Goal: Task Accomplishment & Management: Manage account settings

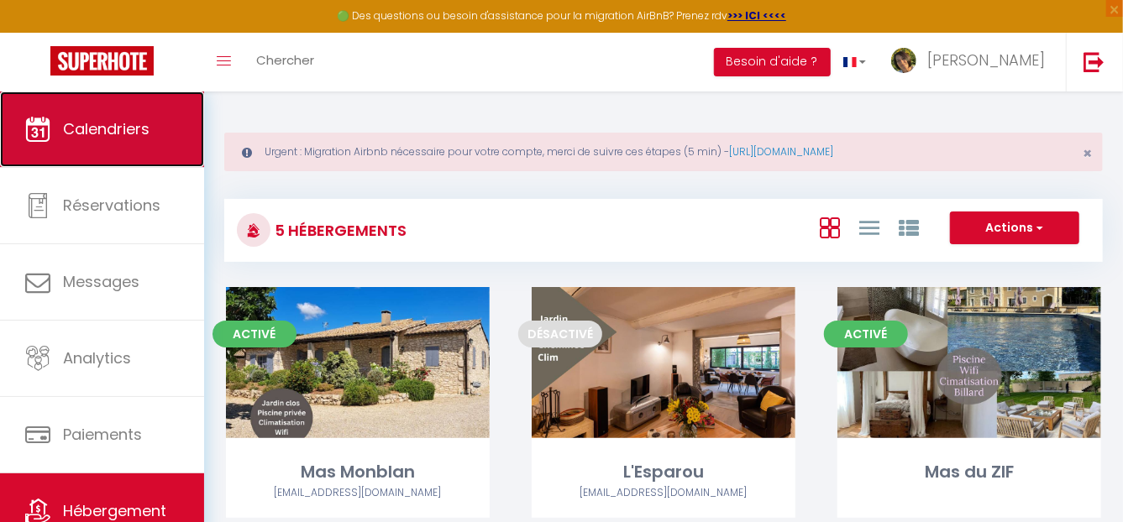
click at [127, 120] on span "Calendriers" at bounding box center [106, 128] width 87 height 21
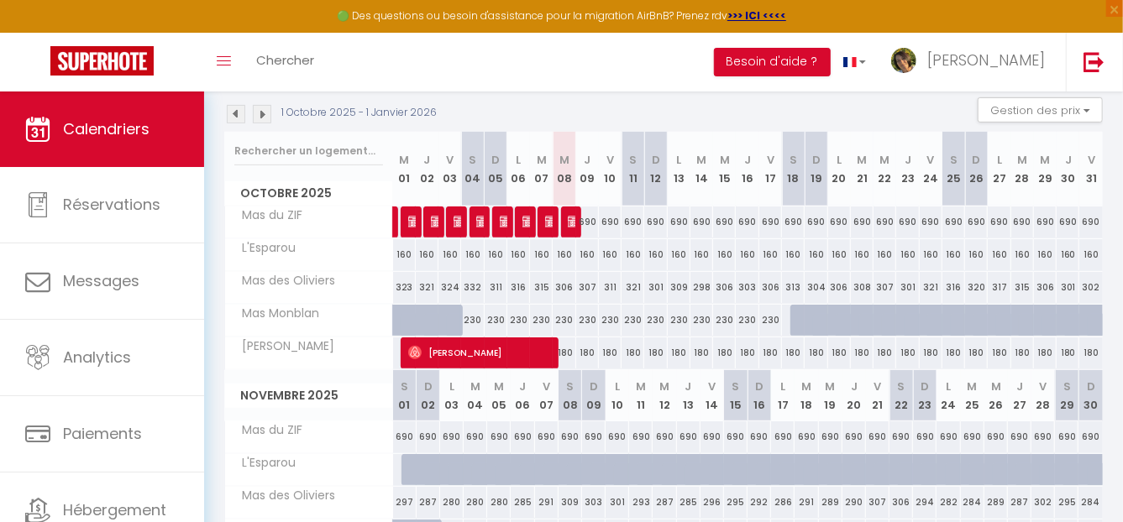
scroll to position [252, 0]
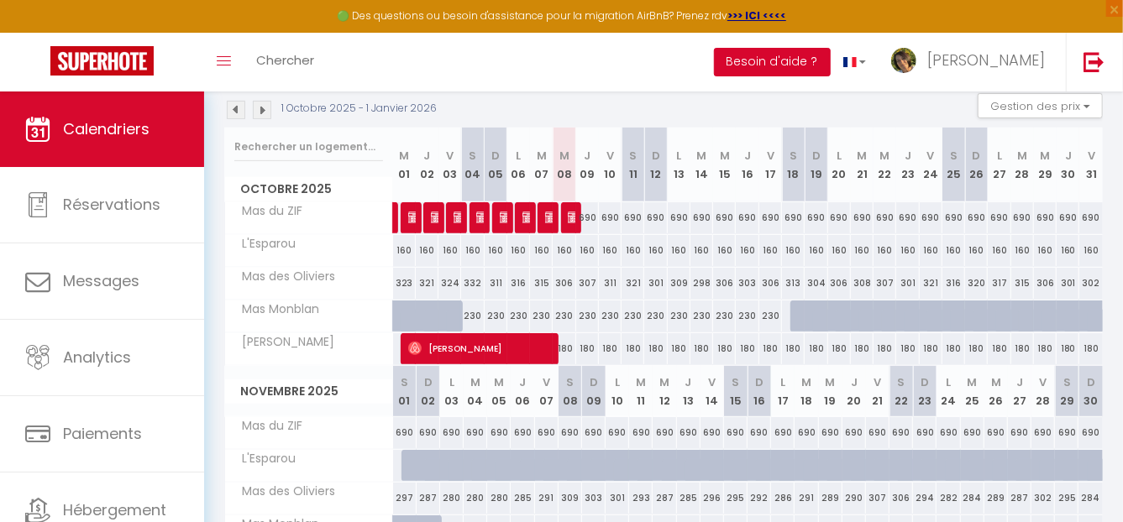
click at [831, 63] on button "Besoin d'aide ?" at bounding box center [772, 62] width 117 height 29
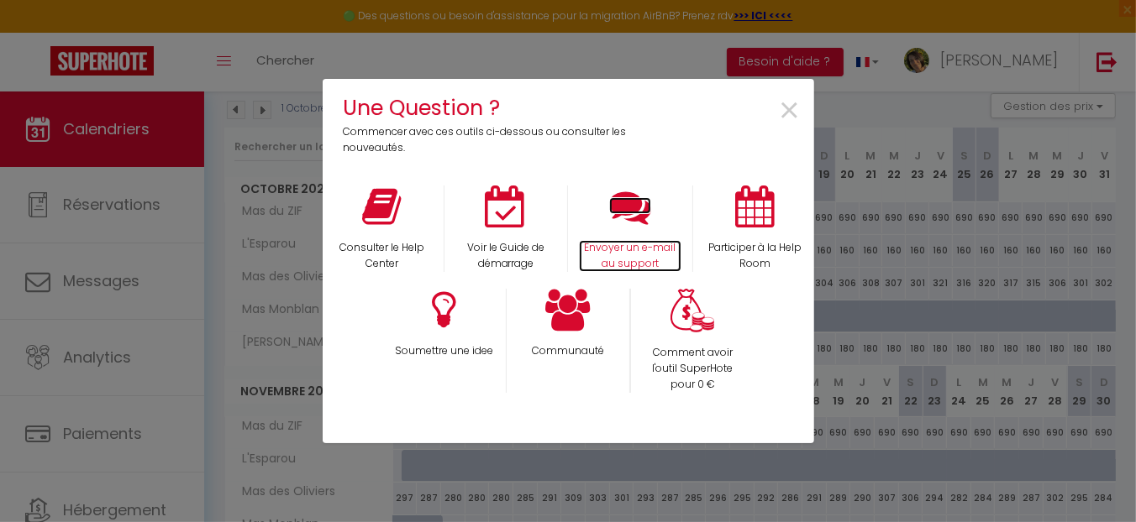
click at [636, 220] on icon at bounding box center [630, 207] width 42 height 42
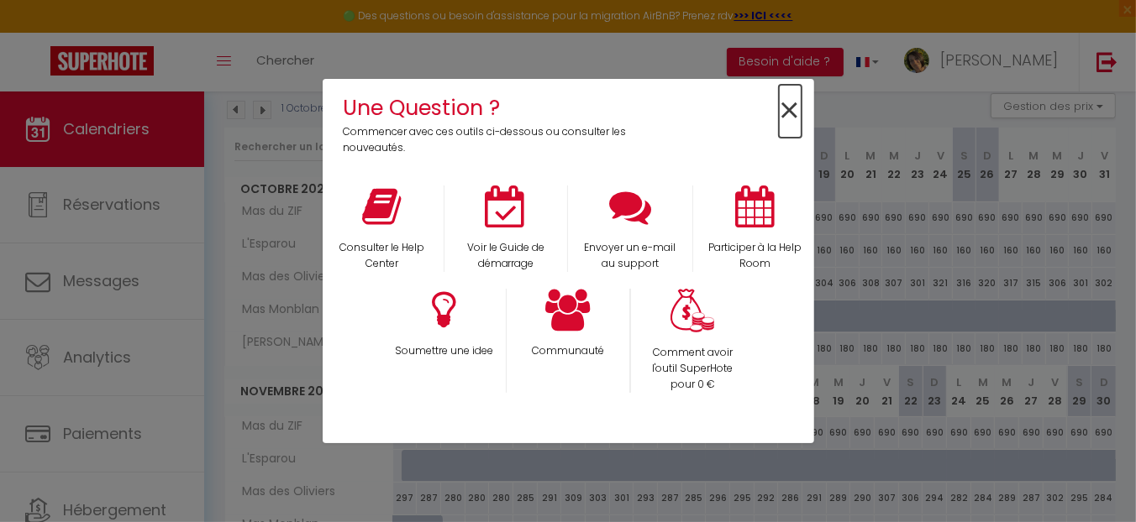
click at [792, 112] on span "×" at bounding box center [790, 111] width 23 height 53
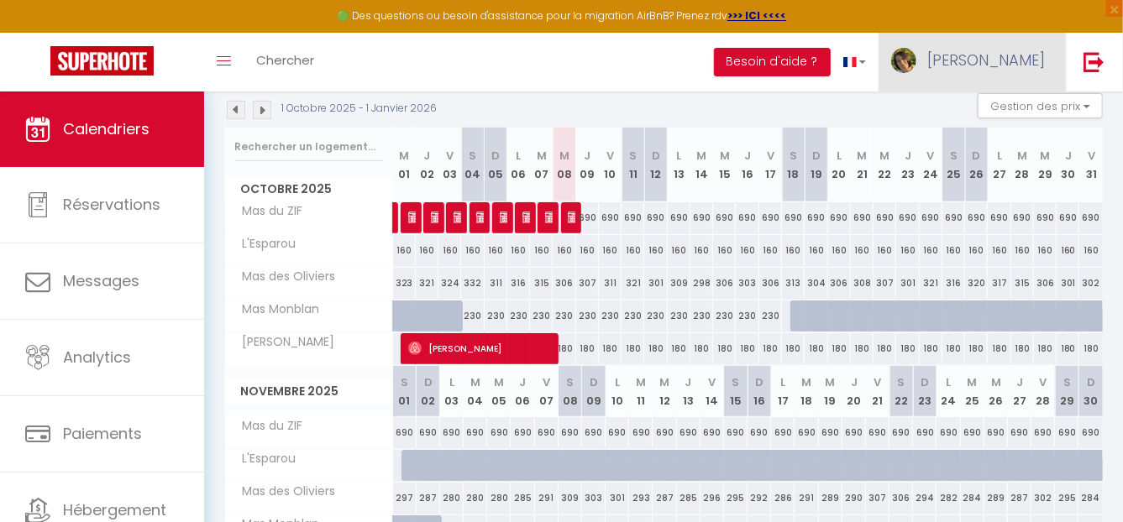
click at [1006, 76] on link "[PERSON_NAME]" at bounding box center [972, 62] width 187 height 59
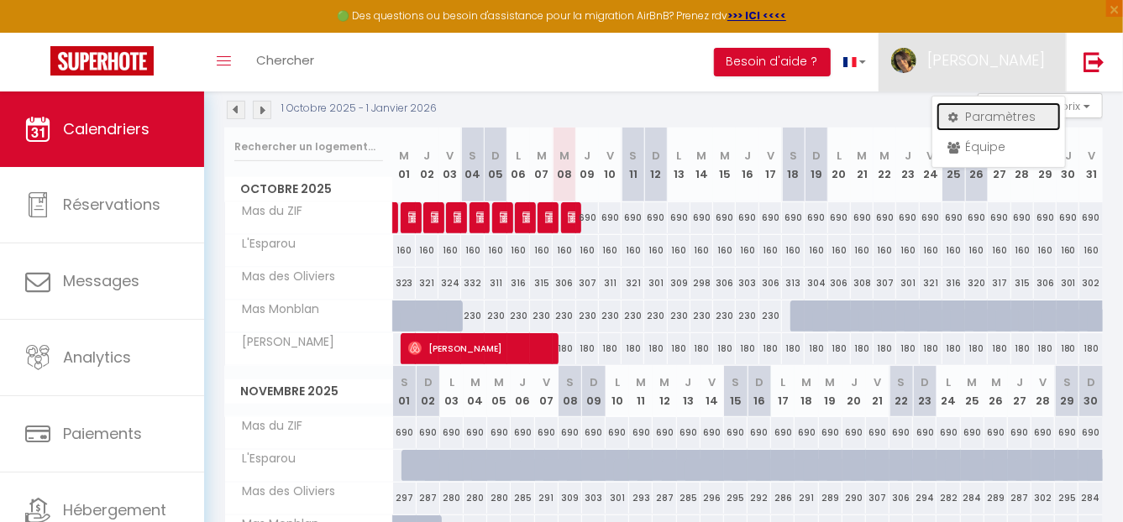
click at [989, 116] on link "Paramètres" at bounding box center [999, 116] width 124 height 29
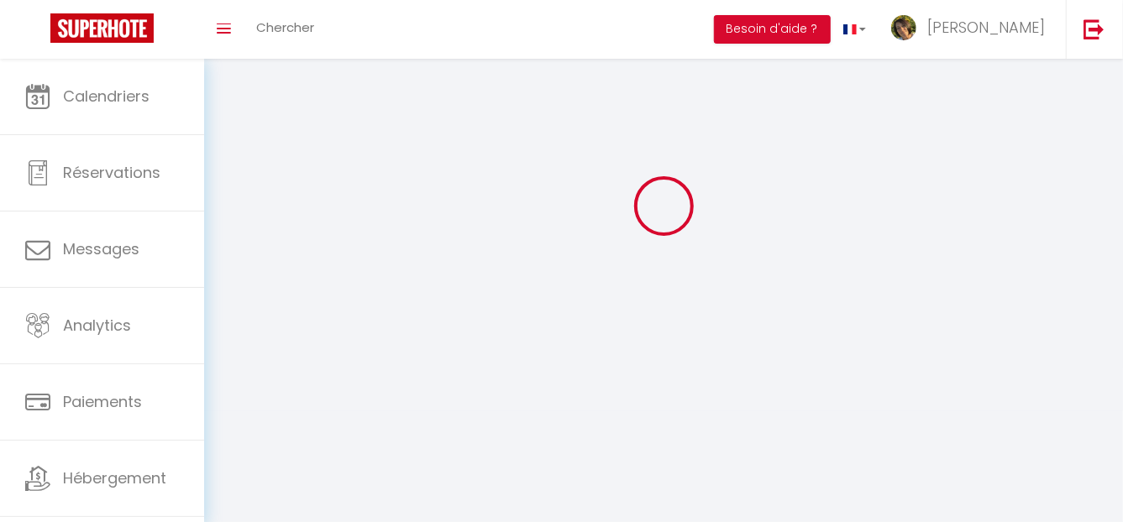
type input "[PERSON_NAME]"
type input "Picard"
type input "0623745404"
type input "9 Rue Jean Giono"
type input "13430"
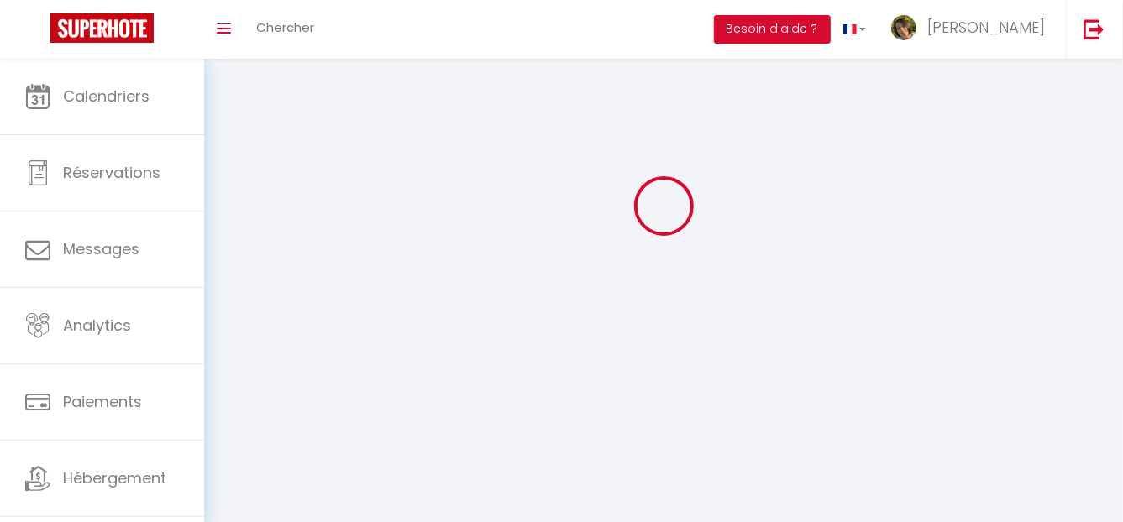
type input "Eyguières"
type input "gD0acgFBXYjl9eWT9Mo95WmIT"
type input "ZblseQbIaJHOKOezACN7yhUsq"
type input "gD0acgFBXYjl9eWT9Mo95WmIT"
type input "ZblseQbIaJHOKOezACN7yhUsq"
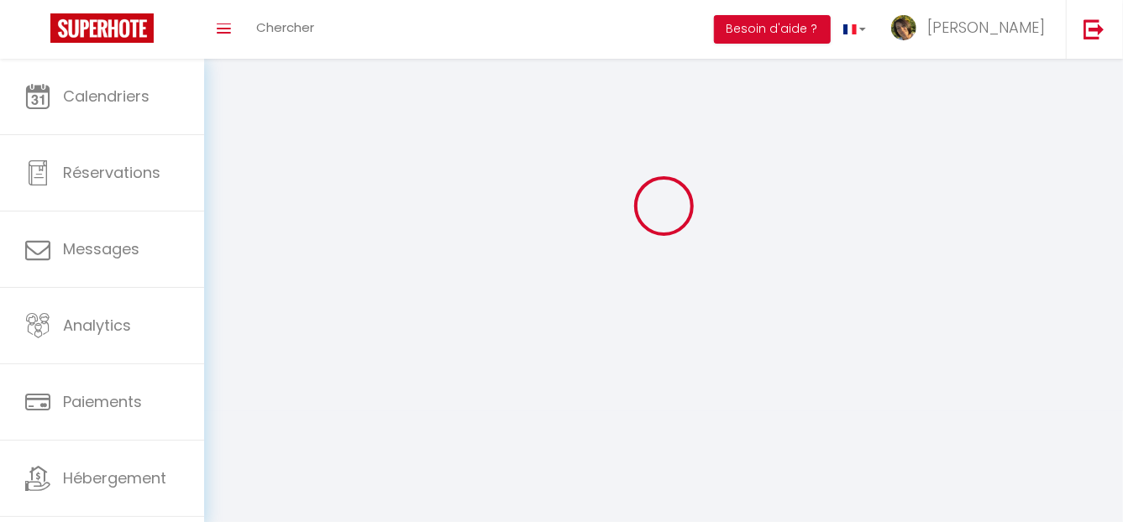
type input "https://app.superhote.com/#/get-available-rentals/ZblseQbIaJHOKOezACN7yhUsq"
select select "28"
select select "fr"
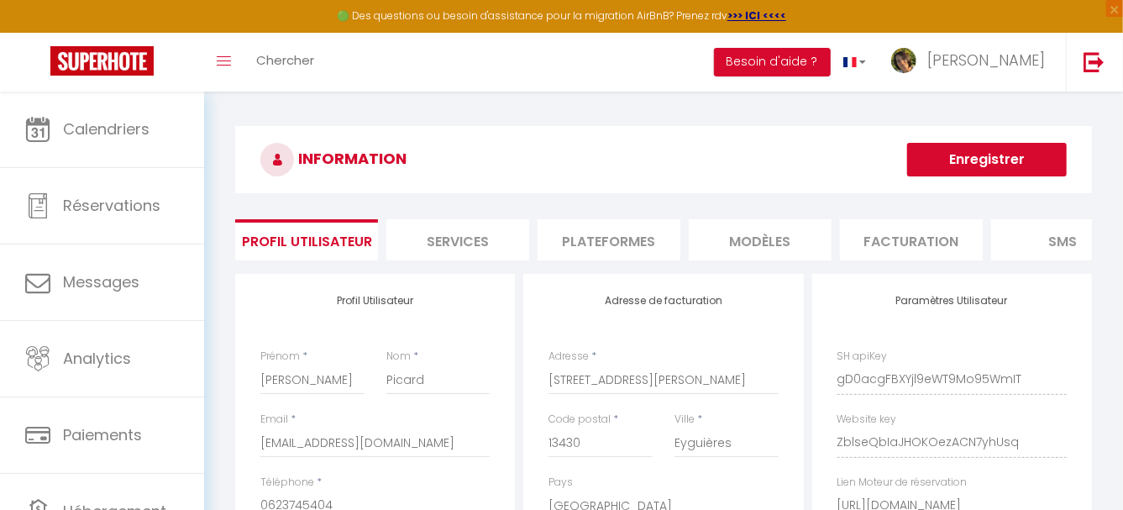
click at [585, 240] on li "Plateformes" at bounding box center [609, 239] width 143 height 41
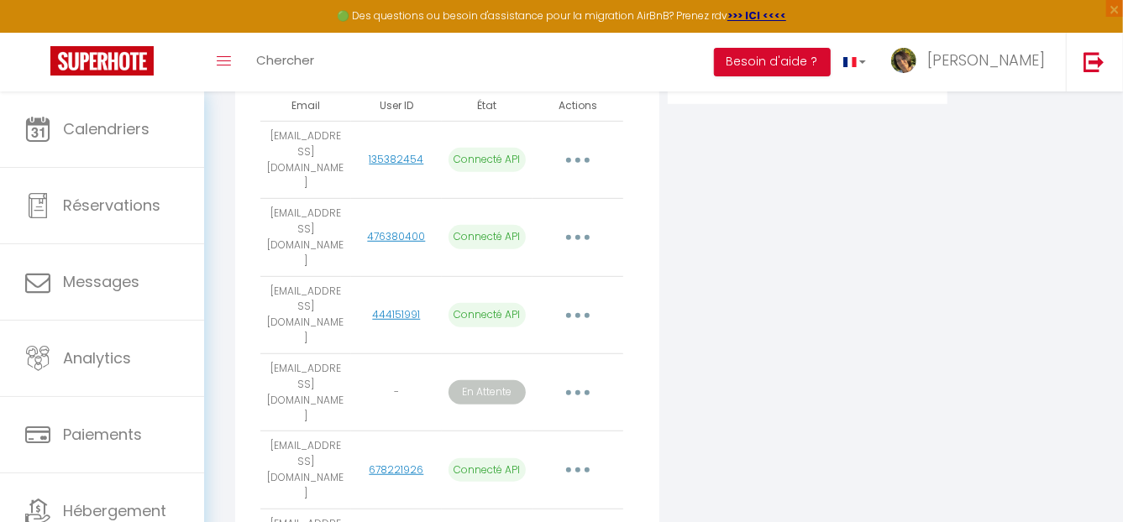
scroll to position [428, 0]
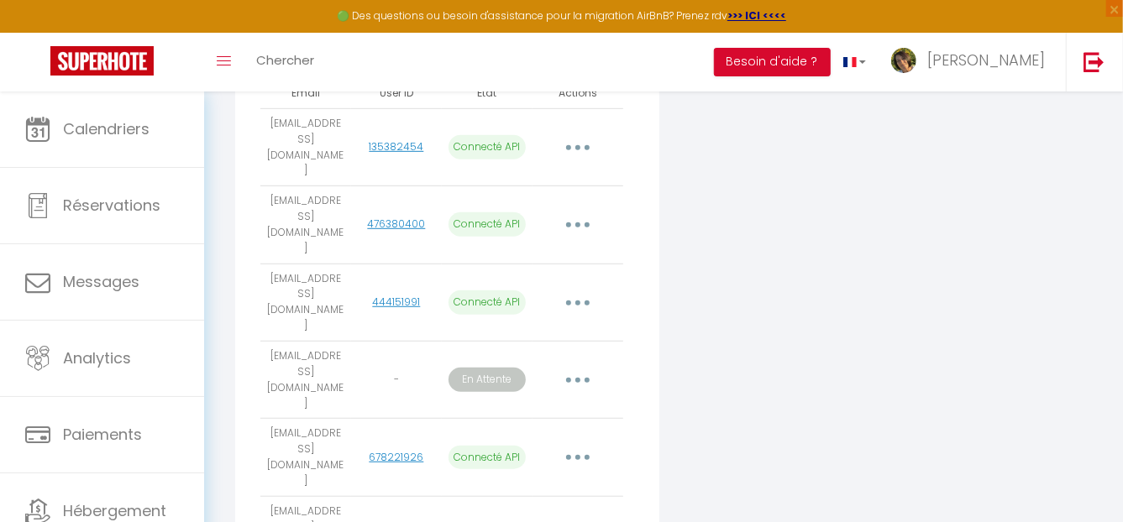
click at [578, 378] on icon "button" at bounding box center [577, 380] width 5 height 5
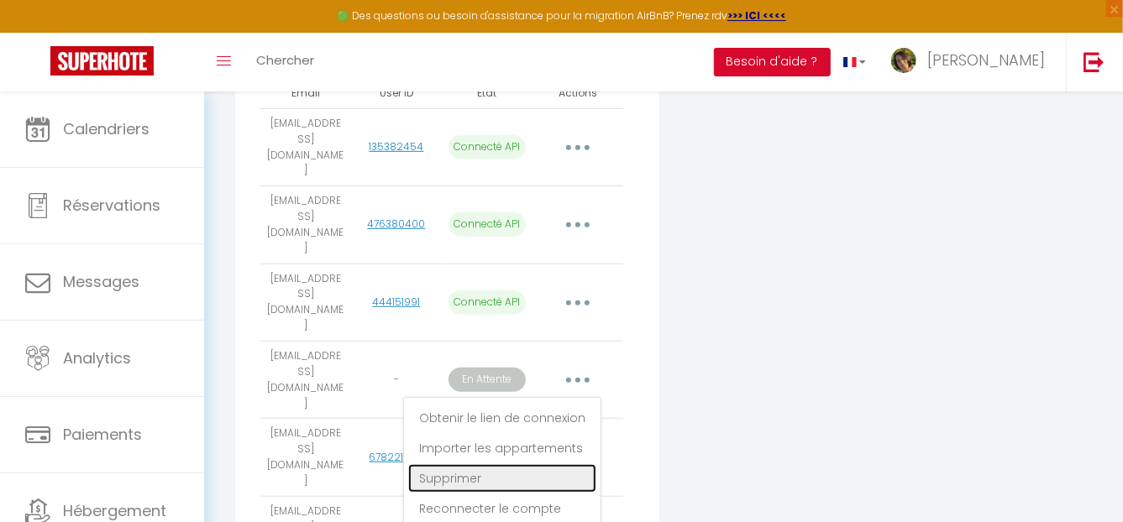
click at [483, 465] on link "Supprimer" at bounding box center [502, 479] width 188 height 29
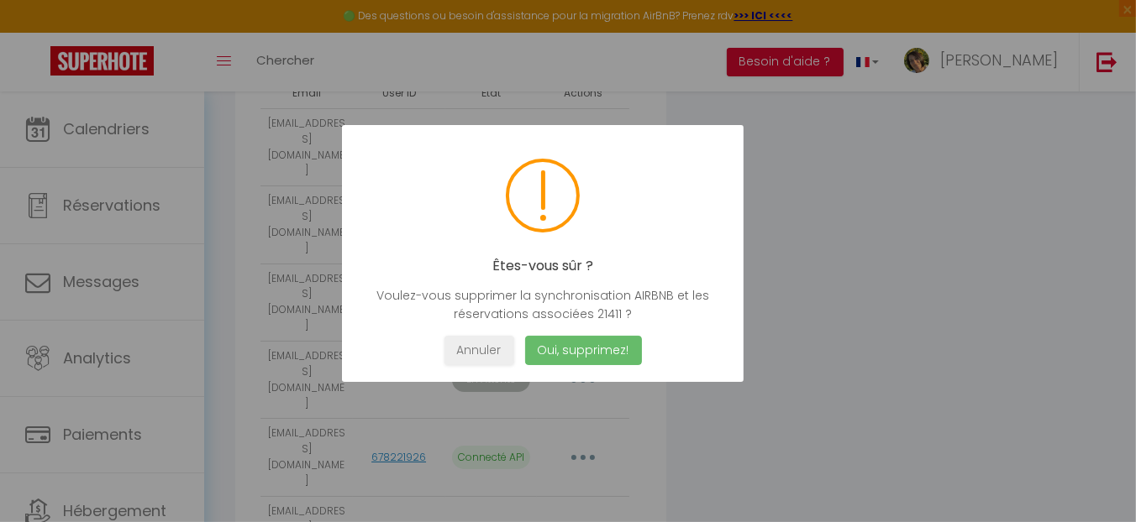
click at [603, 342] on button "Oui, supprimez!" at bounding box center [583, 350] width 117 height 29
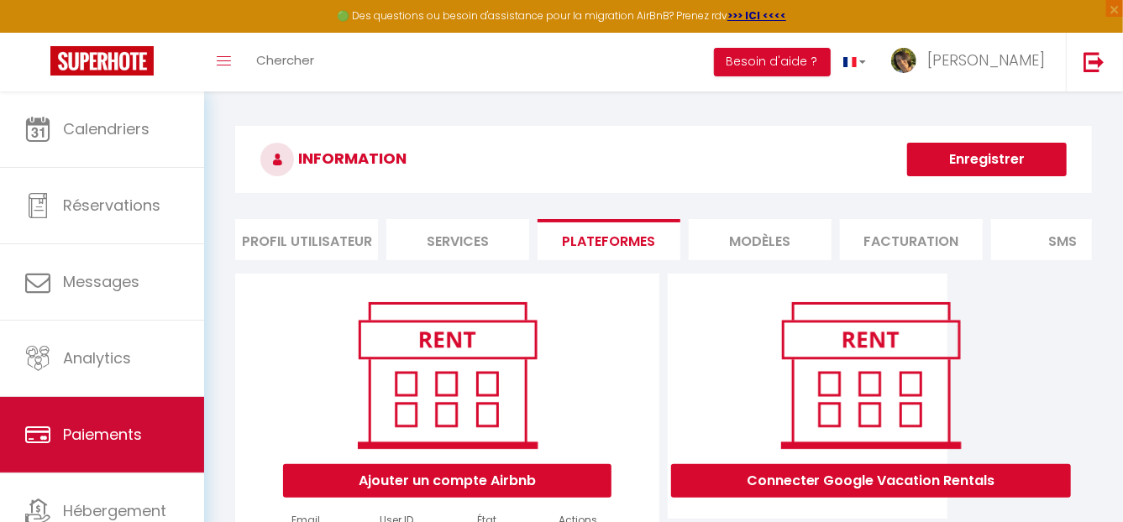
scroll to position [66, 0]
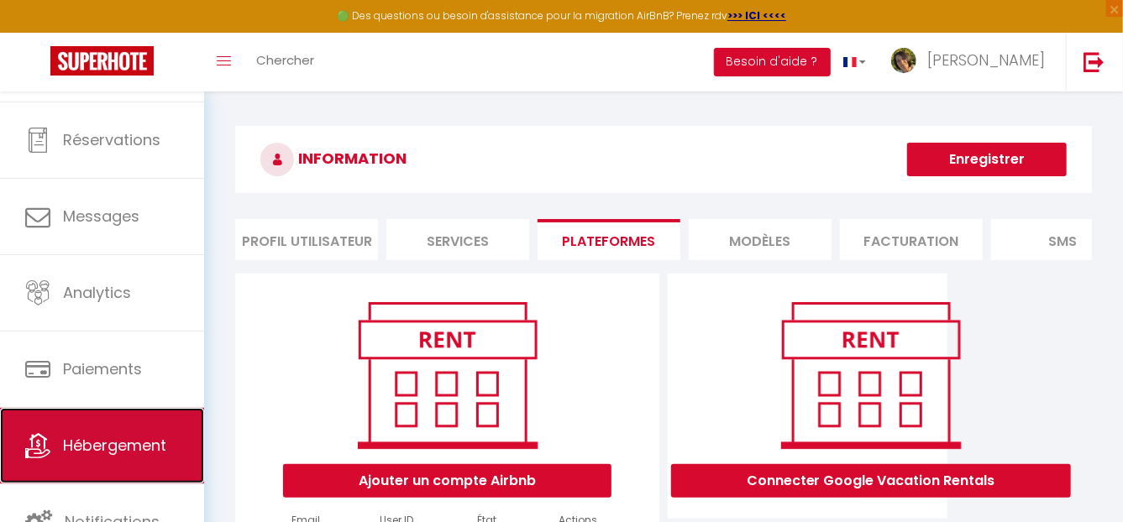
click at [129, 435] on span "Hébergement" at bounding box center [114, 445] width 103 height 21
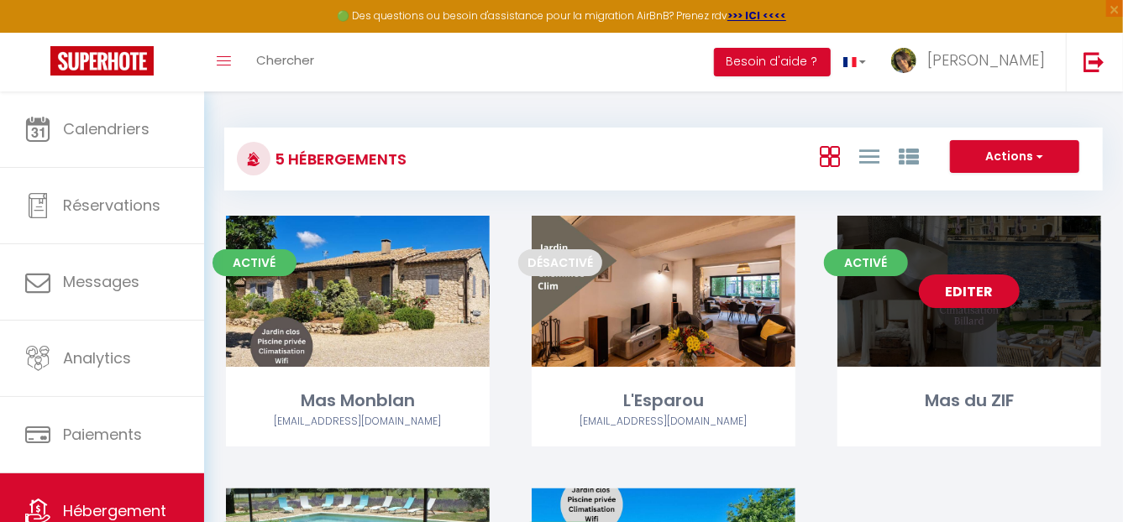
click at [975, 281] on link "Editer" at bounding box center [969, 292] width 101 height 34
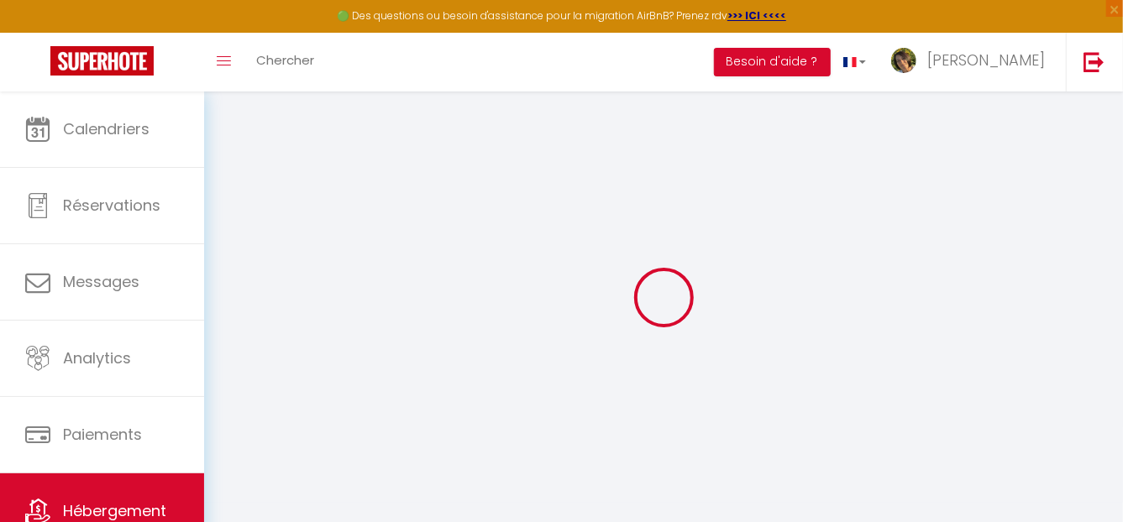
select select
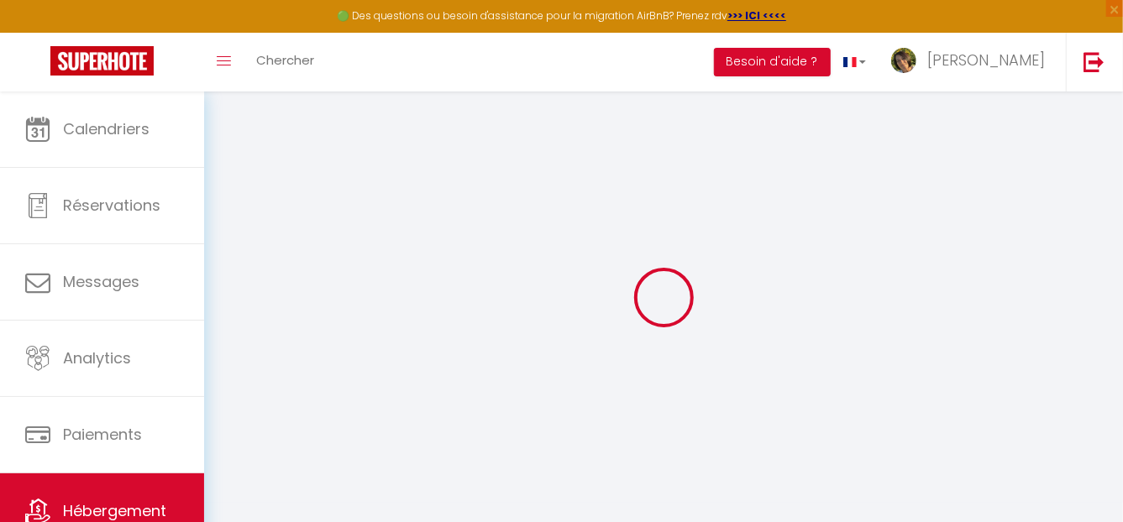
select select
checkbox input "false"
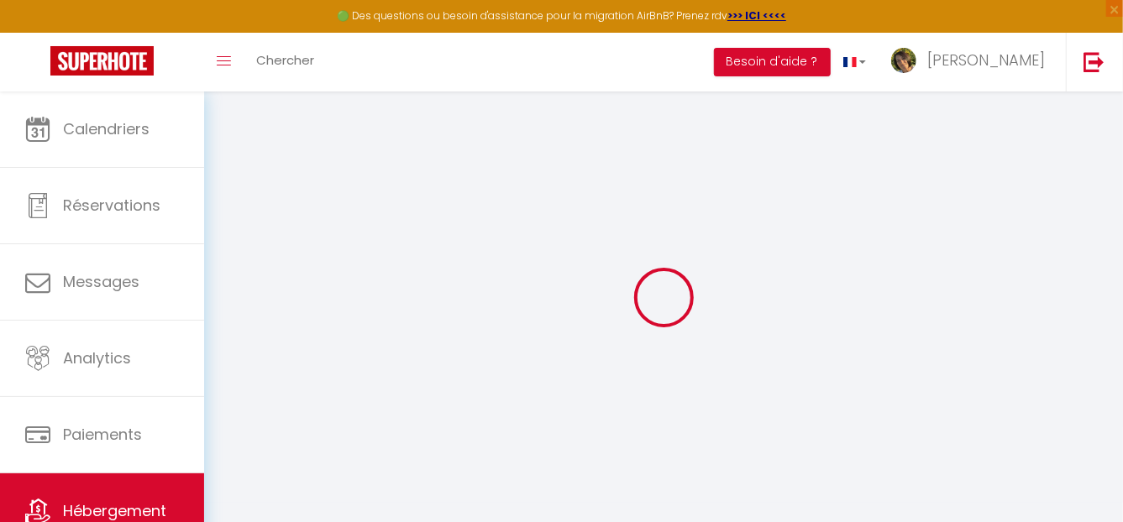
select select
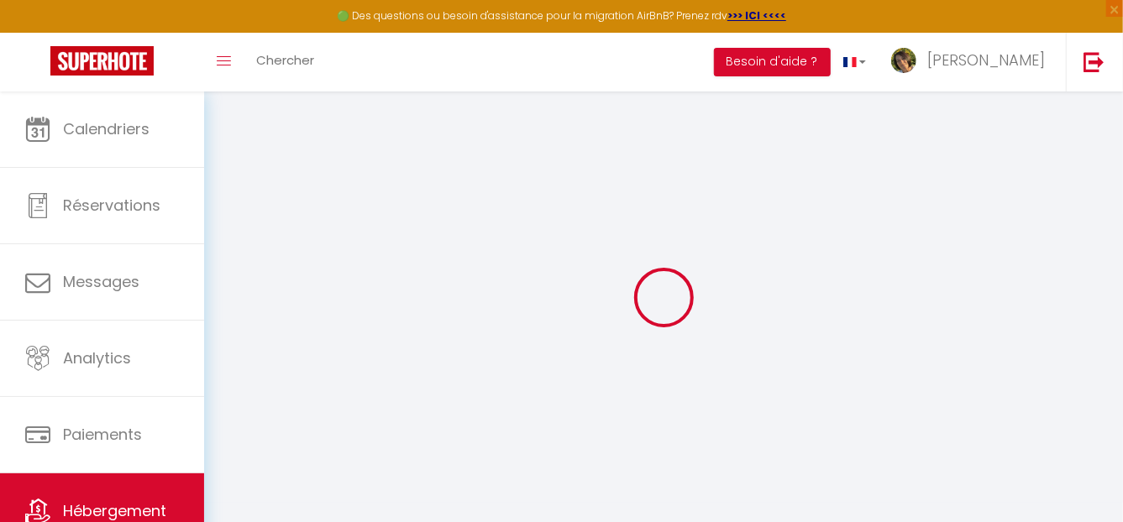
select select
checkbox input "false"
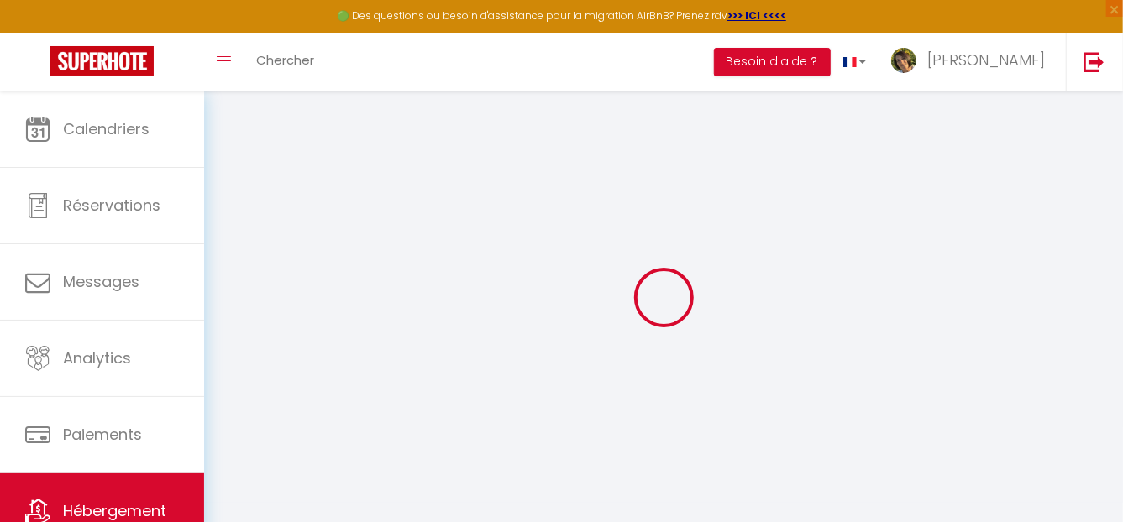
checkbox input "false"
select select
type input "Mas du ZIF"
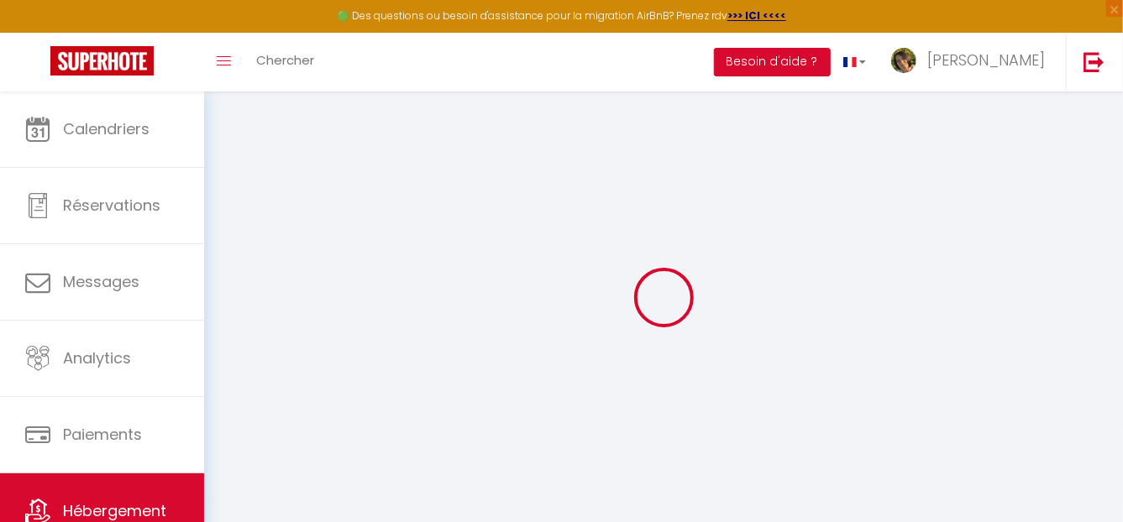
type input "SCI"
type input "Bauxamis"
type input "27 Rue Lazare Carnot"
type input "92130"
type input "Issy Les Moulineaux"
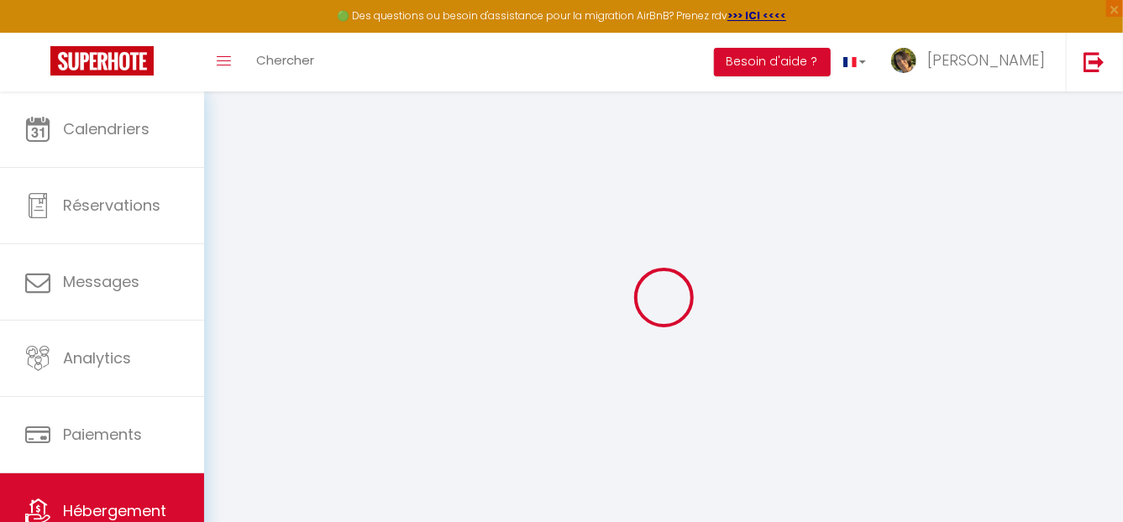
select select "houses"
select select "15"
select select "6"
select select "5"
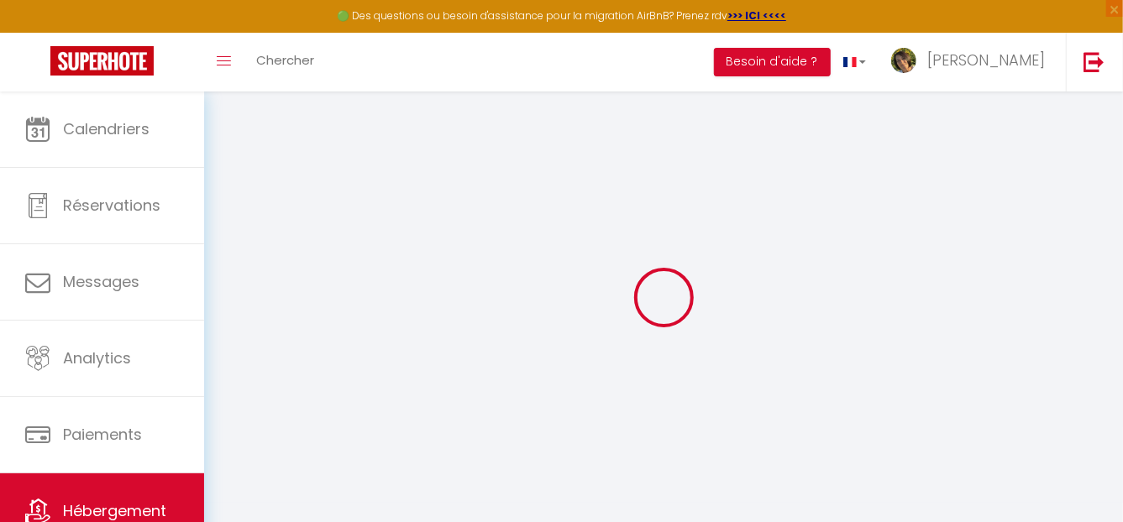
type input "690"
type input "250"
type input "2000"
select select
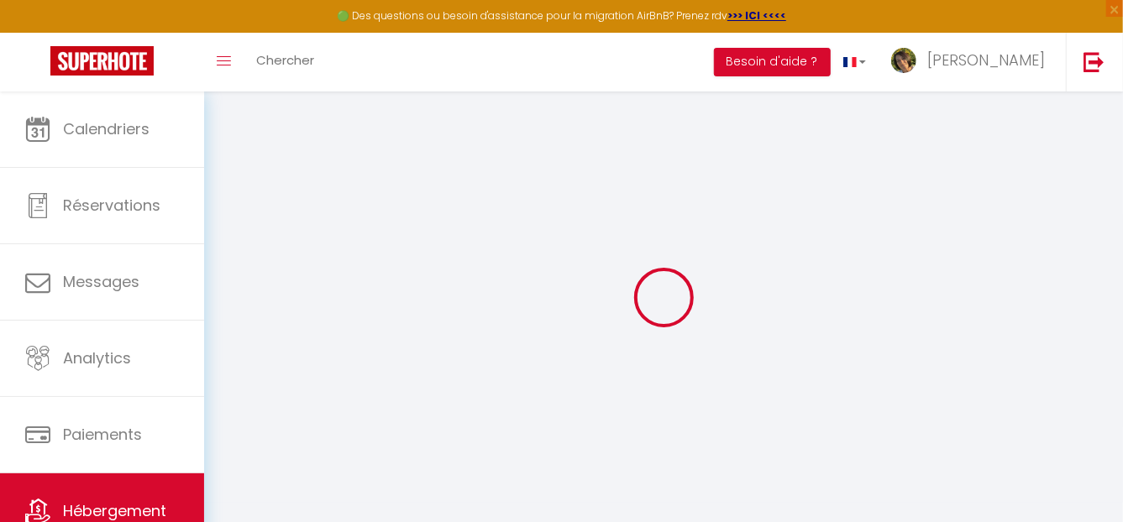
select select
type input "6 Chemin des Crémades et de Pêne"
type input "13520"
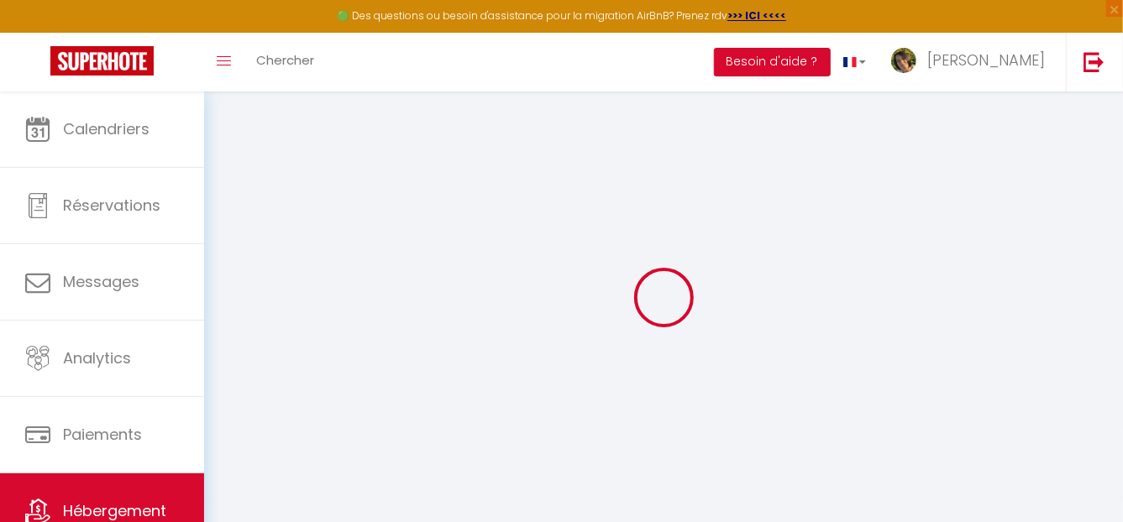
type input "Paradou"
type input "[EMAIL_ADDRESS][DOMAIN_NAME]"
select select "7242"
checkbox input "false"
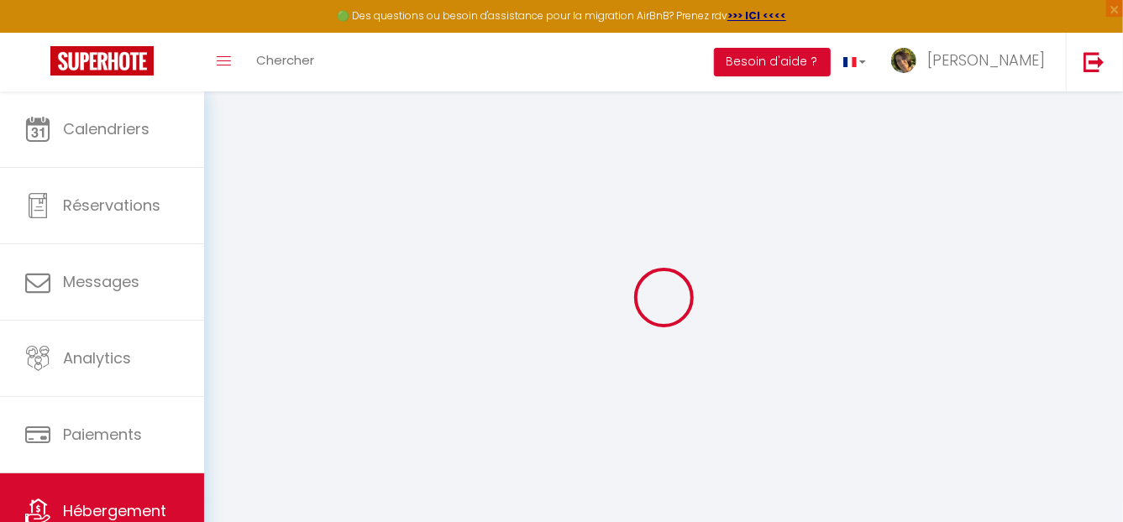
checkbox input "false"
type input "250"
type input "0"
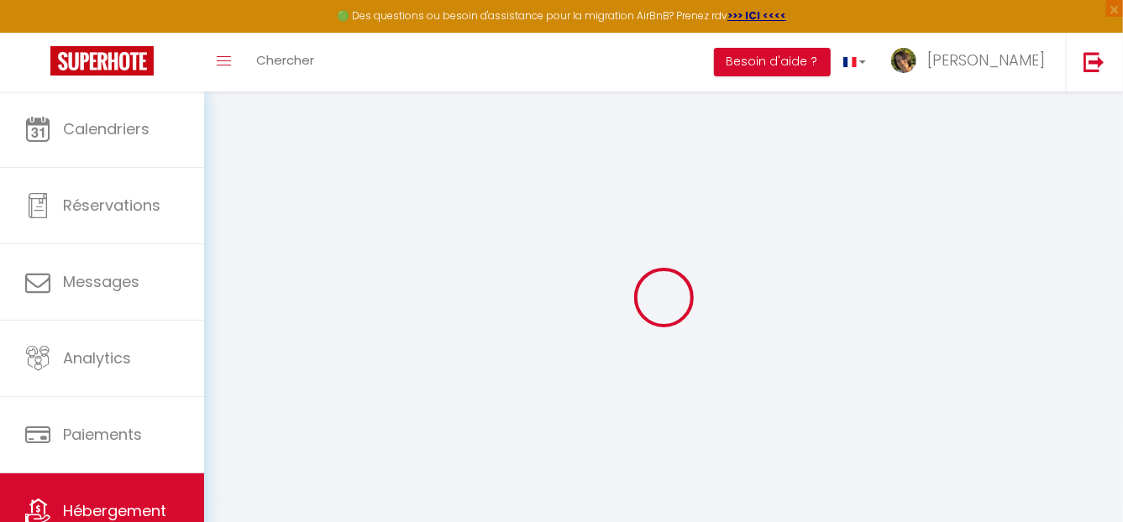
type input "0"
select select
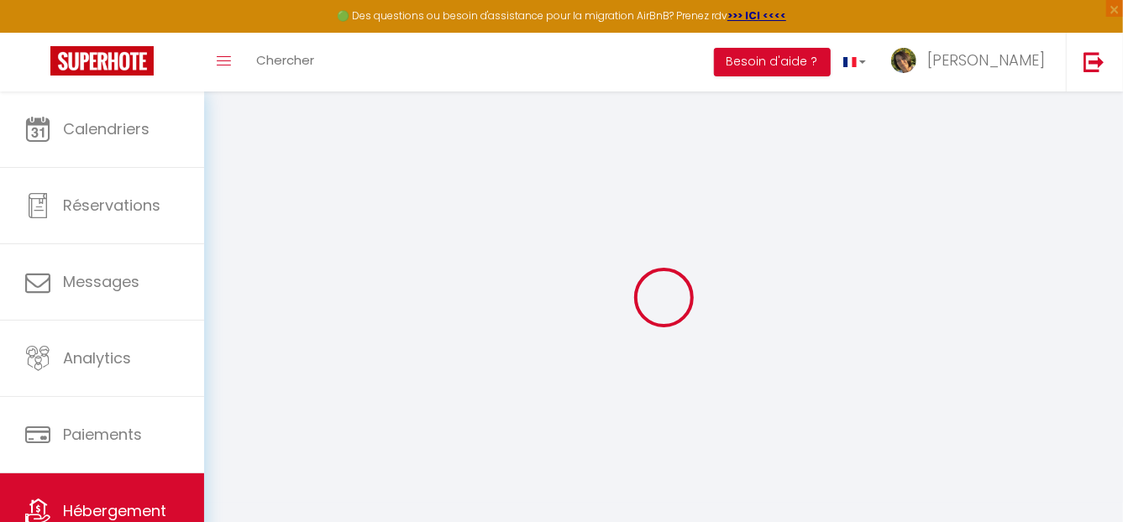
select select
checkbox input "false"
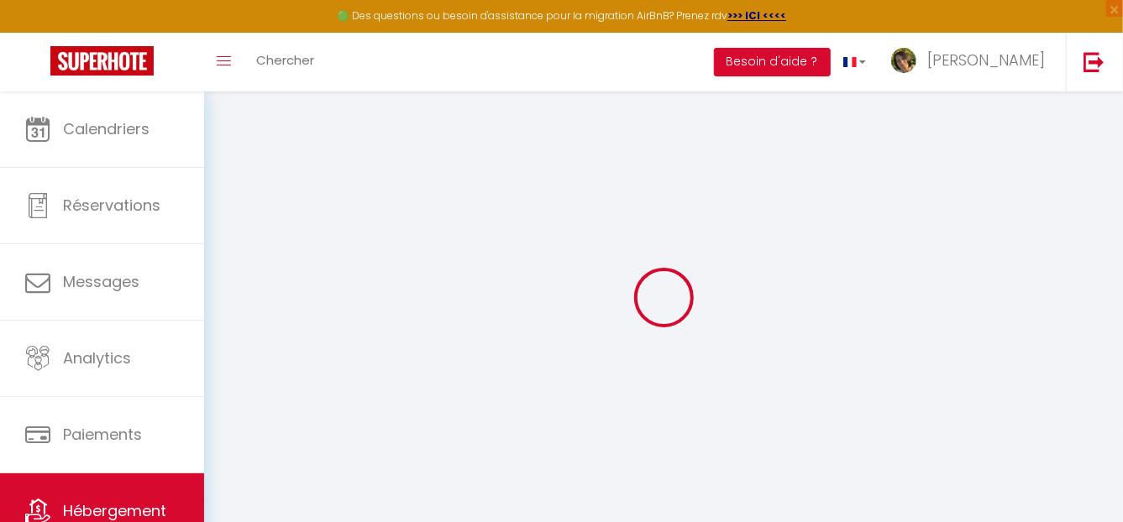
select select "17:00"
select select "20:00"
select select "10:00"
select select "30"
select select "120"
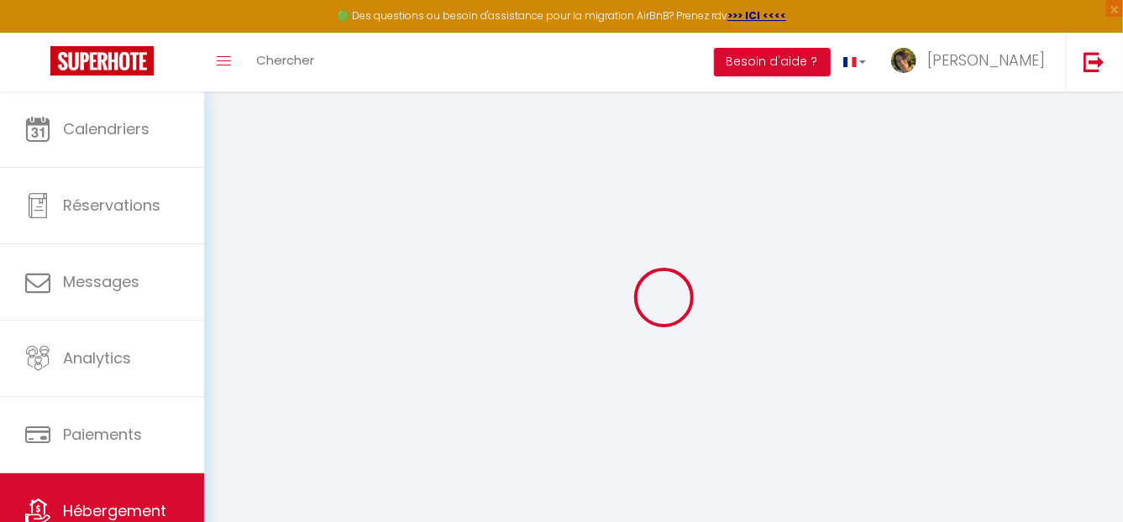
checkbox input "false"
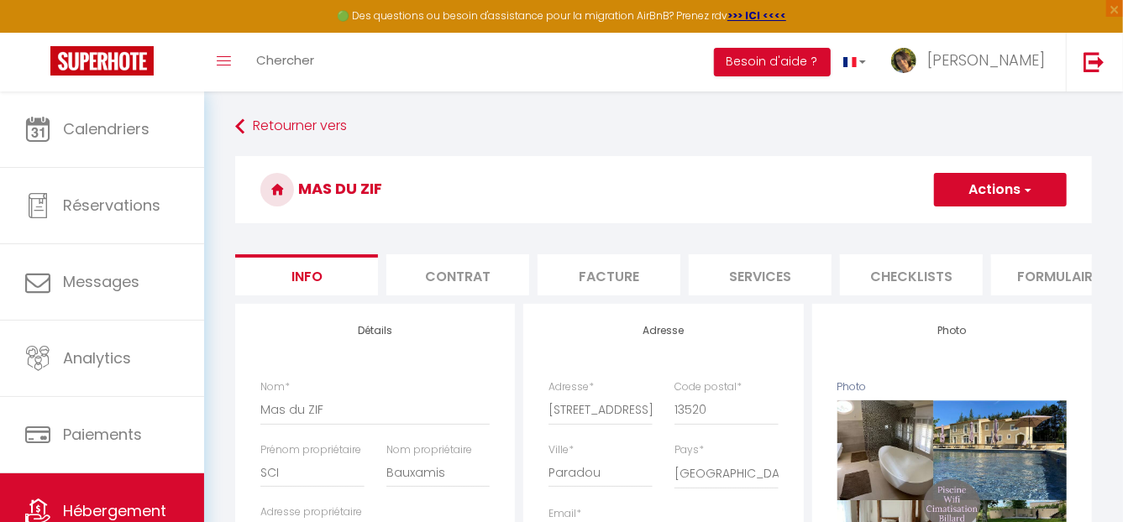
scroll to position [0, 654]
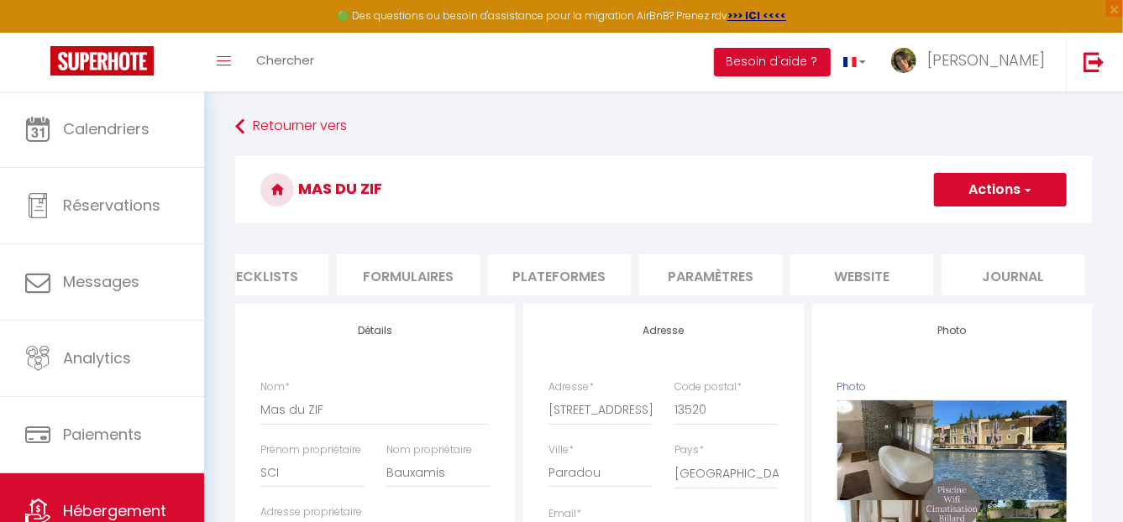
click at [587, 271] on li "Plateformes" at bounding box center [559, 275] width 143 height 41
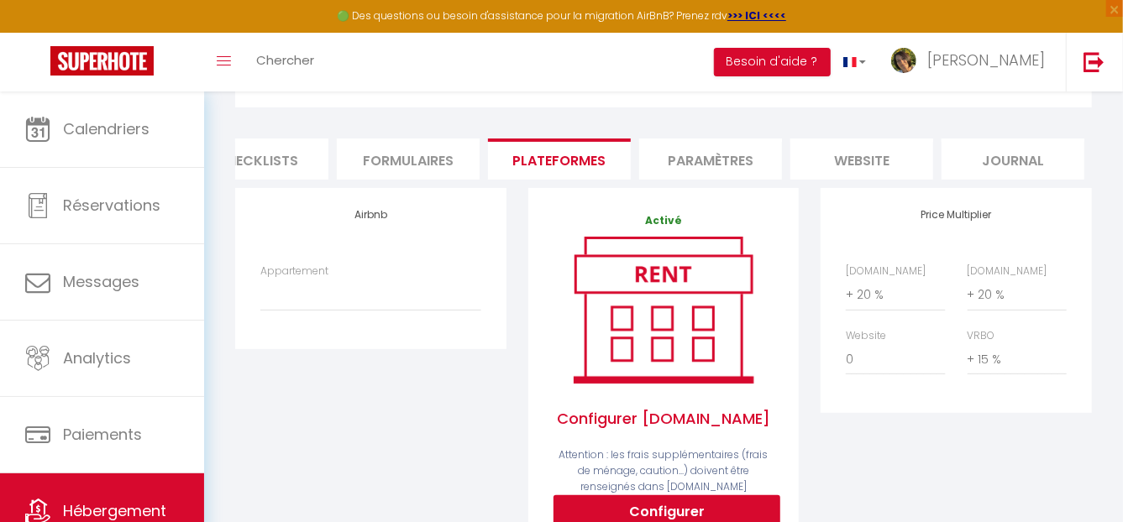
scroll to position [168, 0]
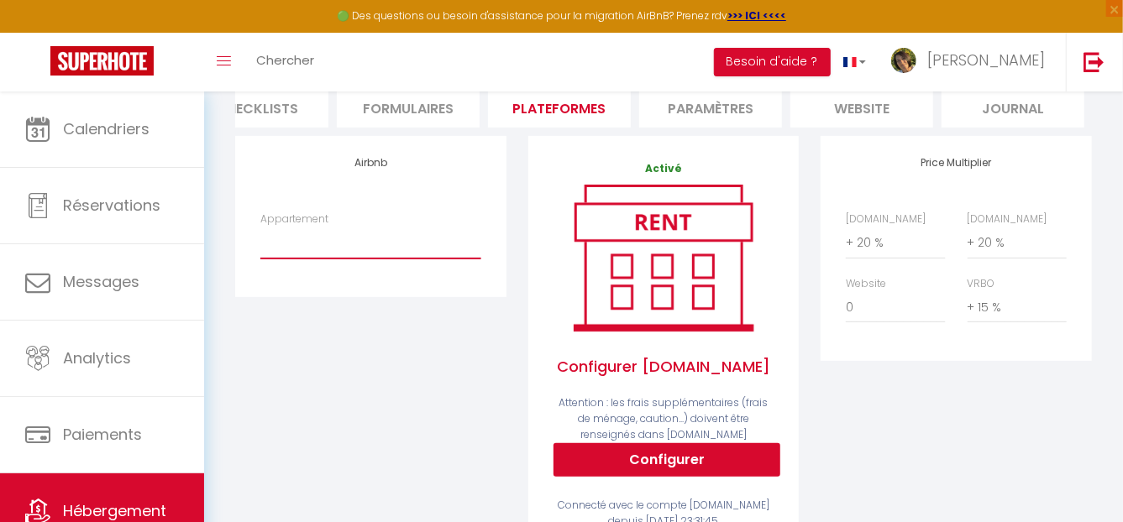
click at [376, 256] on select "Appartement" at bounding box center [370, 243] width 220 height 32
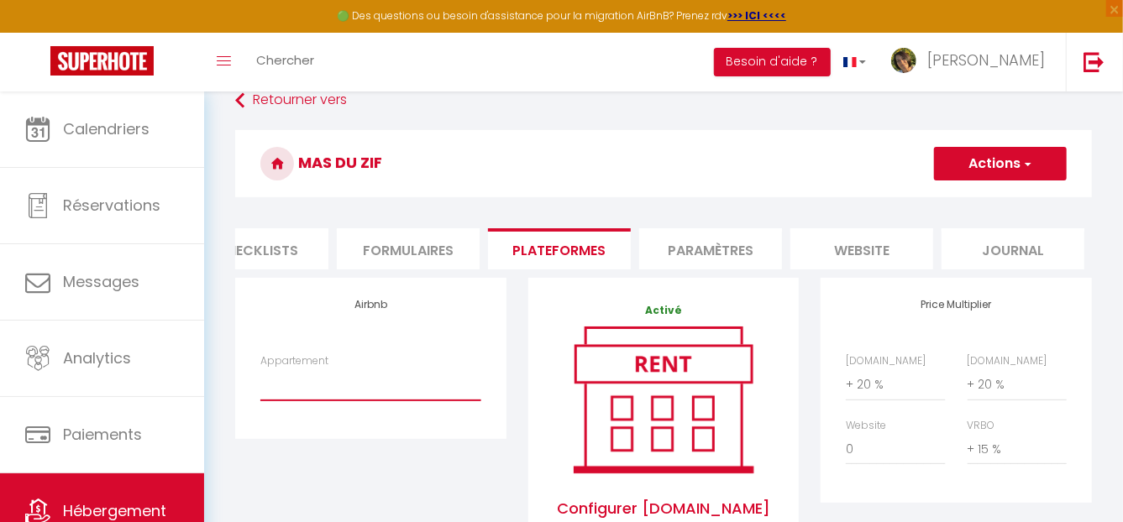
scroll to position [0, 0]
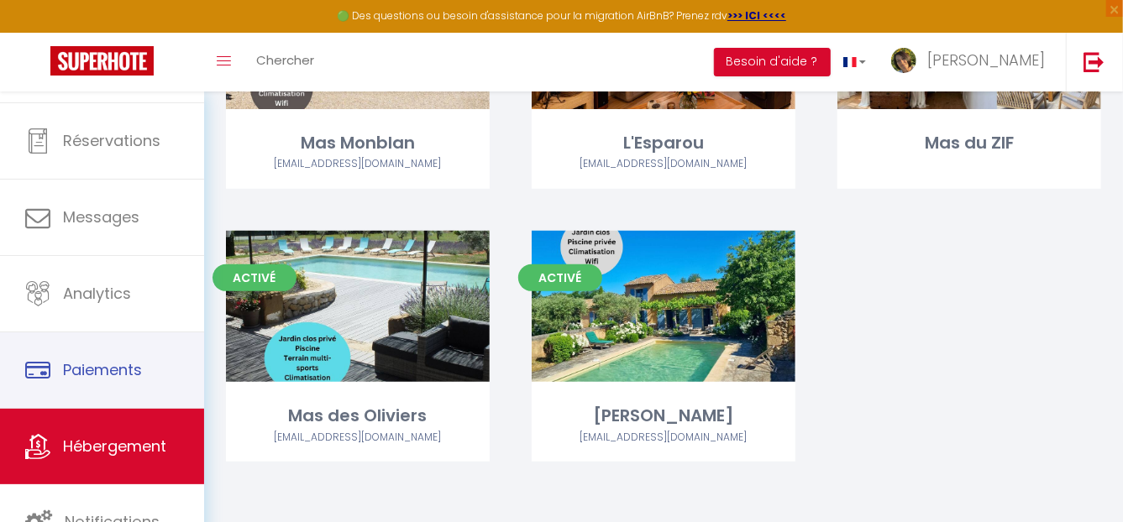
scroll to position [260, 0]
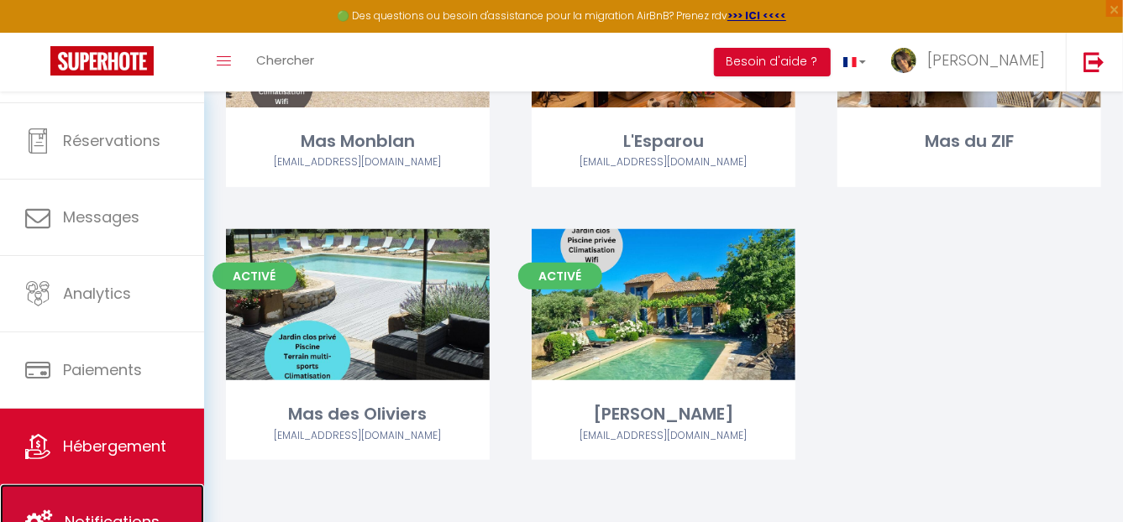
click at [153, 501] on link "Notifications" at bounding box center [102, 523] width 204 height 76
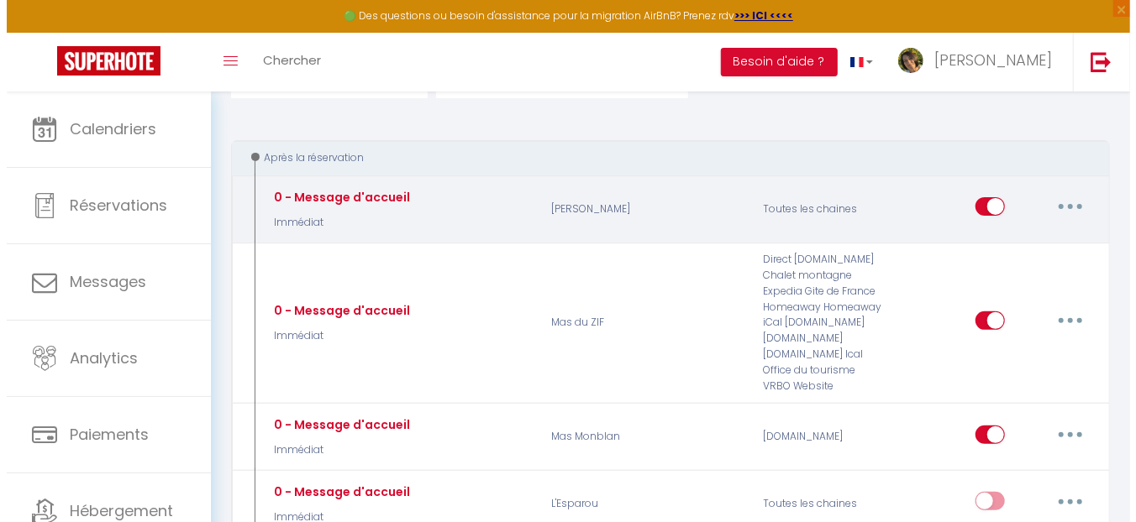
scroll to position [168, 0]
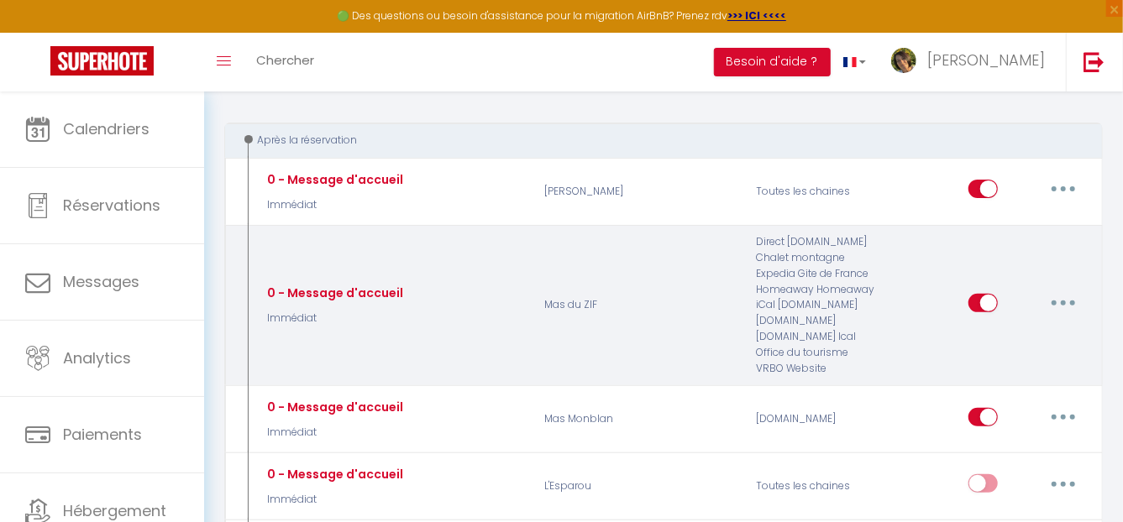
click at [1067, 302] on button "button" at bounding box center [1063, 303] width 47 height 27
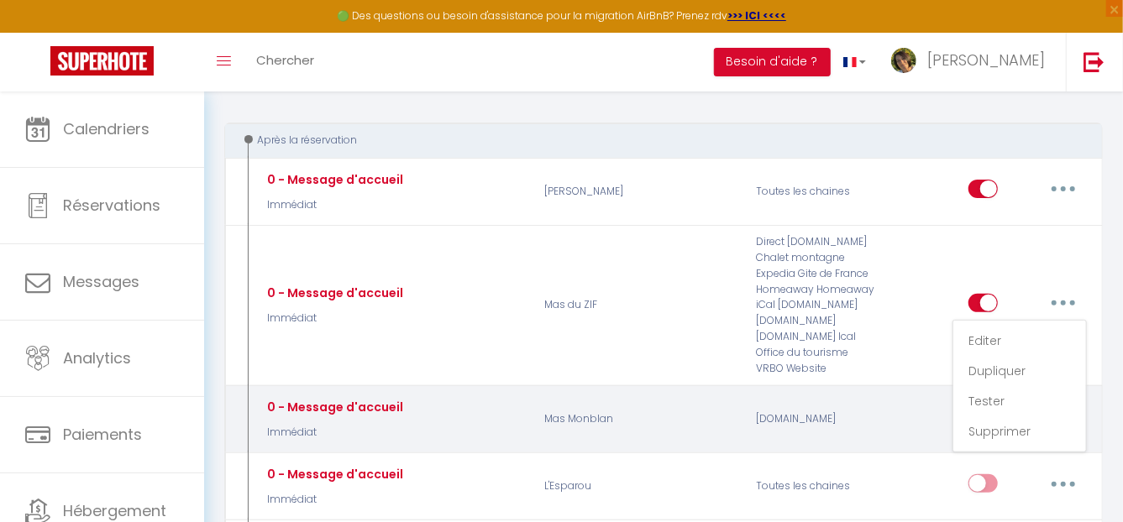
click at [883, 407] on div "[DOMAIN_NAME]" at bounding box center [816, 420] width 141 height 49
click at [1067, 409] on button "button" at bounding box center [1063, 417] width 47 height 27
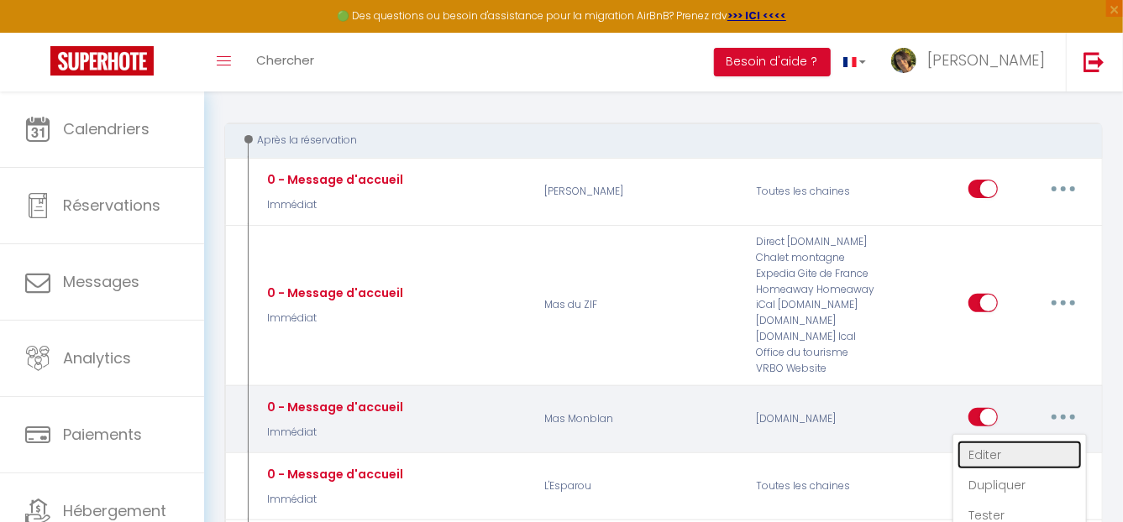
click at [992, 452] on link "Editer" at bounding box center [1020, 455] width 124 height 29
type input "0 - Message d'accueil"
select select "Immédiat"
select select "if_booking_is_paid"
checkbox input "true"
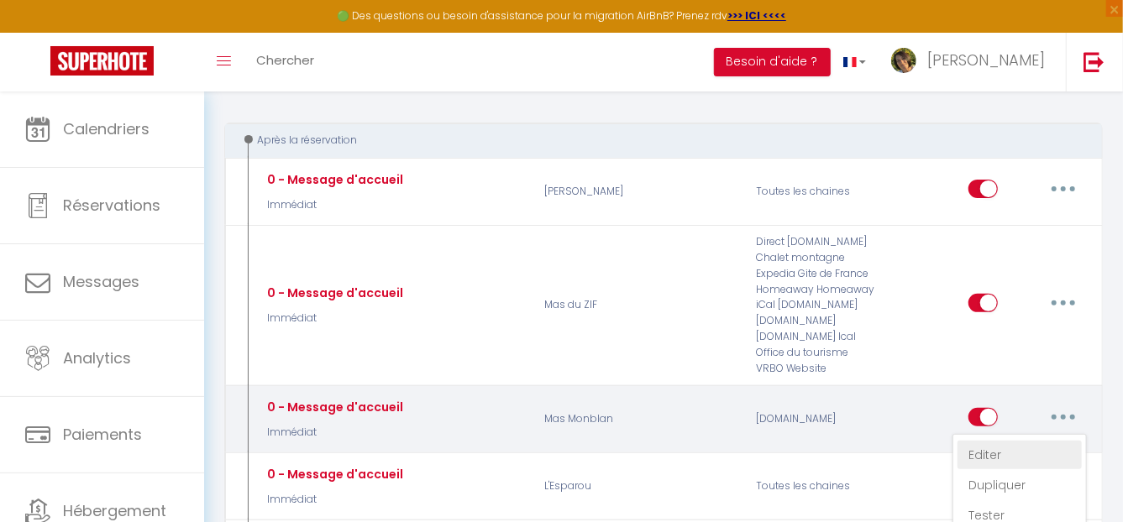
checkbox input "false"
radio input "true"
type input "Merci pour votre réservation - [BOOKING:ID] - [GUEST:FIRST_NAME] [GUEST:LAST_NA…"
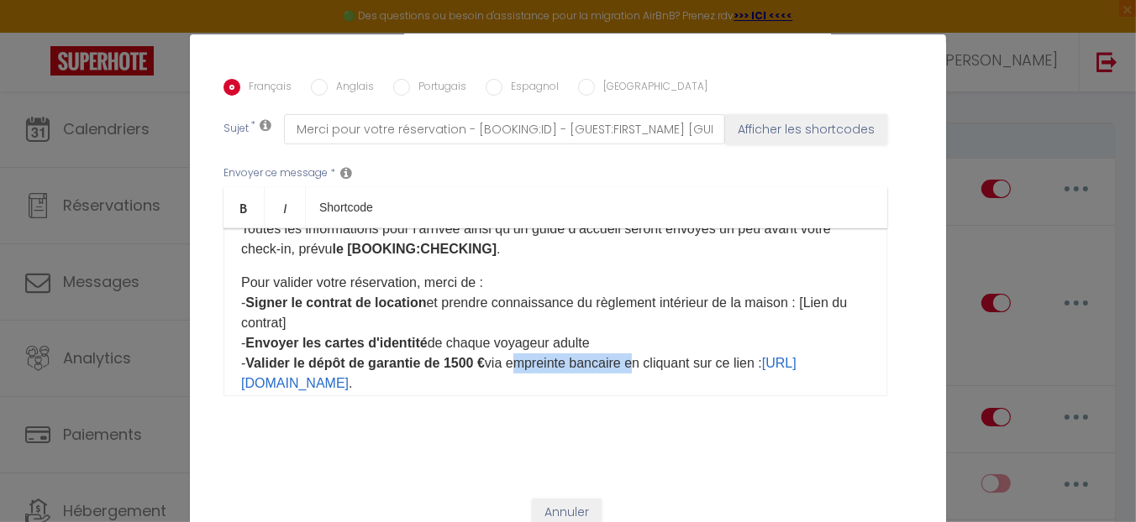
drag, startPoint x: 511, startPoint y: 360, endPoint x: 632, endPoint y: 370, distance: 121.3
click at [632, 370] on p "Pour valider votre réservation, merci de : - Signer le contrat de location et p…" at bounding box center [555, 333] width 628 height 121
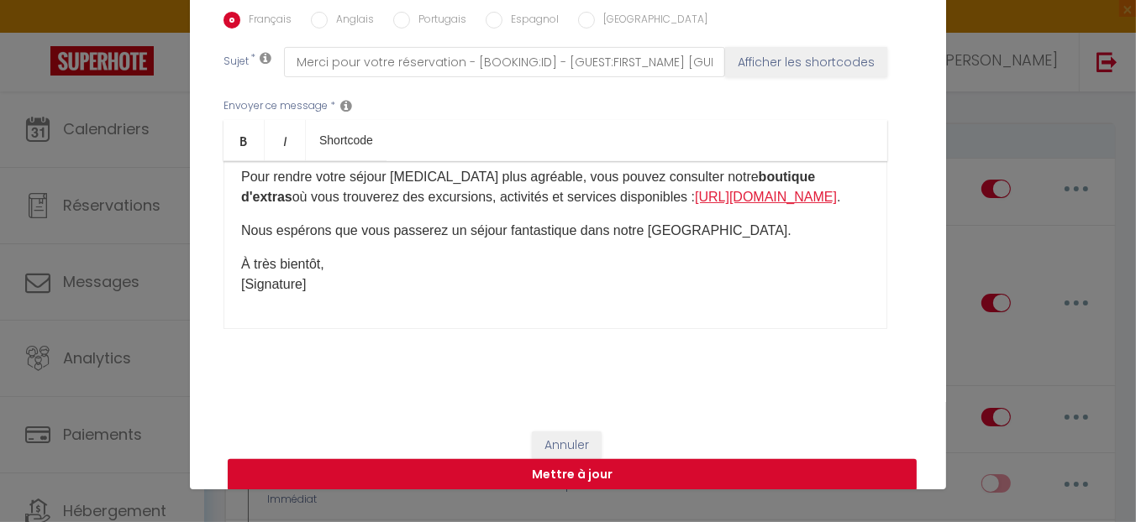
scroll to position [339, 0]
click at [591, 473] on button "Mettre à jour" at bounding box center [572, 475] width 689 height 32
checkbox input "true"
checkbox input "false"
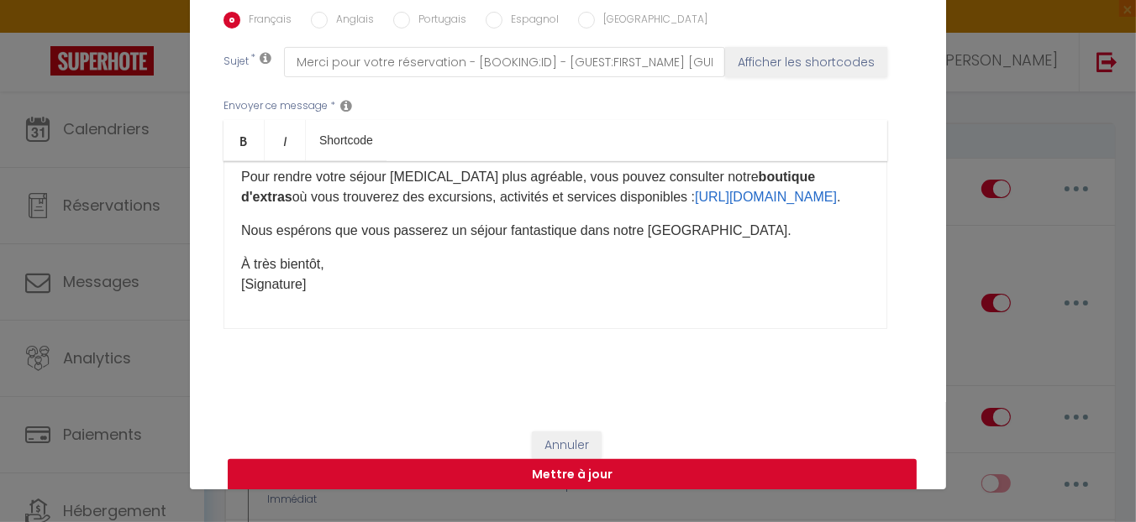
scroll to position [419, 0]
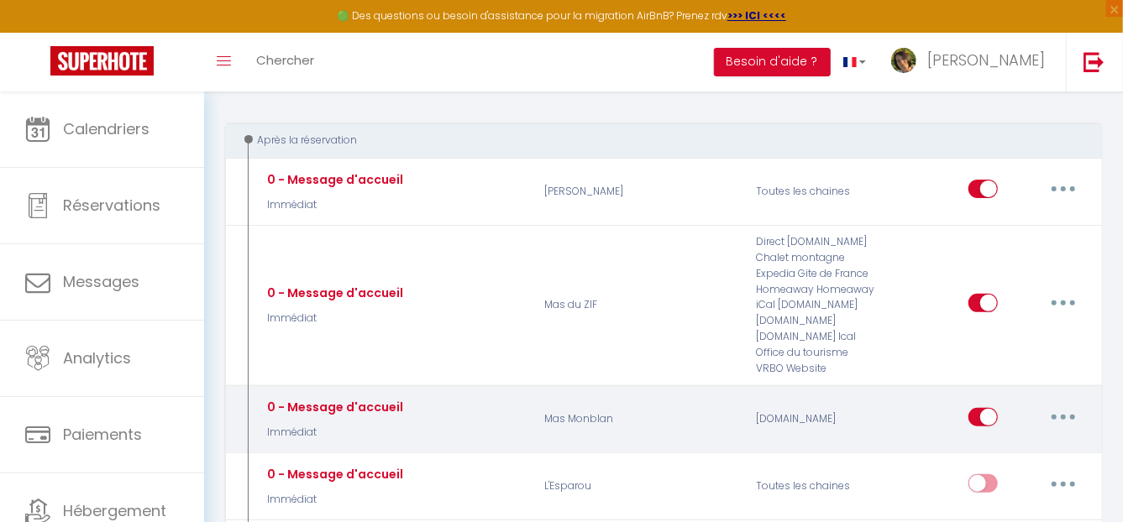
click at [1064, 411] on button "button" at bounding box center [1063, 417] width 47 height 27
click at [996, 452] on link "Editer" at bounding box center [1020, 455] width 124 height 29
type input "0 - Message d'accueil"
select select "Immédiat"
select select "if_booking_is_paid"
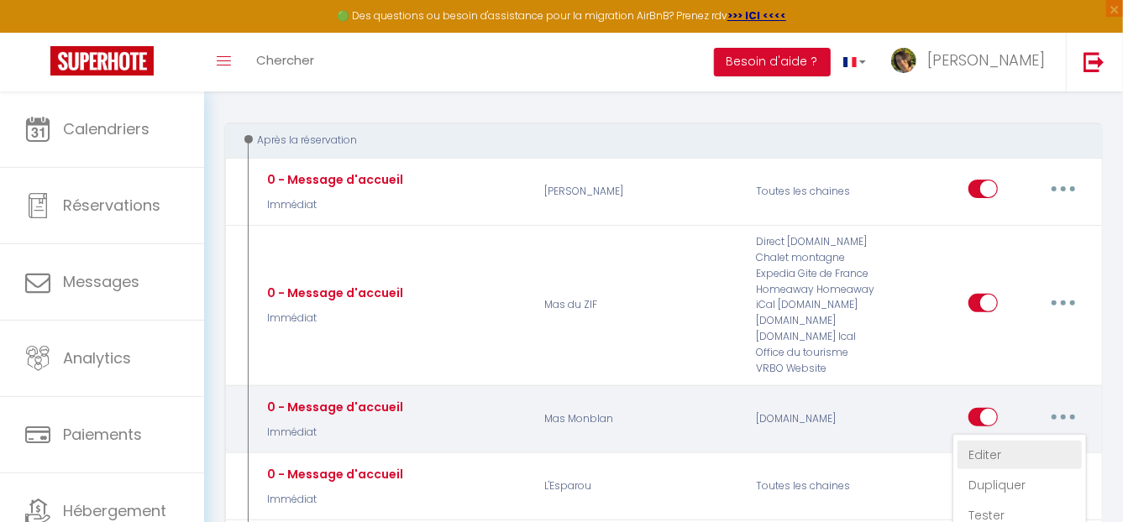
checkbox input "true"
checkbox input "false"
radio input "true"
type input "Merci pour votre réservation - [BOOKING:ID] - [GUEST:FIRST_NAME] [GUEST:LAST_NA…"
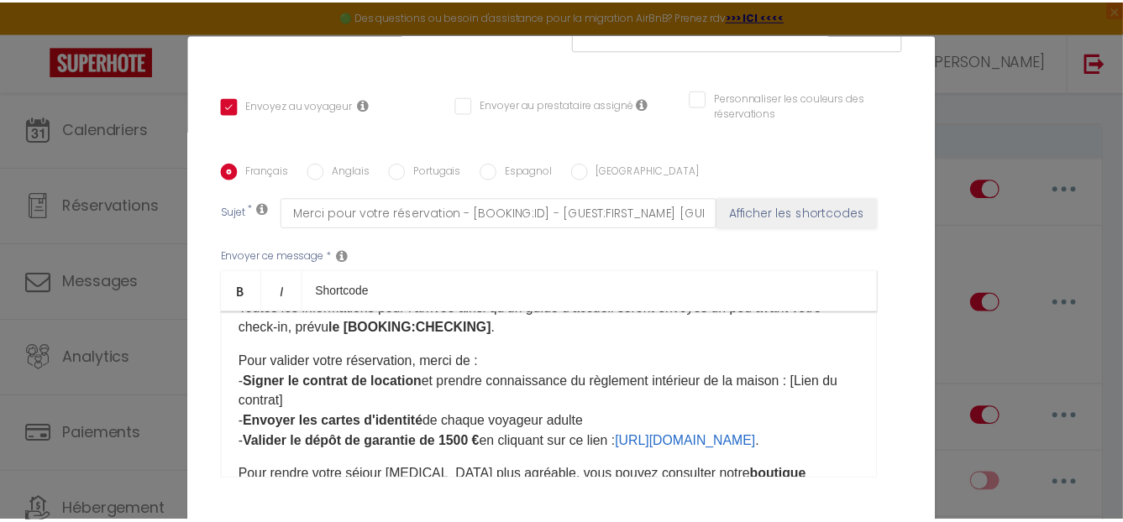
scroll to position [0, 0]
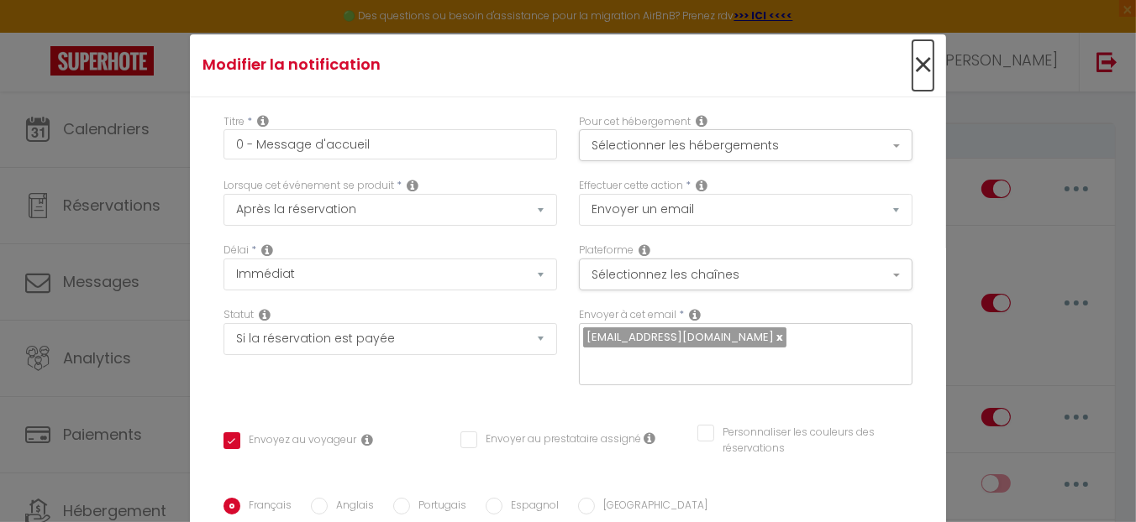
click at [912, 63] on span "×" at bounding box center [922, 65] width 21 height 50
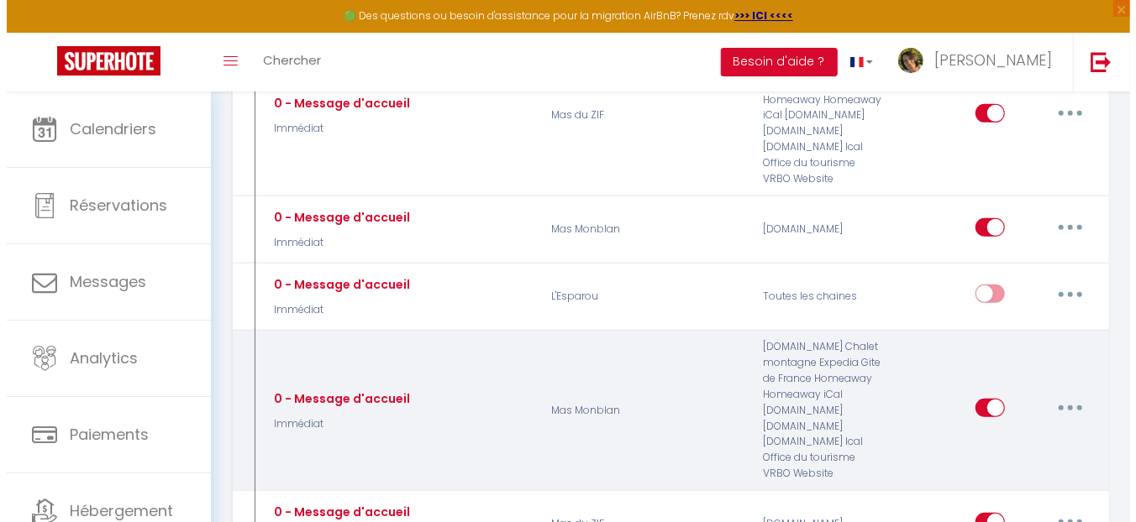
scroll to position [336, 0]
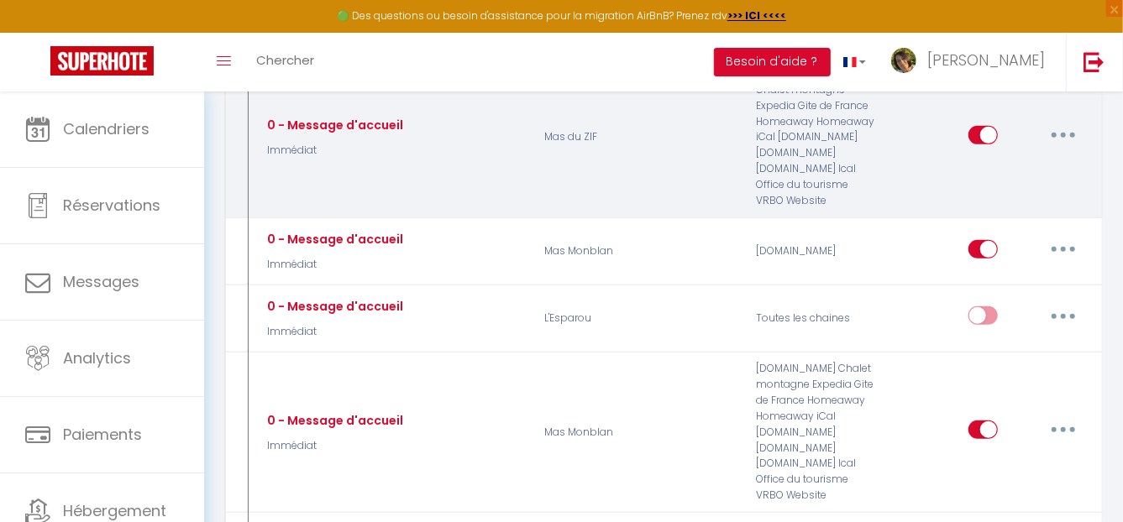
click at [1060, 134] on button "button" at bounding box center [1063, 135] width 47 height 27
click at [999, 168] on link "Editer" at bounding box center [1020, 173] width 124 height 29
select select
checkbox input "true"
checkbox input "false"
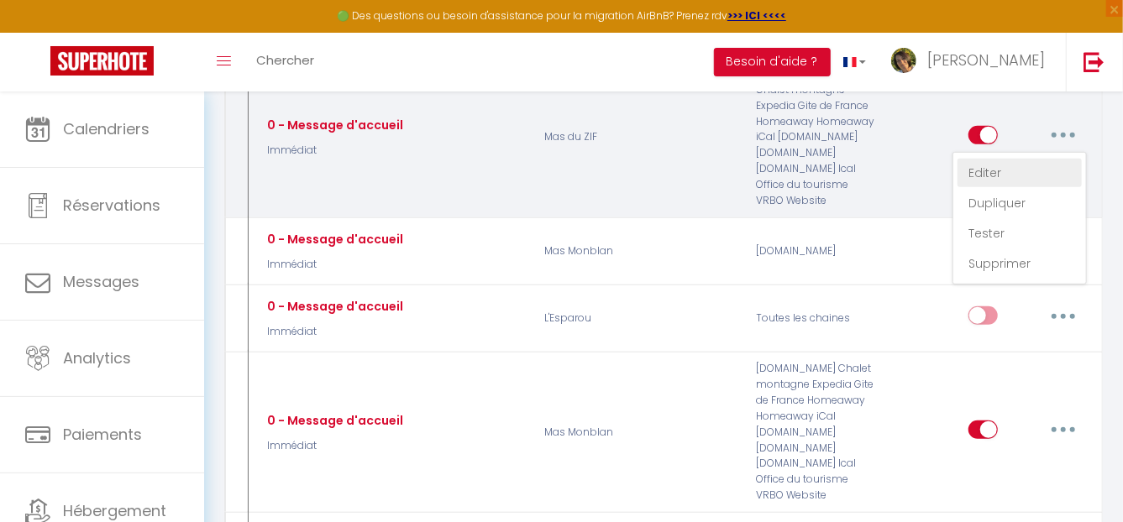
checkbox input "false"
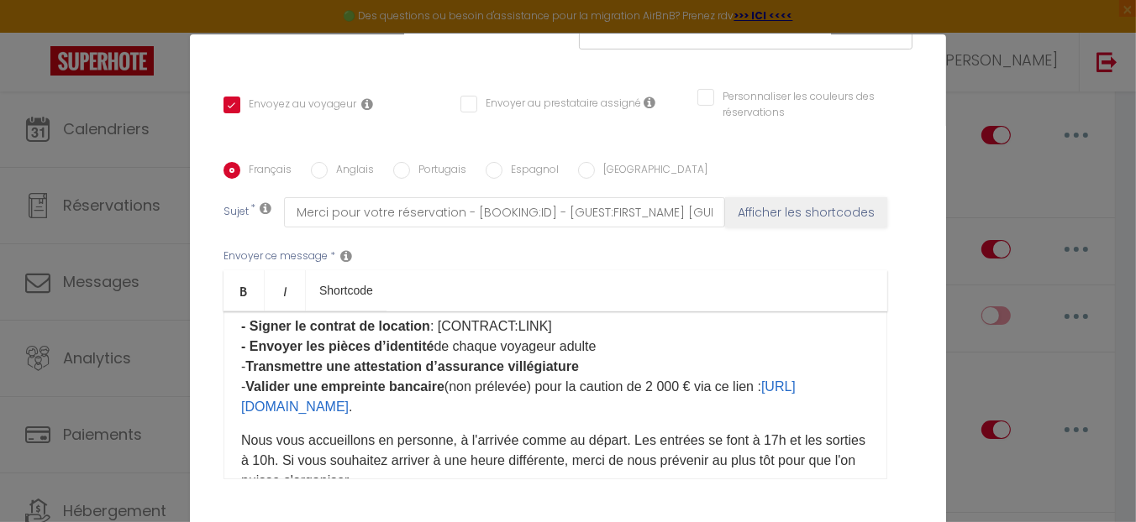
scroll to position [88, 0]
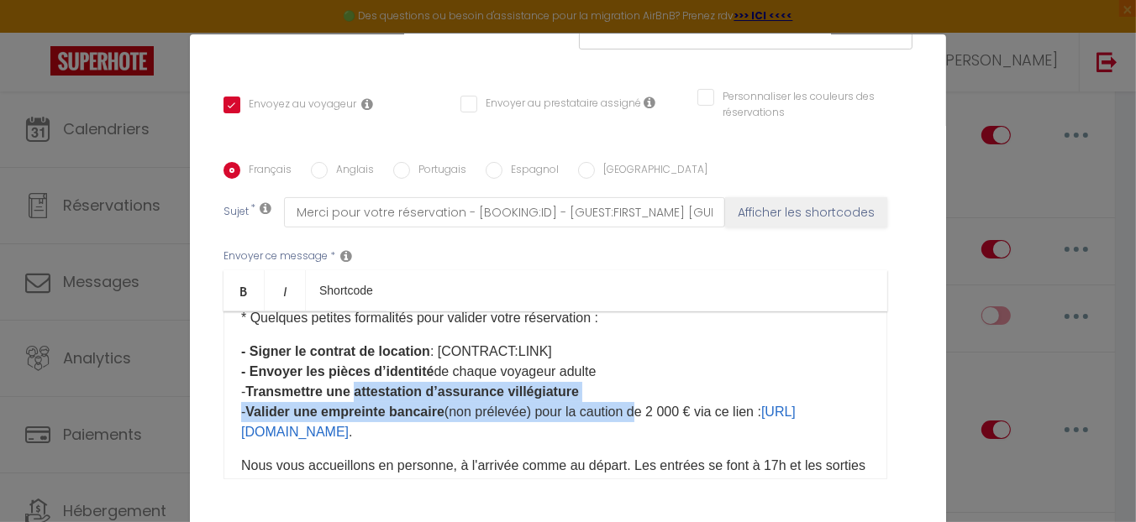
drag, startPoint x: 633, startPoint y: 412, endPoint x: 354, endPoint y: 400, distance: 280.0
click at [354, 400] on p "- Signer le contrat de location : [CONTRACT:LINK] - Envoyer les pièces d’identi…" at bounding box center [555, 392] width 628 height 101
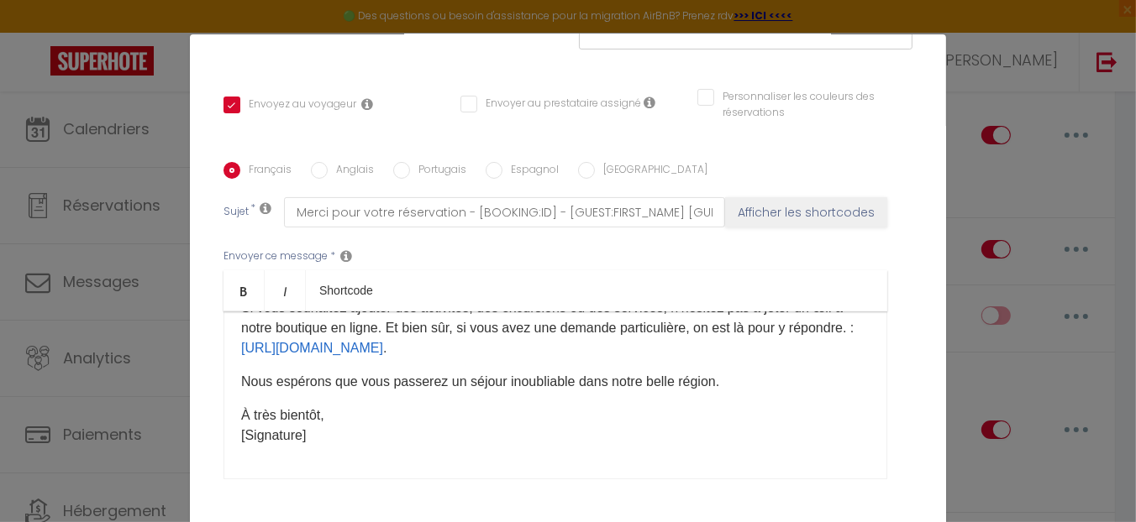
scroll to position [436, 0]
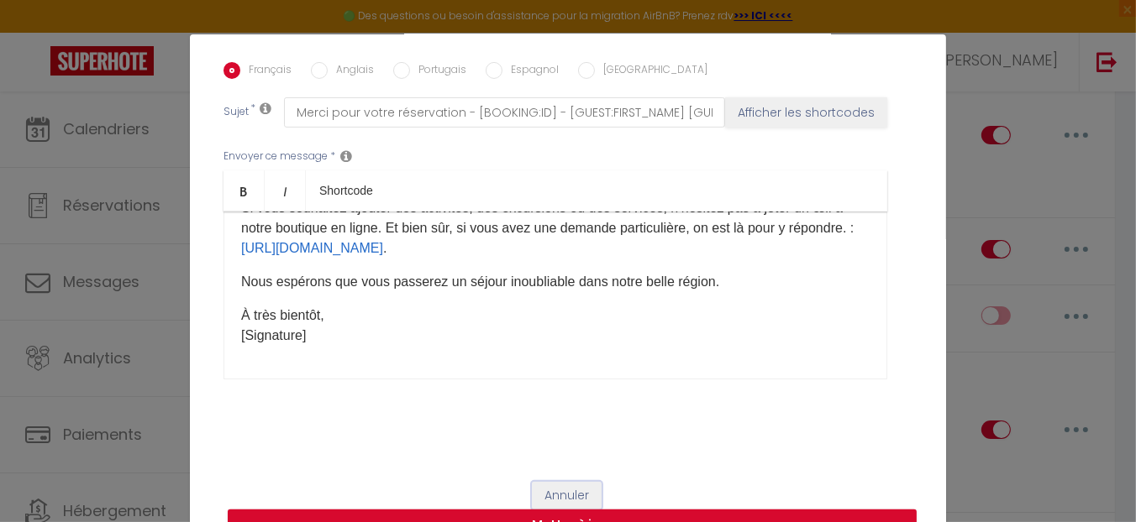
click at [572, 485] on button "Annuler" at bounding box center [567, 496] width 70 height 29
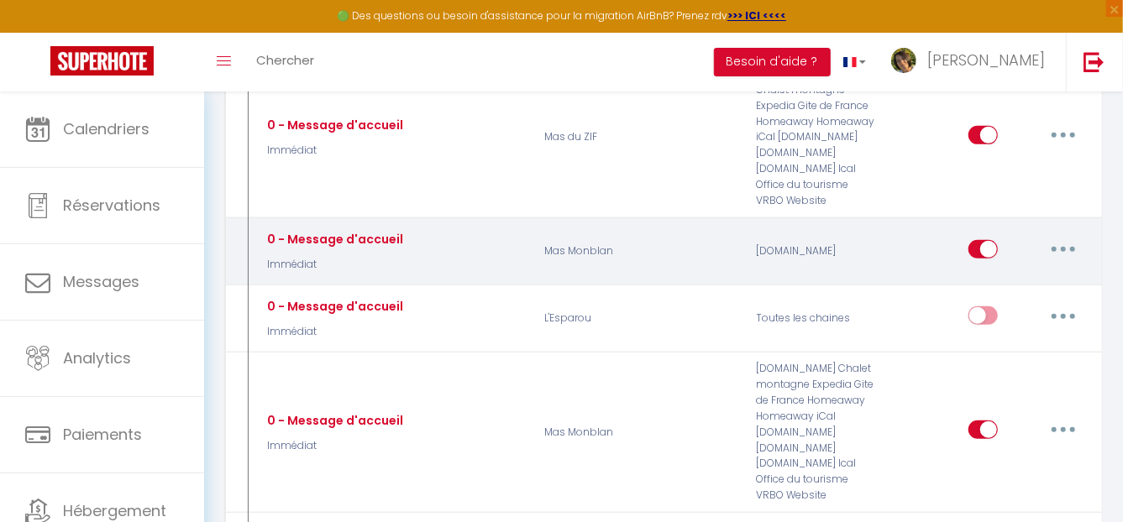
click at [1067, 248] on button "button" at bounding box center [1063, 249] width 47 height 27
click at [994, 286] on link "Editer" at bounding box center [1020, 287] width 124 height 29
select select "if_booking_is_paid"
checkbox input "true"
checkbox input "false"
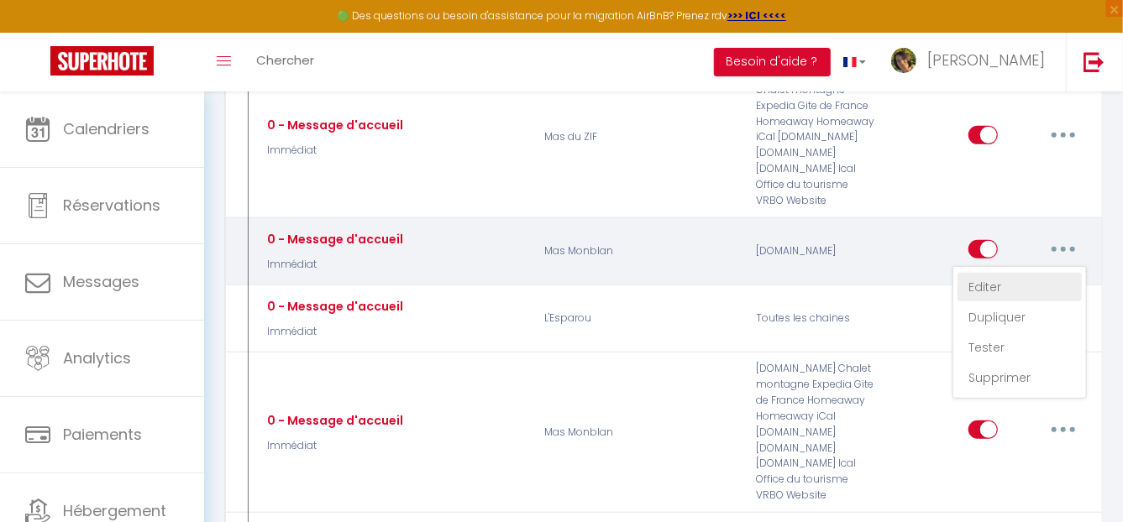
checkbox input "false"
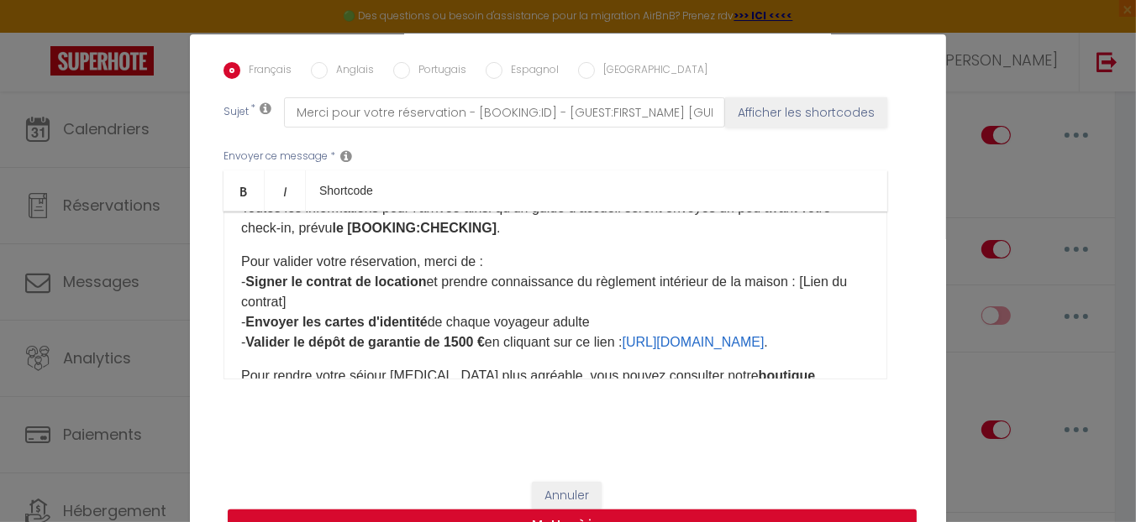
scroll to position [256, 0]
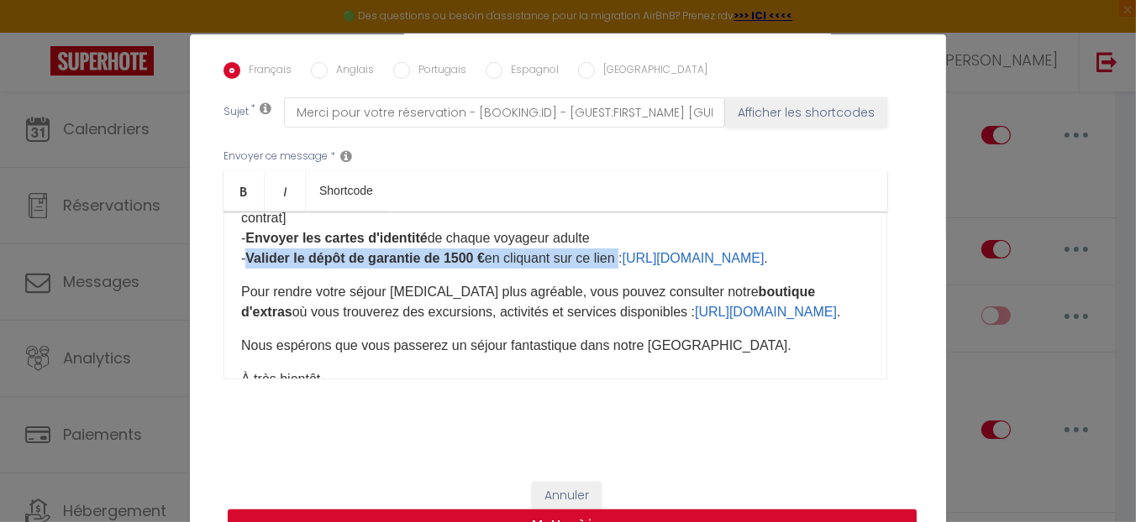
drag, startPoint x: 224, startPoint y: 253, endPoint x: 626, endPoint y: 247, distance: 401.6
click at [626, 247] on div "Merci pour votre réservation, nous sommes ravis de vous accueillir au Mas Monbl…" at bounding box center [555, 296] width 664 height 168
copy p "- Valider le dépôt de garantie de 1500 € en cliquant sur ce lien"
click at [549, 487] on button "Annuler" at bounding box center [567, 496] width 70 height 29
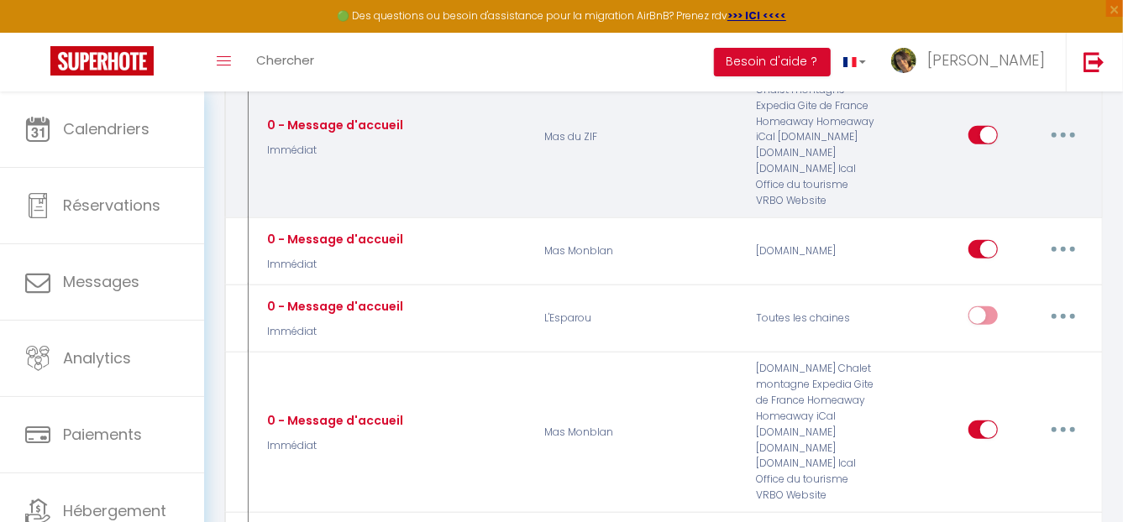
click at [1060, 130] on button "button" at bounding box center [1063, 135] width 47 height 27
click at [989, 169] on link "Editer" at bounding box center [1020, 173] width 124 height 29
select select
checkbox input "true"
checkbox input "false"
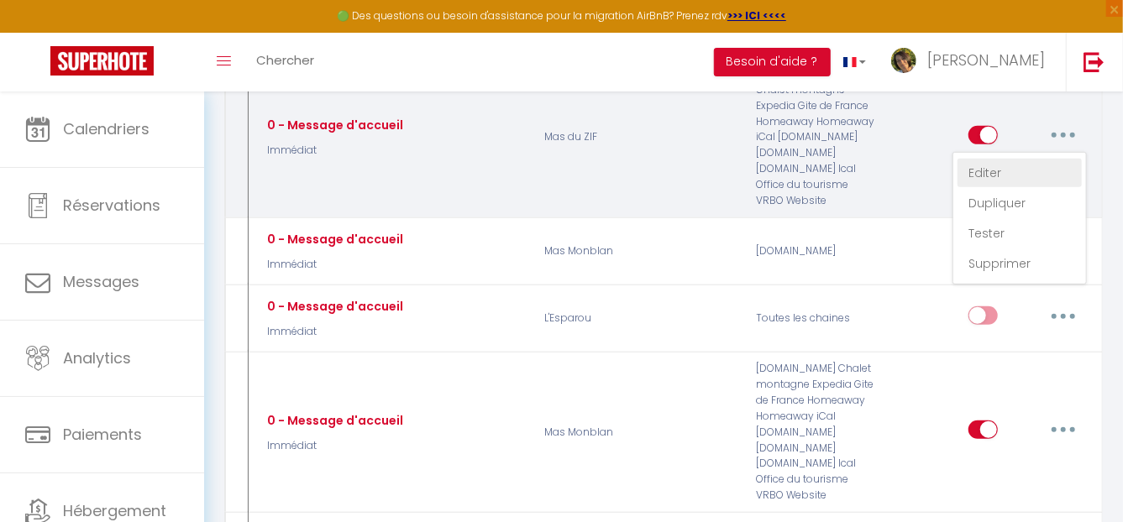
checkbox input "false"
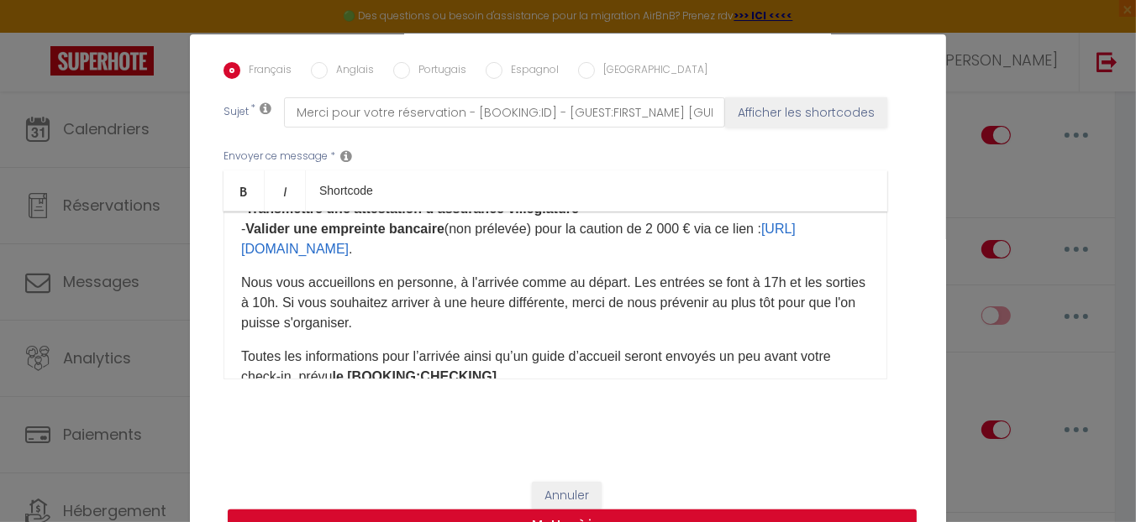
scroll to position [88, 0]
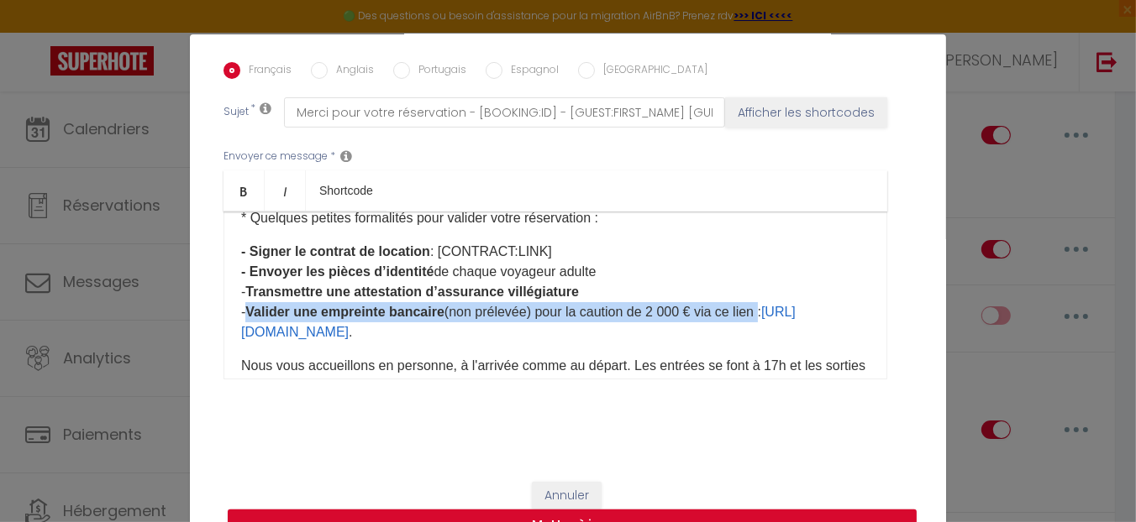
drag, startPoint x: 767, startPoint y: 312, endPoint x: 247, endPoint y: 312, distance: 519.9
click at [247, 312] on p "- Signer le contrat de location : [CONTRACT:LINK] - Envoyer les pièces d’identi…" at bounding box center [555, 292] width 628 height 101
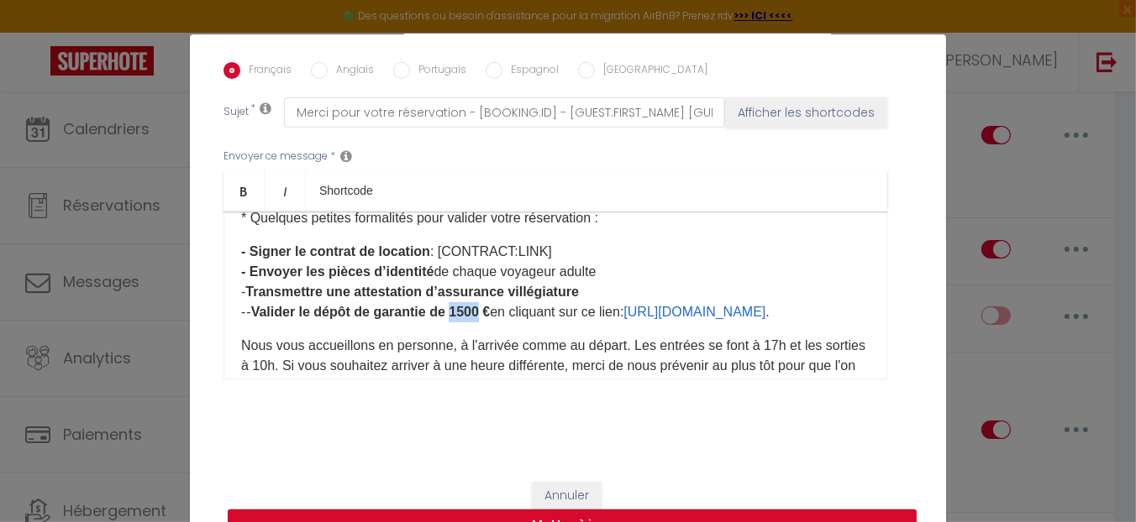
drag, startPoint x: 450, startPoint y: 306, endPoint x: 482, endPoint y: 309, distance: 32.1
click at [482, 309] on b "Valider le dépôt de garantie de 1500 €" at bounding box center [370, 312] width 239 height 14
click at [699, 510] on button "Mettre à jour" at bounding box center [572, 526] width 689 height 32
checkbox input "true"
checkbox input "false"
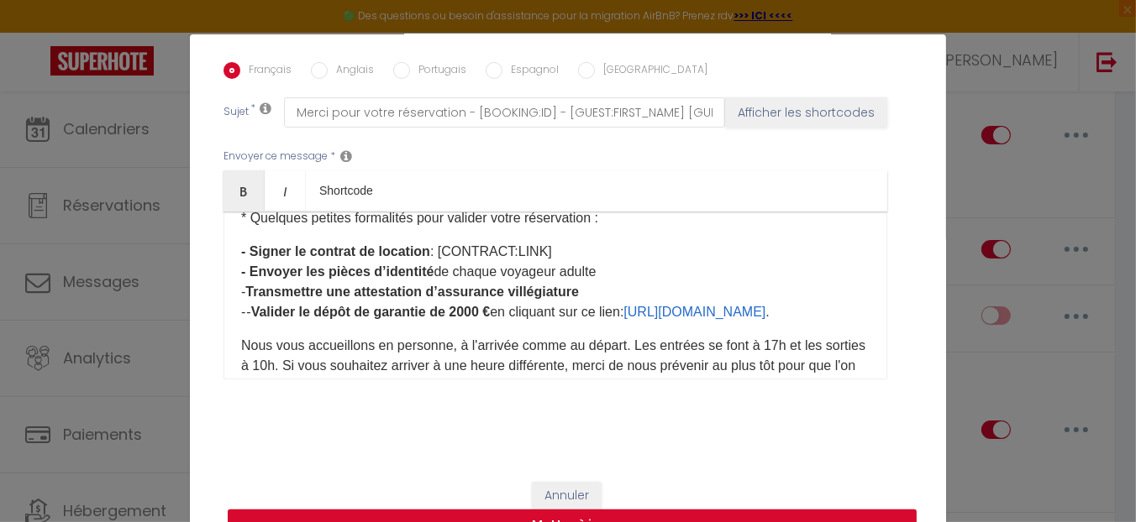
checkbox input "false"
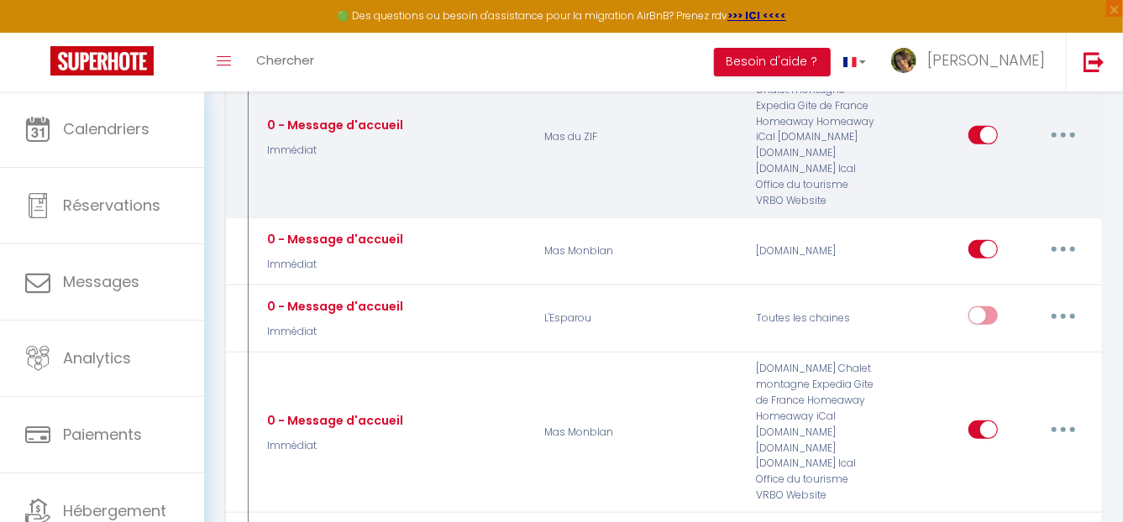
click at [1073, 130] on button "button" at bounding box center [1063, 135] width 47 height 27
click at [995, 169] on link "Editer" at bounding box center [1020, 173] width 124 height 29
type input "0 - Message d'accueil"
select select "Immédiat"
select select
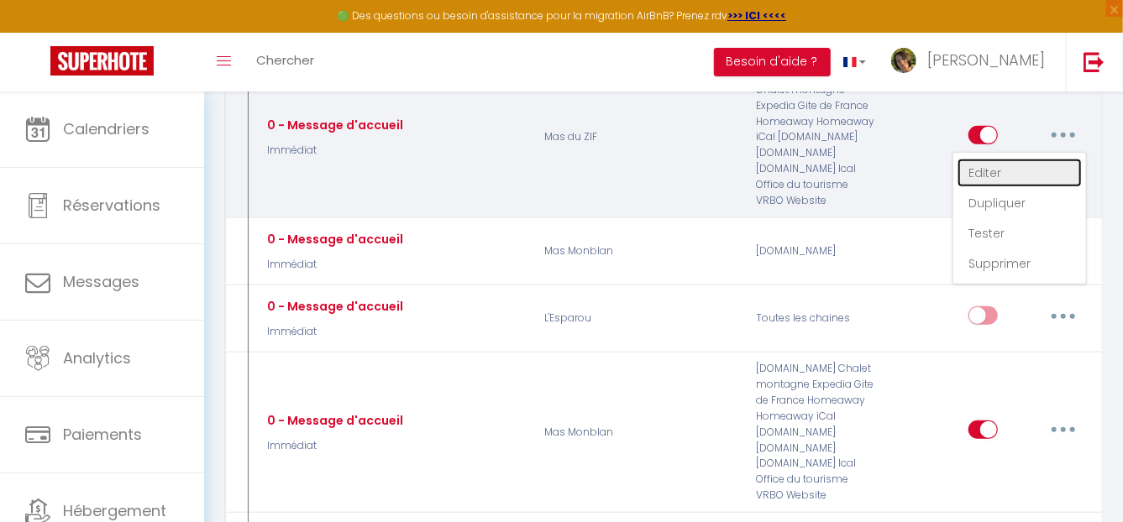
checkbox input "true"
checkbox input "false"
radio input "true"
type input "Merci pour votre réservation - [BOOKING:ID] - [GUEST:FIRST_NAME] [GUEST:LAST_NA…"
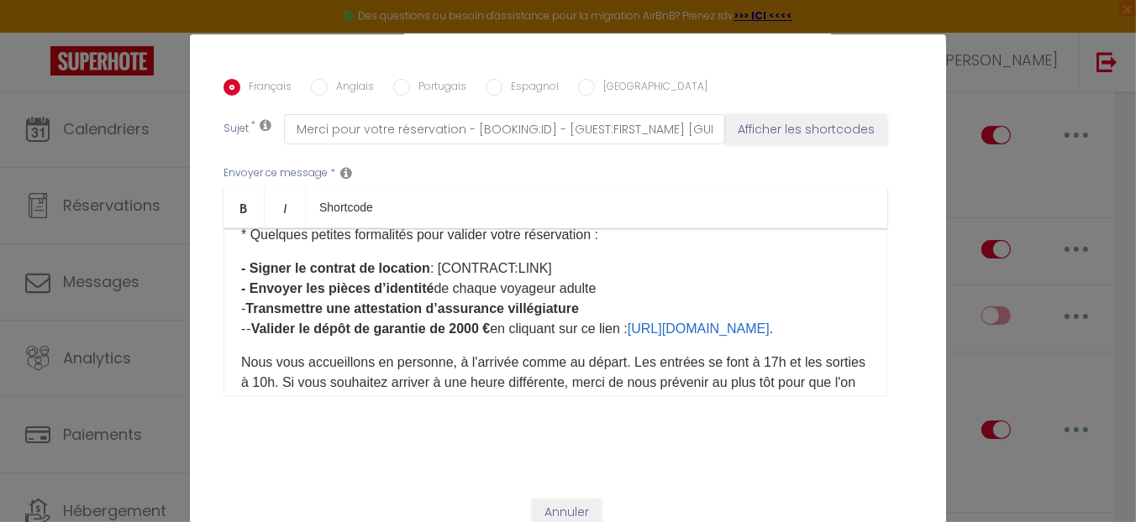
click at [253, 328] on b "Valider le dépôt de garantie de 2000 €" at bounding box center [370, 329] width 239 height 14
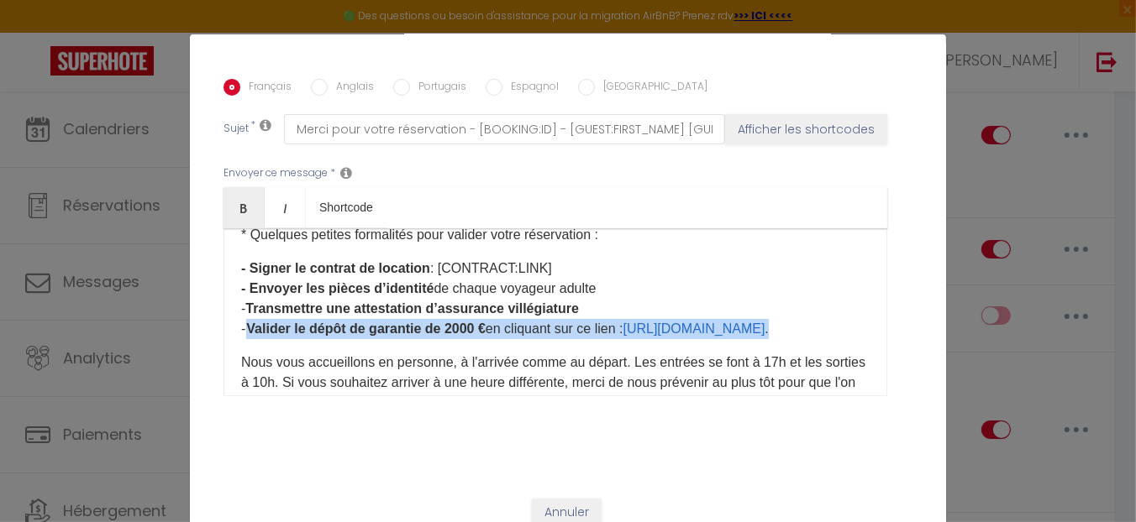
drag, startPoint x: 828, startPoint y: 332, endPoint x: 101, endPoint y: 318, distance: 727.6
click at [101, 318] on div "Modifier la notification × Titre * 0 - Message d'accueil Pour cet hébergement S…" at bounding box center [568, 261] width 1136 height 522
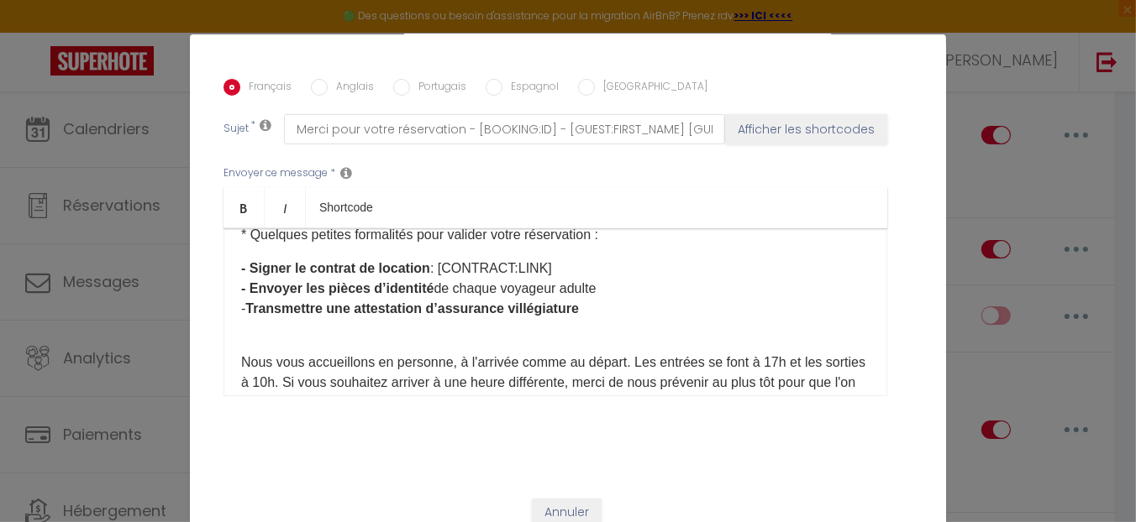
click at [591, 307] on p "- Signer le contrat de location : [CONTRACT:LINK] - Envoyer les pièces d’identi…" at bounding box center [555, 299] width 628 height 81
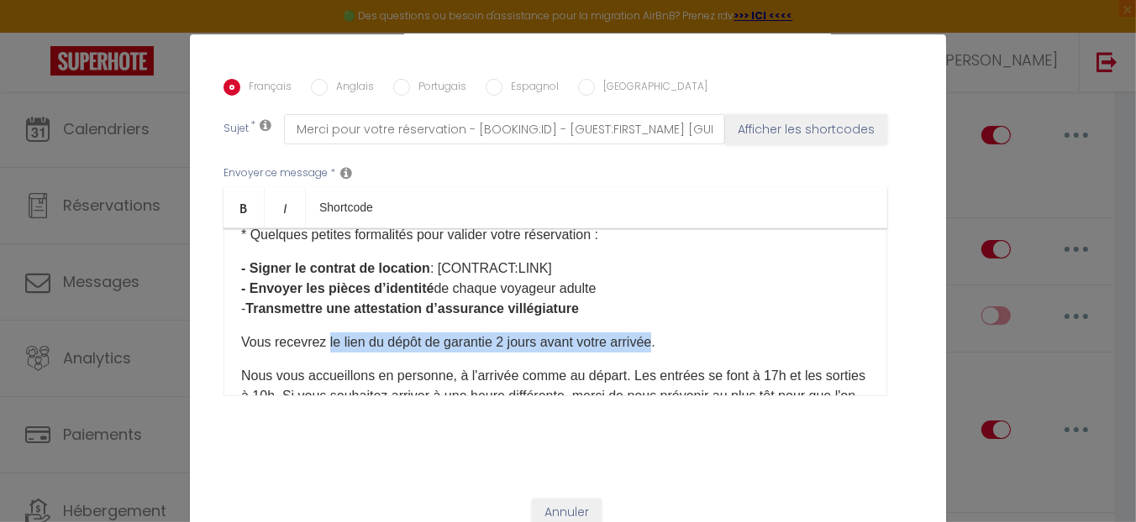
drag, startPoint x: 322, startPoint y: 336, endPoint x: 653, endPoint y: 342, distance: 331.0
click at [653, 342] on p "​Vous recevrez le lien du dépôt de garantie 2 jours avant votre arrivée." at bounding box center [555, 343] width 628 height 20
click at [239, 213] on icon "Bold" at bounding box center [243, 208] width 13 height 13
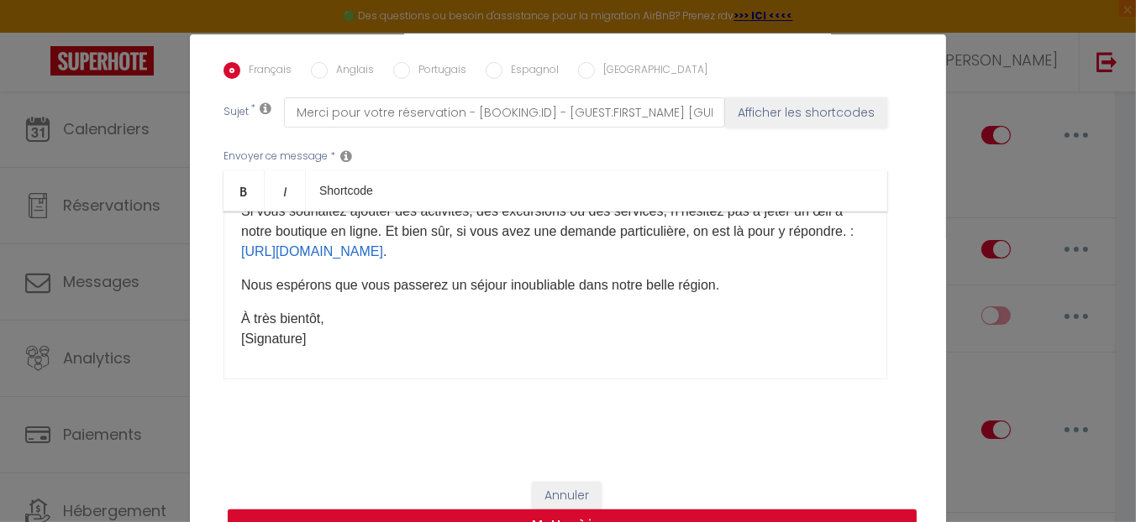
scroll to position [366, 0]
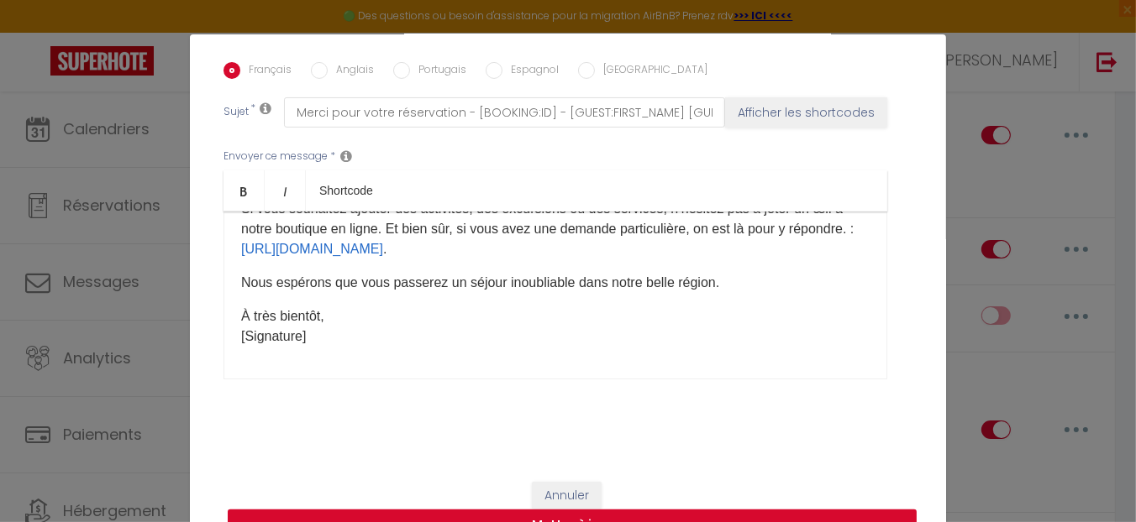
click at [596, 521] on button "Mettre à jour" at bounding box center [572, 526] width 689 height 32
checkbox input "true"
checkbox input "false"
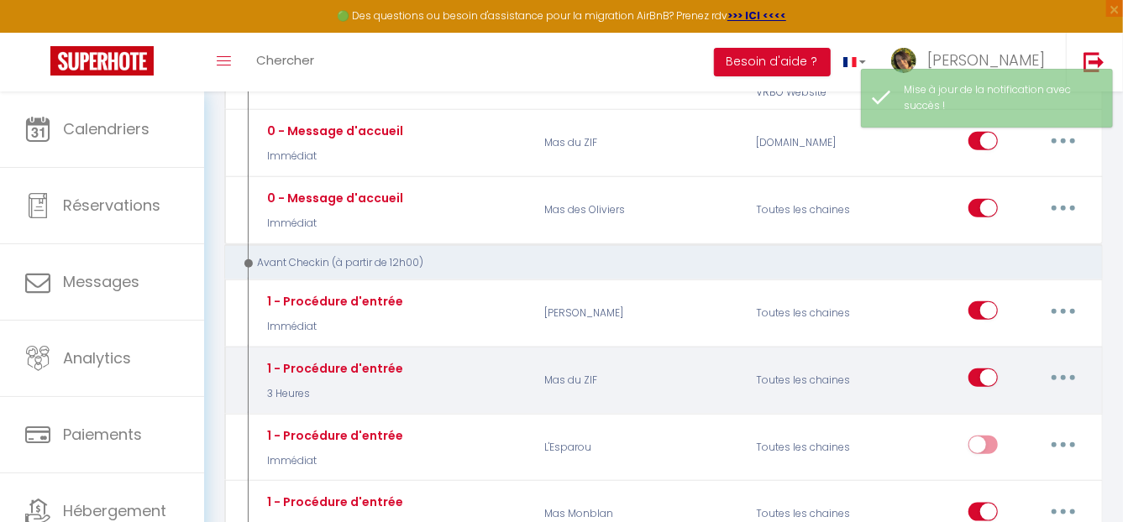
scroll to position [755, 0]
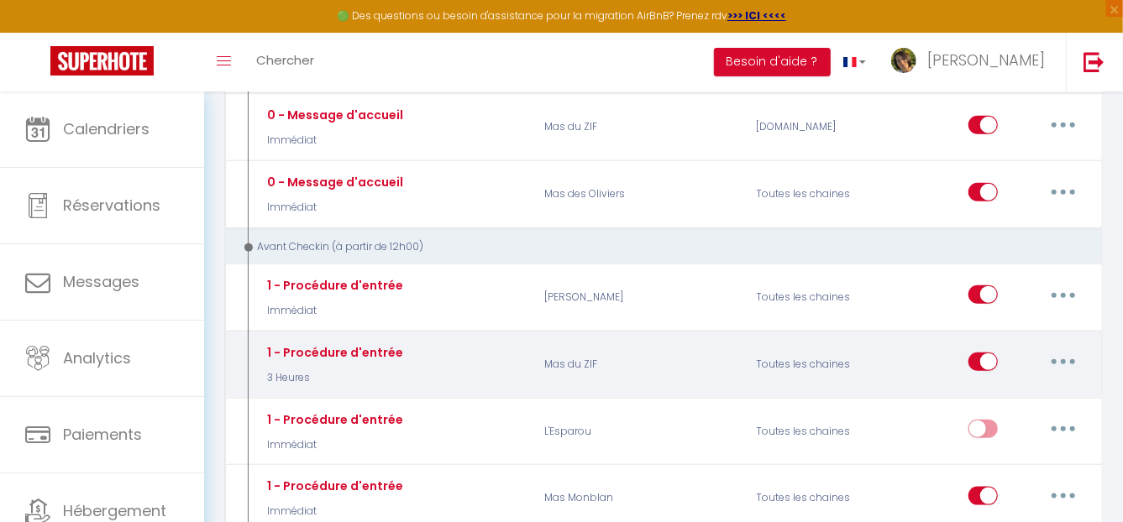
click at [1062, 360] on icon "button" at bounding box center [1063, 362] width 5 height 5
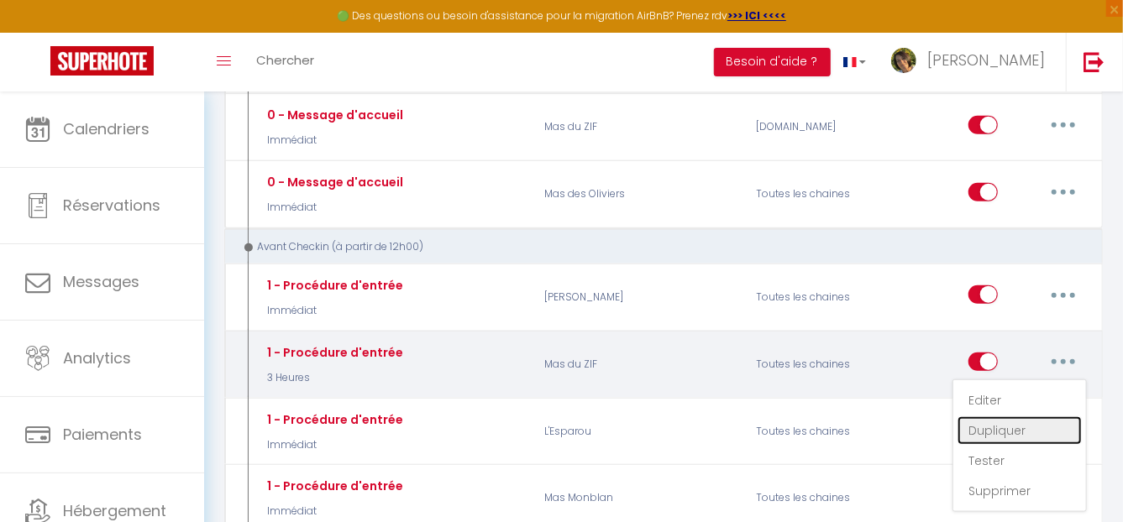
click at [1001, 432] on link "Dupliquer" at bounding box center [1020, 431] width 124 height 29
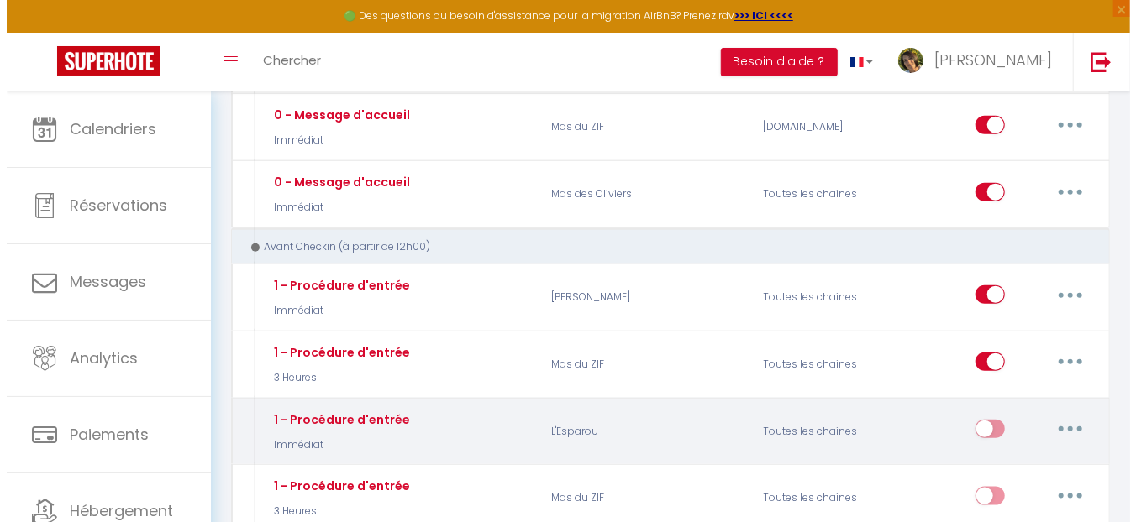
scroll to position [839, 0]
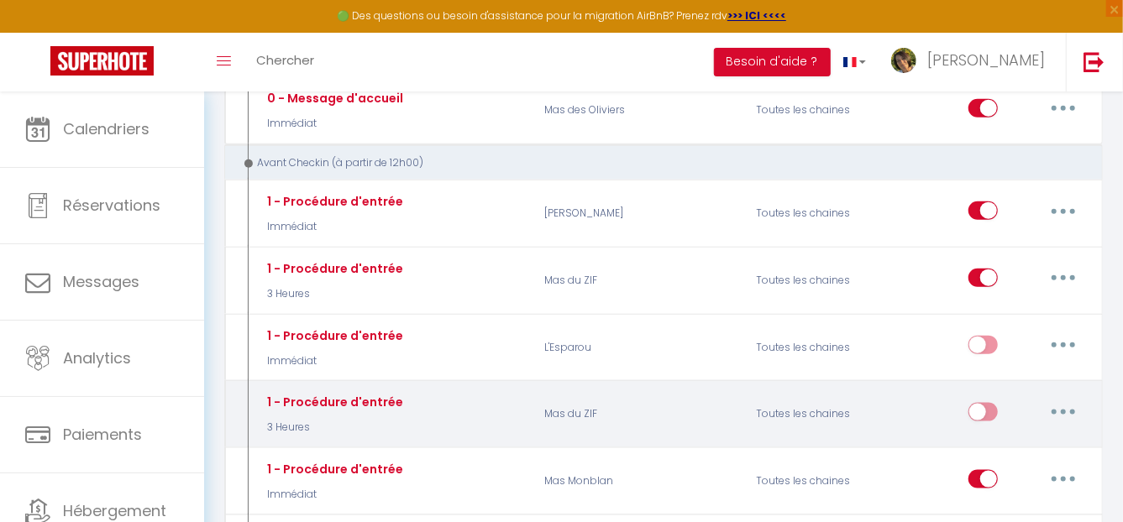
click at [1063, 399] on button "button" at bounding box center [1063, 412] width 47 height 27
click at [993, 436] on link "Editer" at bounding box center [1020, 450] width 124 height 29
type input "1 - Procédure d'entrée"
select select "3 Heures"
select select "if_booking_is_paid"
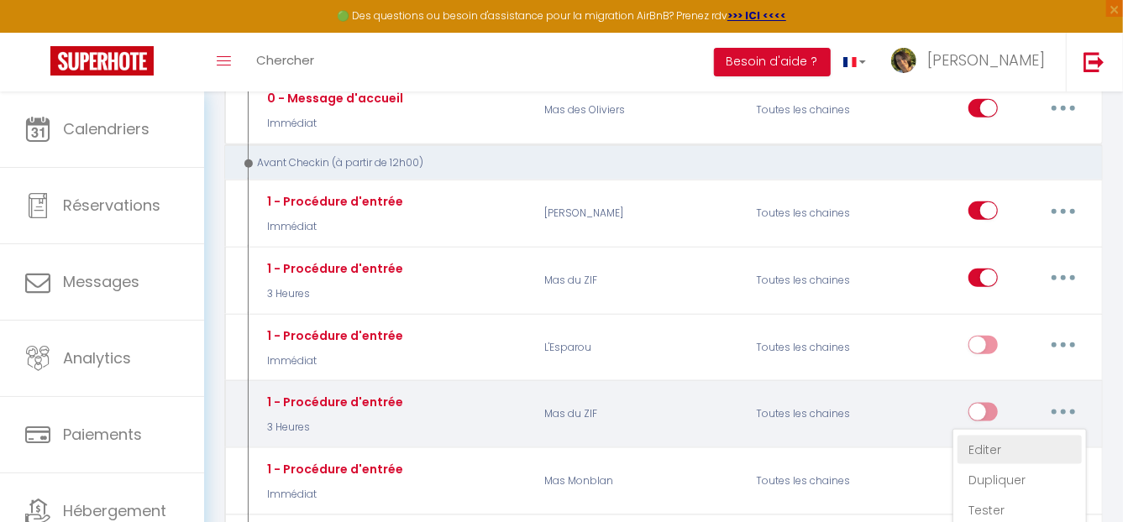
checkbox input "true"
checkbox input "false"
radio input "true"
type input "Procédure d'arrivée et d'entrée dans le logement"
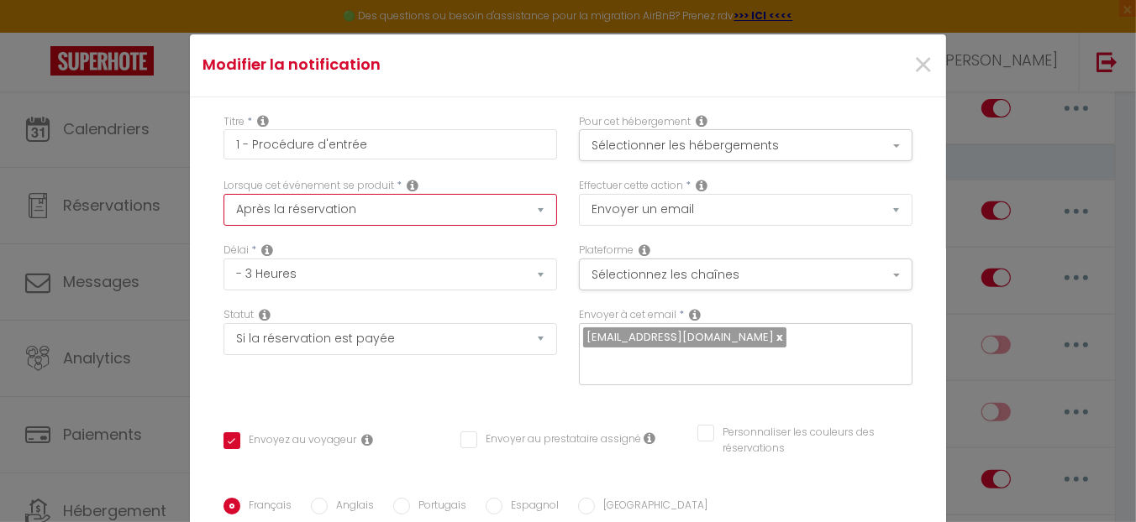
click at [512, 210] on select "Après la réservation Avant Checkin (à partir de 12h00) Après Checkin (à partir …" at bounding box center [389, 210] width 333 height 32
click at [223, 194] on select "Après la réservation Avant Checkin (à partir de 12h00) Après Checkin (à partir …" at bounding box center [389, 210] width 333 height 32
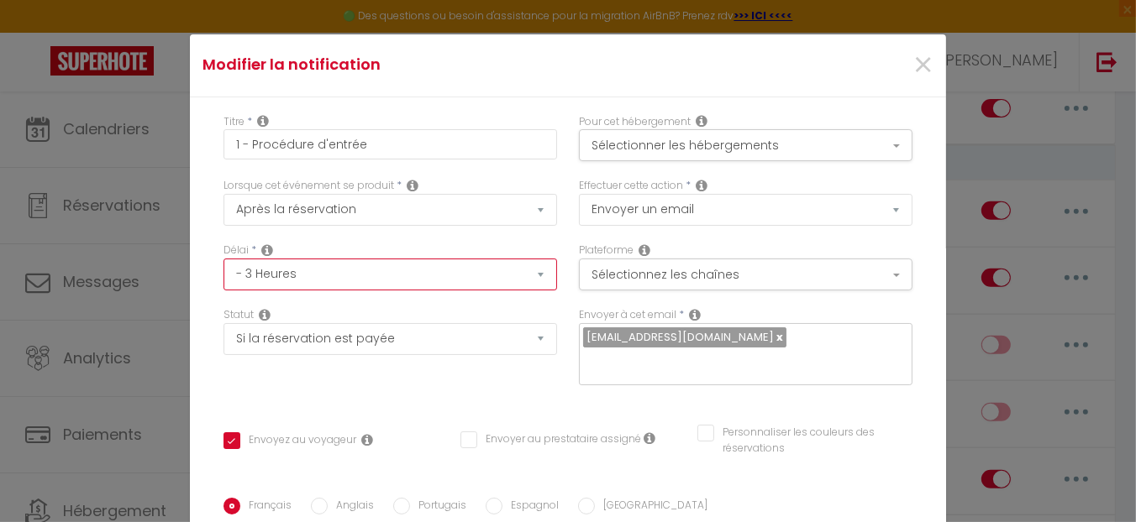
click at [370, 281] on select "Immédiat - 10 Minutes - 1 Heure - 2 Heures - 3 Heures - 4 Heures - 5 Heures - 6…" at bounding box center [389, 275] width 333 height 32
select select "2 Jours"
click at [223, 259] on select "Immédiat - 10 Minutes - 1 Heure - 2 Heures - 3 Heures - 4 Heures - 5 Heures - 6…" at bounding box center [389, 275] width 333 height 32
checkbox input "true"
checkbox input "false"
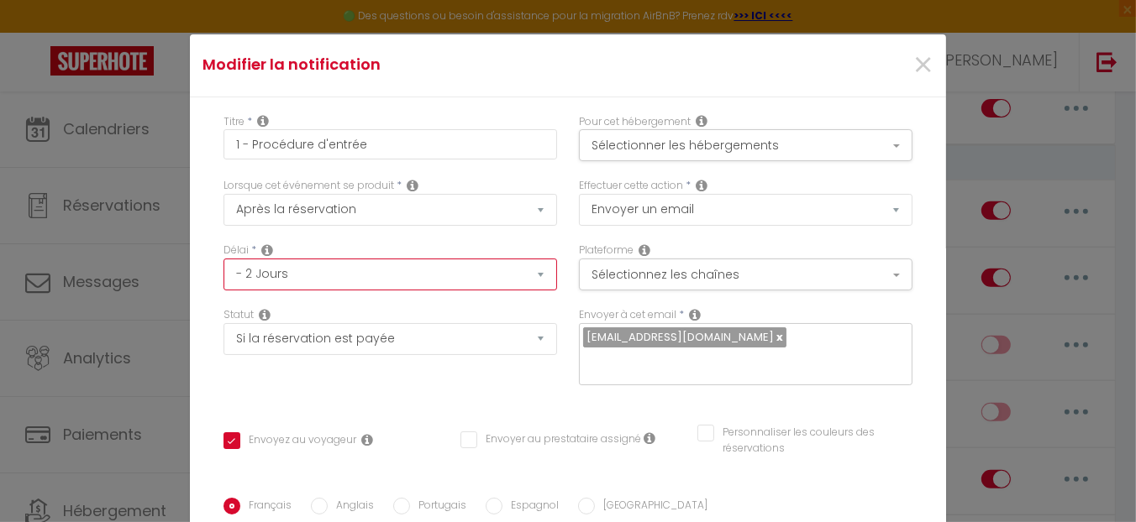
checkbox input "false"
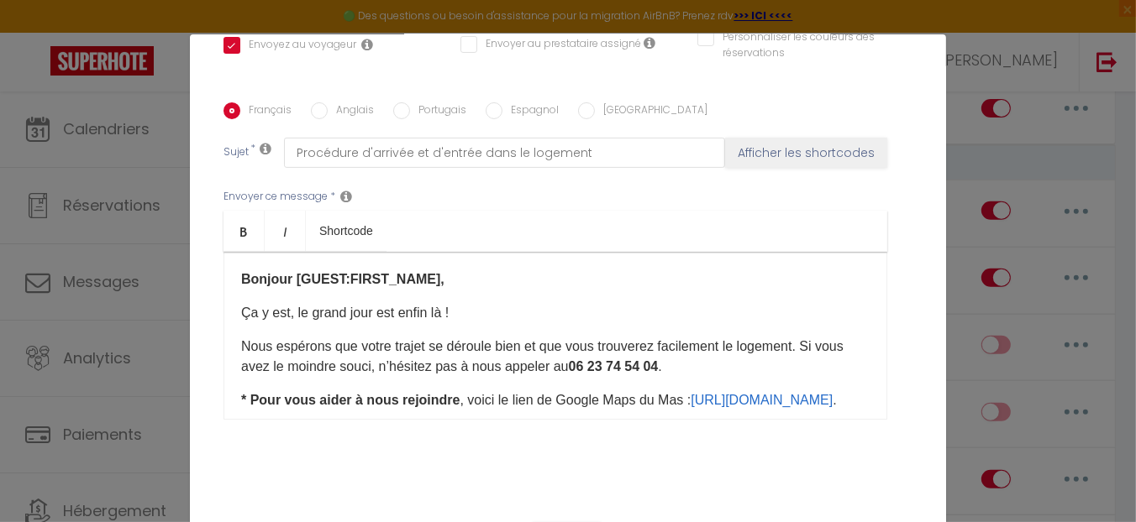
scroll to position [419, 0]
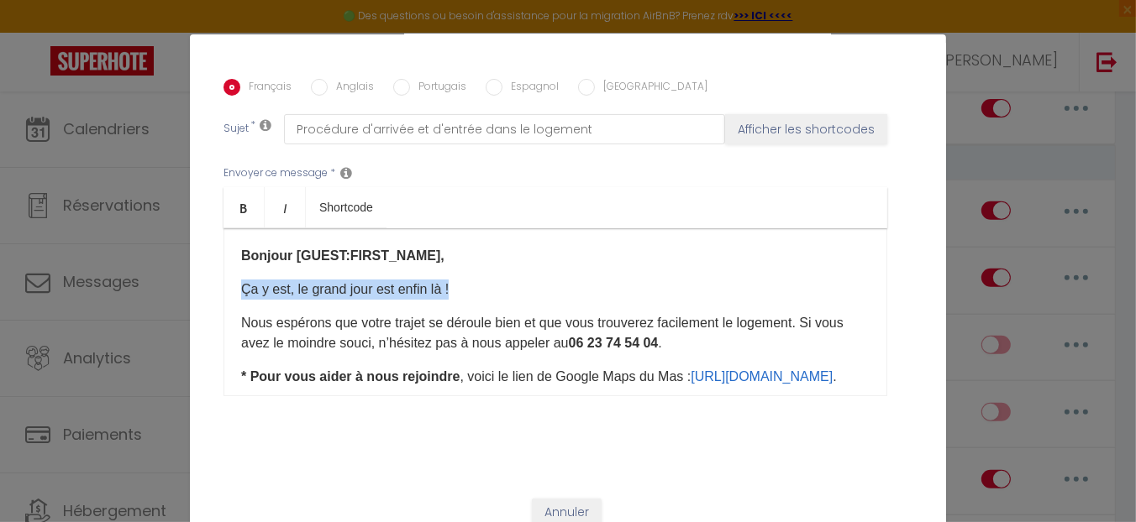
drag, startPoint x: 226, startPoint y: 293, endPoint x: 466, endPoint y: 289, distance: 240.3
click at [466, 289] on div "Bonjour [GUEST:FIRST_NAME], Ça y est, le grand jour est enfin là ! Nous espéron…" at bounding box center [555, 312] width 664 height 168
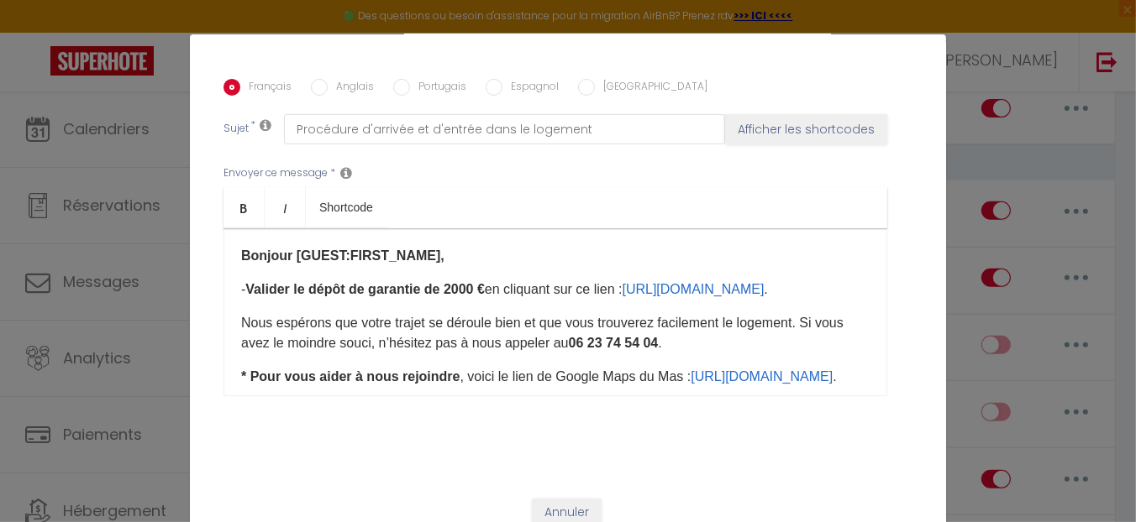
click at [458, 265] on div "Bonjour [GUEST:FIRST_NAME], - Valider le dépôt de garantie de 2000 € en cliquan…" at bounding box center [555, 312] width 664 height 168
click at [475, 255] on p "Bonjour [GUEST:FIRST_NAME]," at bounding box center [555, 256] width 628 height 20
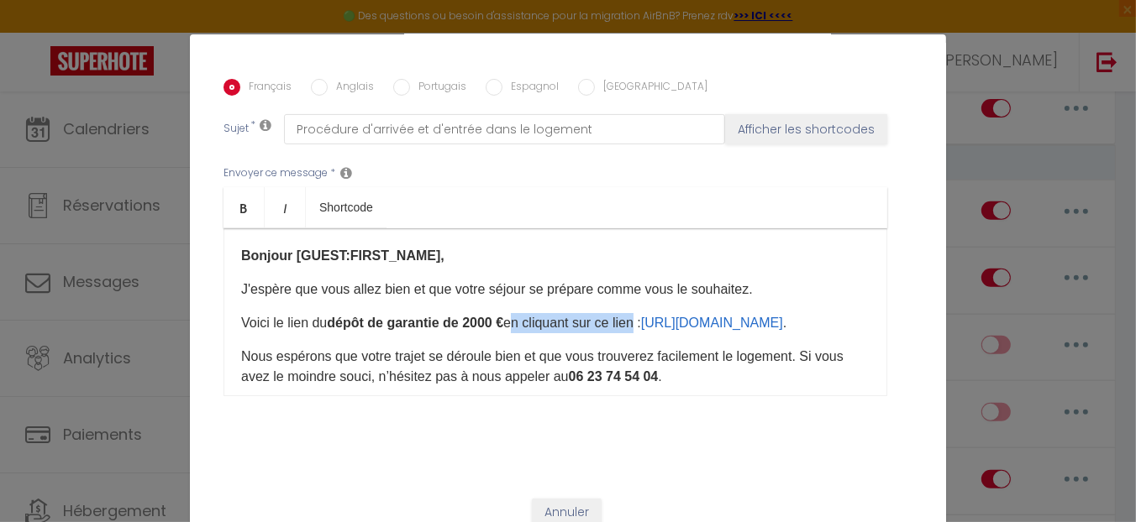
drag, startPoint x: 512, startPoint y: 322, endPoint x: 643, endPoint y: 313, distance: 132.1
click at [643, 313] on p "Voici le lien du dépôt de garantie de 2000 € en cliquant sur ce lien​ : [URL][D…" at bounding box center [555, 323] width 628 height 20
click at [749, 327] on p "Voici le lien du dépôt de garantie de 2000 € : [URL][DOMAIN_NAME] .​ ​" at bounding box center [555, 323] width 628 height 20
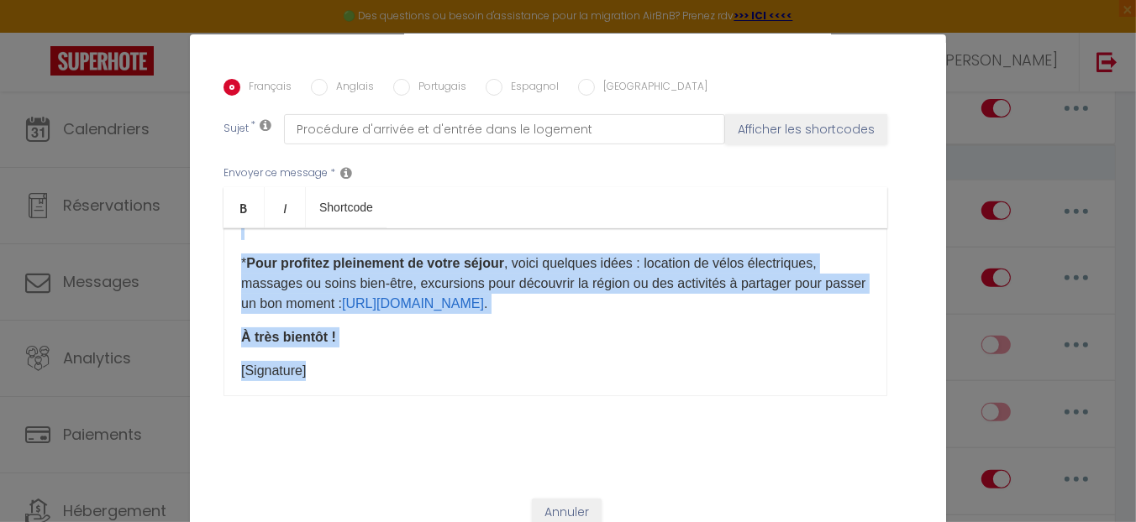
scroll to position [360, 0]
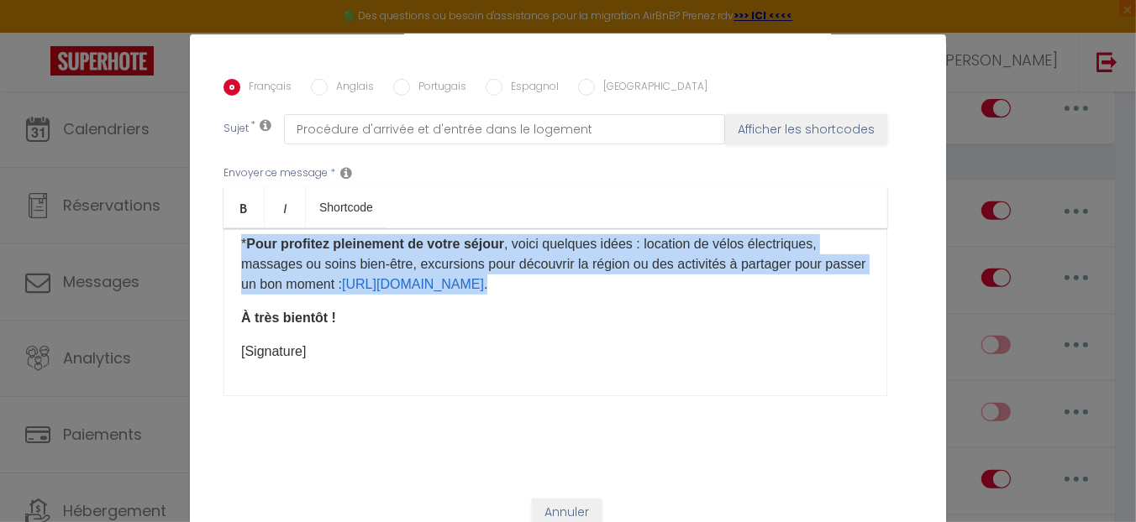
drag, startPoint x: 226, startPoint y: 297, endPoint x: 841, endPoint y: 287, distance: 614.9
click at [841, 287] on div "Bonjour [GUEST:FIRST_NAME], ​J'espère que vous allez bien et que votre séjour s…" at bounding box center [555, 312] width 664 height 168
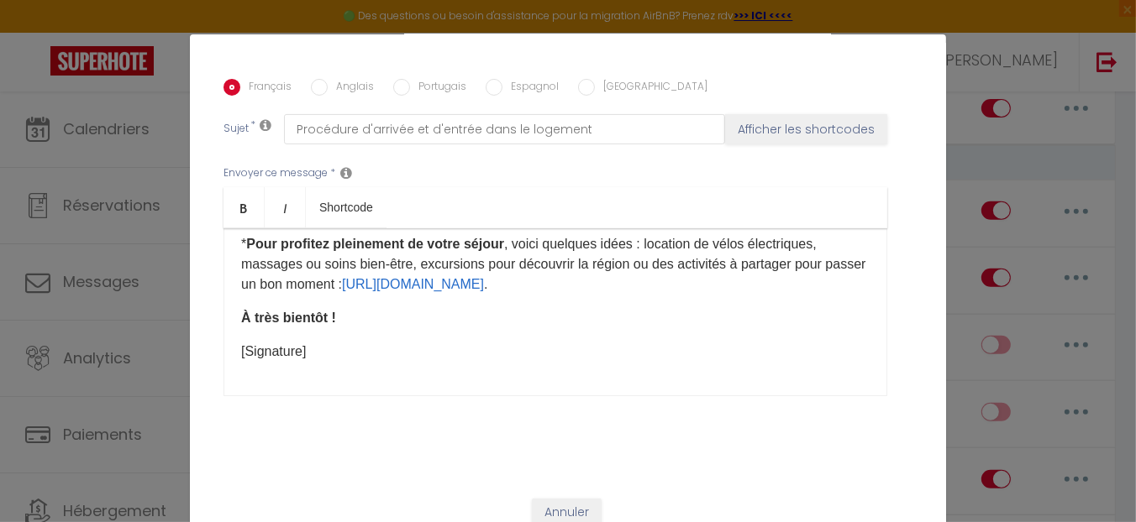
scroll to position [105, 0]
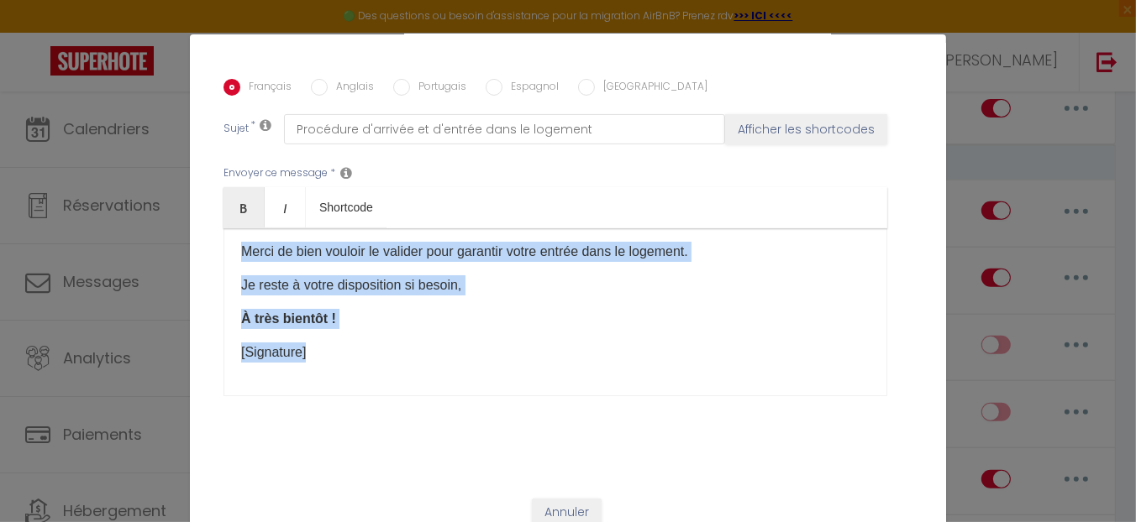
copy div "Bonjour [GUEST:FIRST_NAME], ​J'espère que vous allez bien et que votre séjour s…"
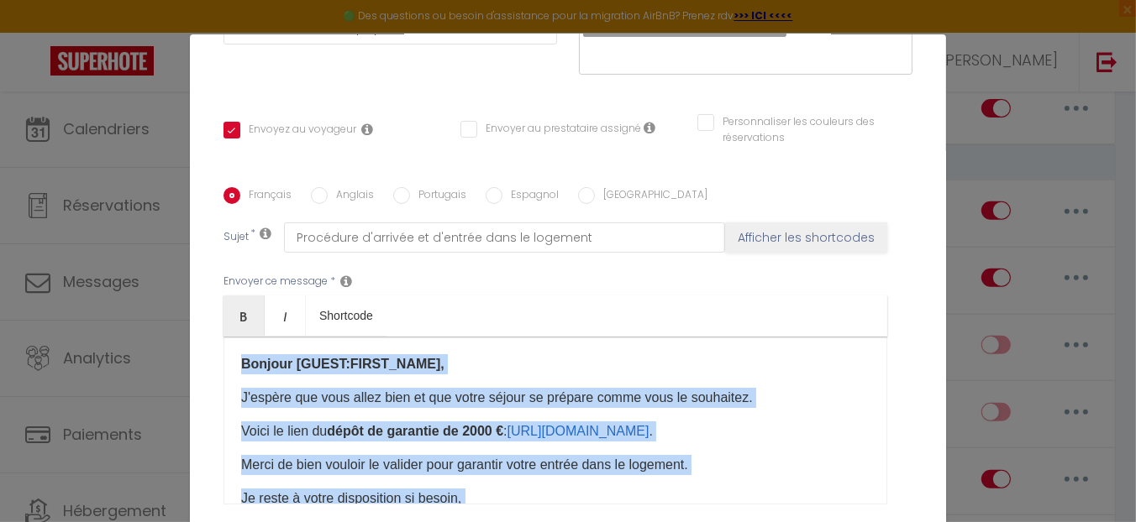
scroll to position [336, 0]
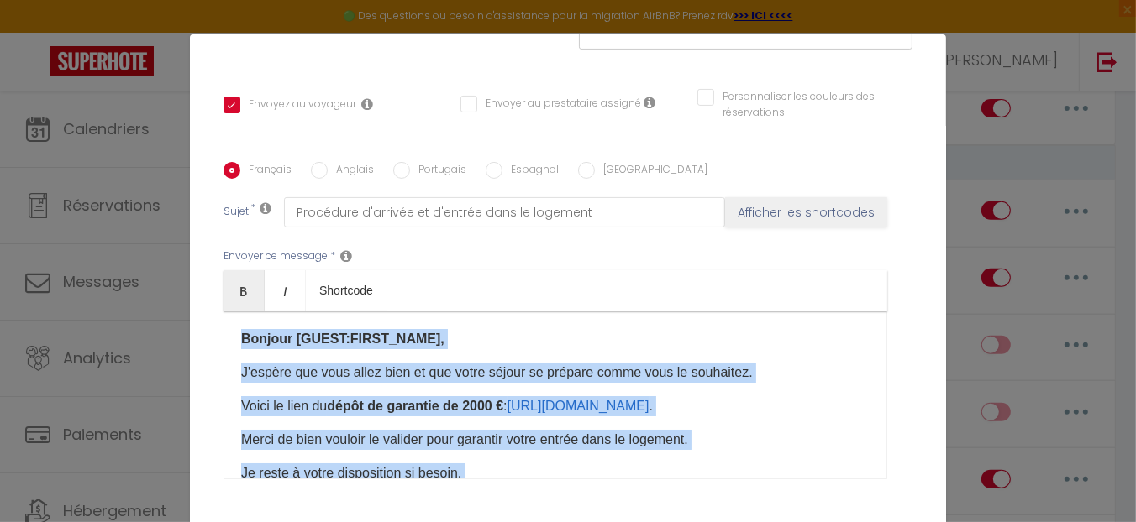
click at [223, 372] on div "Bonjour [GUEST:FIRST_NAME], ​J'espère que vous allez bien et que votre séjour s…" at bounding box center [555, 396] width 664 height 168
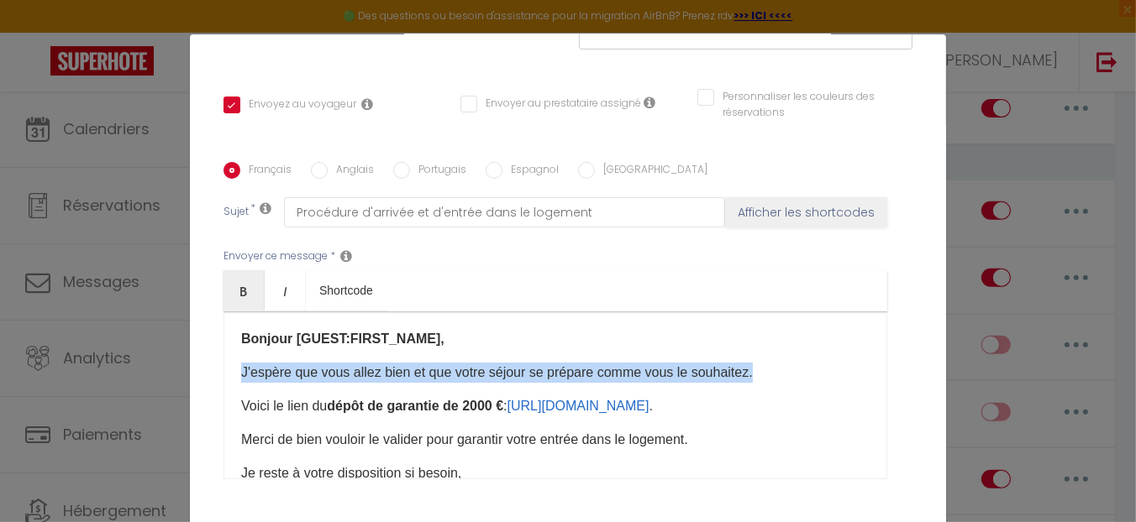
drag, startPoint x: 243, startPoint y: 372, endPoint x: 828, endPoint y: 372, distance: 585.5
click at [828, 372] on div "Bonjour [GUEST:FIRST_NAME], ​J'espère que vous allez bien et que votre séjour s…" at bounding box center [555, 396] width 664 height 168
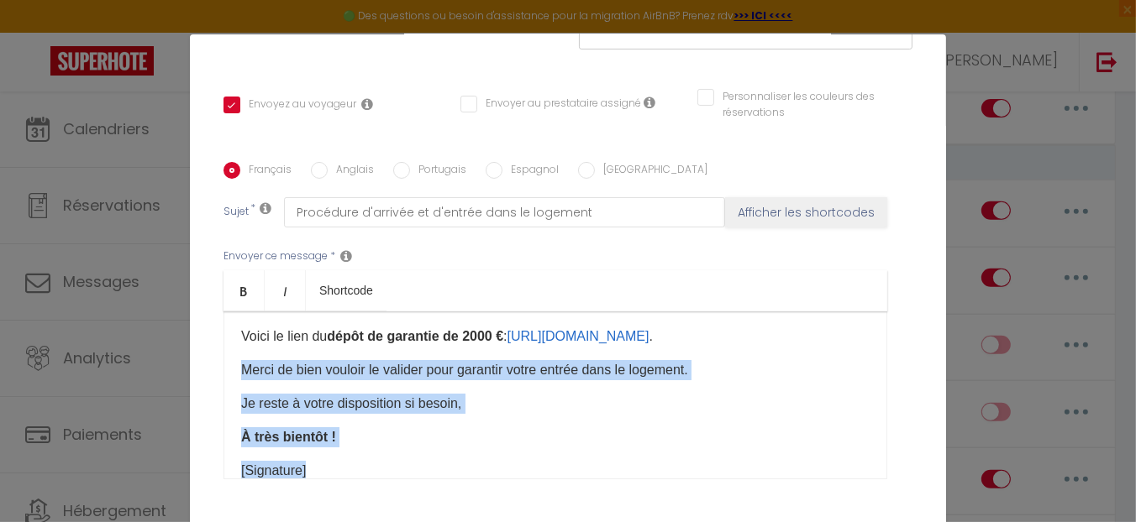
scroll to position [125, 0]
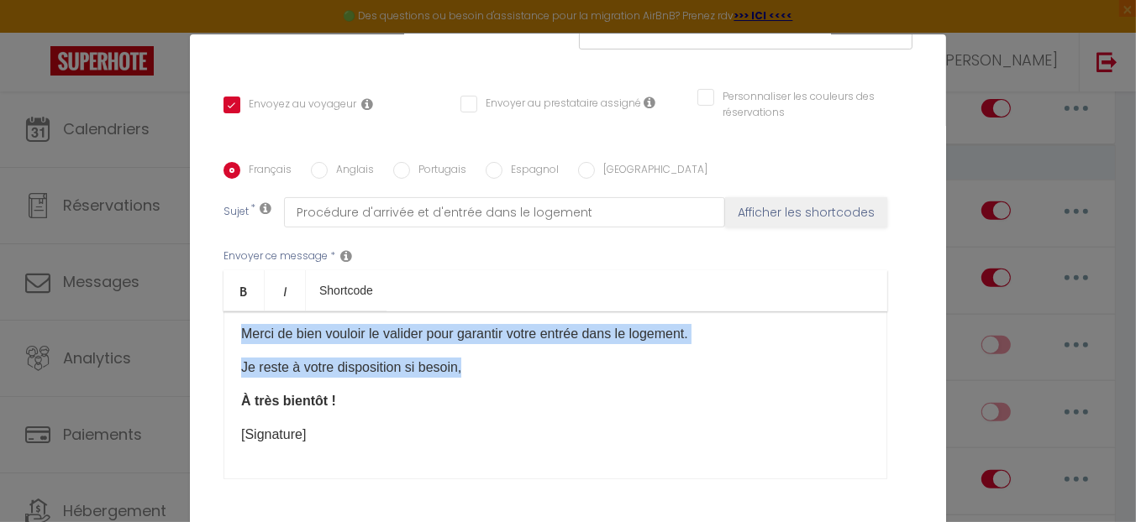
drag, startPoint x: 228, startPoint y: 456, endPoint x: 603, endPoint y: 372, distance: 383.9
click at [603, 372] on div "Bonjour [GUEST:FIRST_NAME], [PERSON_NAME]espère que vous allez bien et que la p…" at bounding box center [555, 396] width 664 height 168
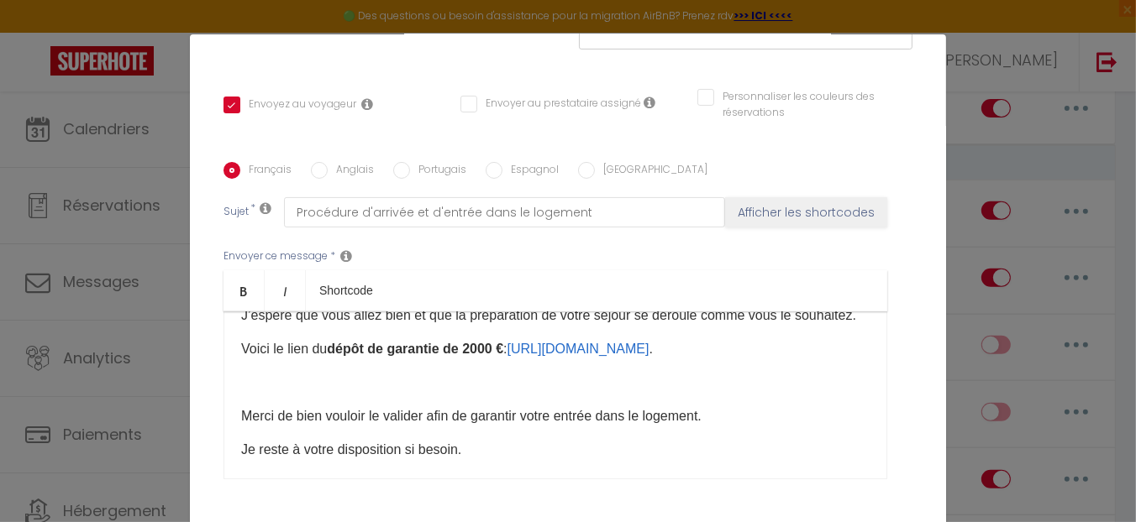
scroll to position [41, 0]
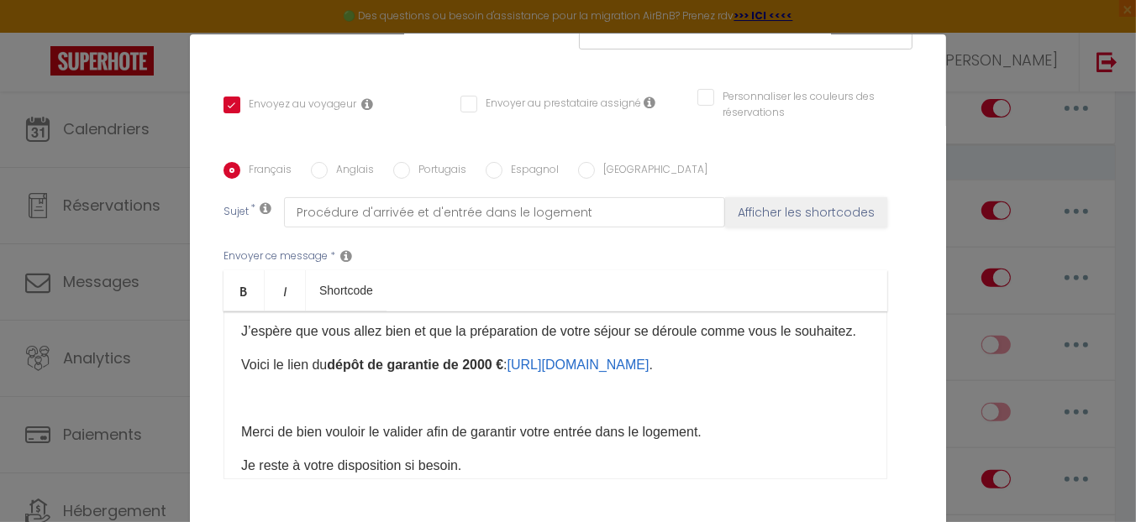
click at [375, 409] on p at bounding box center [555, 399] width 628 height 20
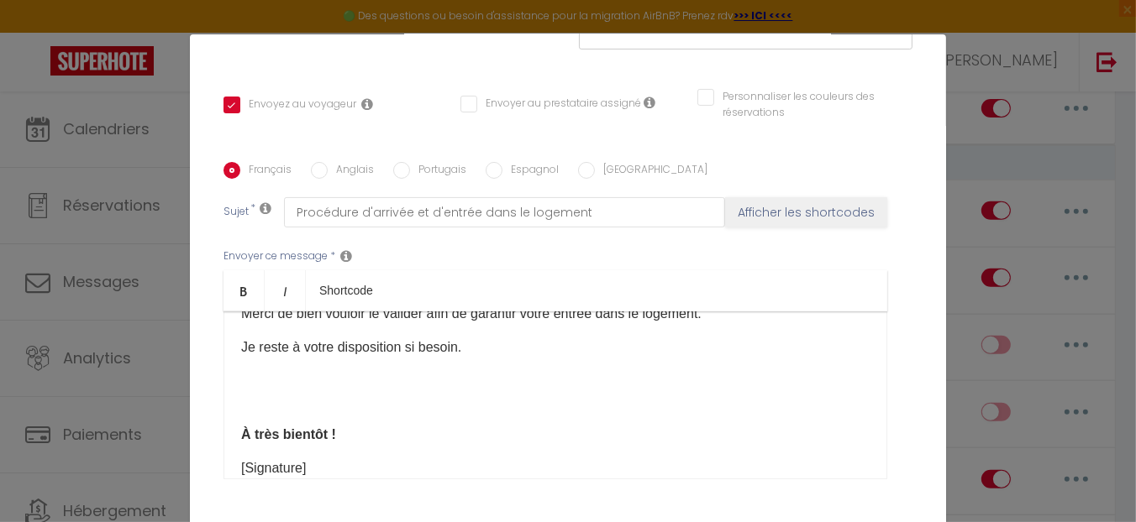
scroll to position [179, 0]
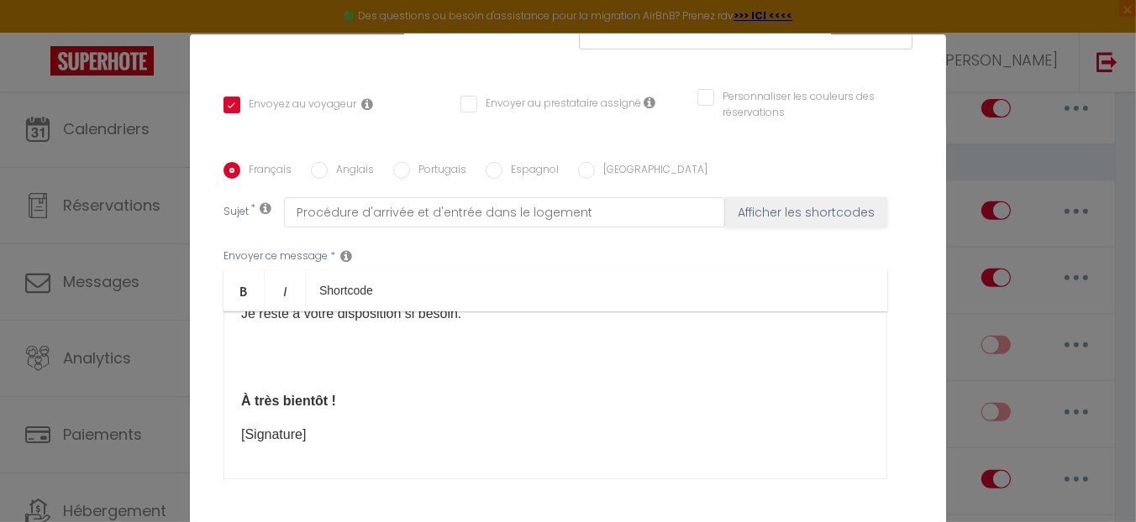
click at [304, 334] on div "Bonjour [GUEST:FIRST_NAME], [PERSON_NAME]espère que vous allez bien et que la p…" at bounding box center [555, 396] width 664 height 168
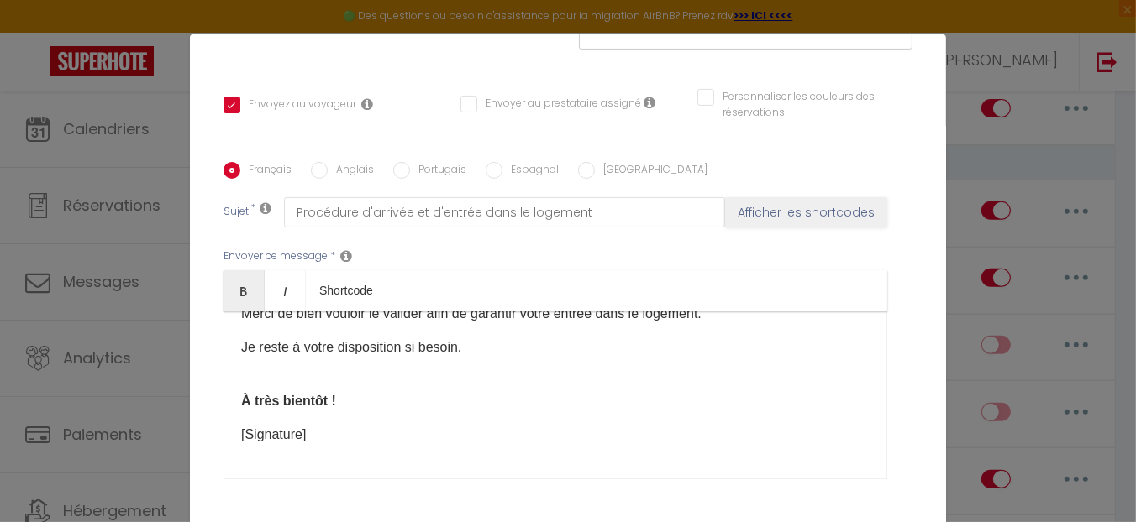
scroll to position [125, 0]
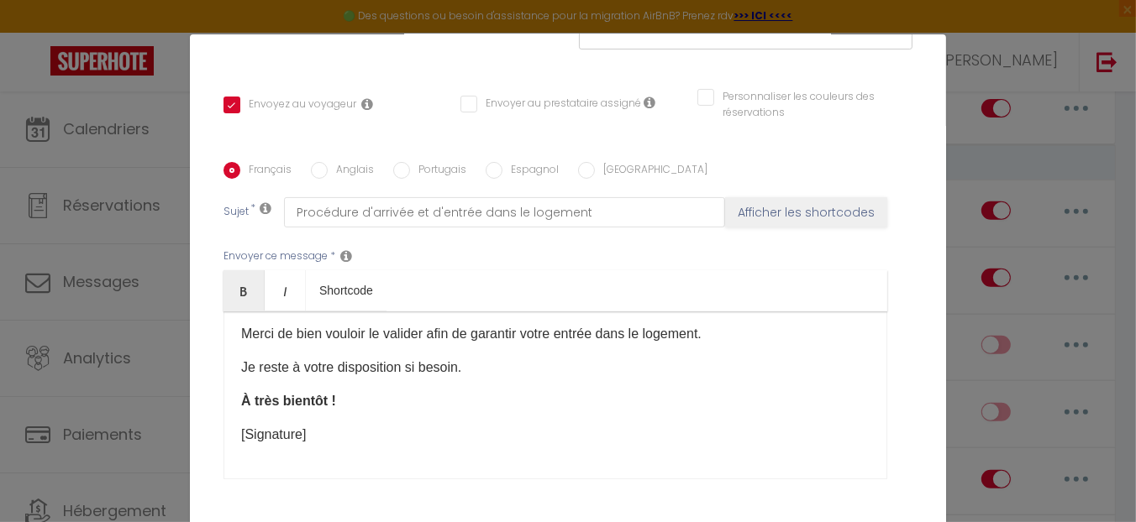
click at [494, 417] on div "Bonjour [GUEST:FIRST_NAME], [PERSON_NAME]espère que vous allez bien et que la p…" at bounding box center [555, 396] width 664 height 168
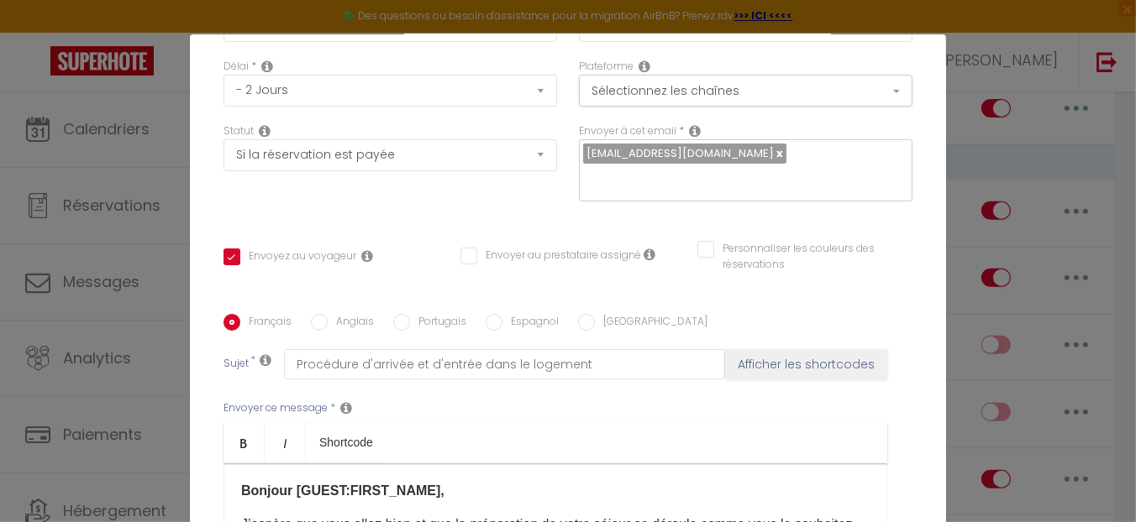
scroll to position [168, 0]
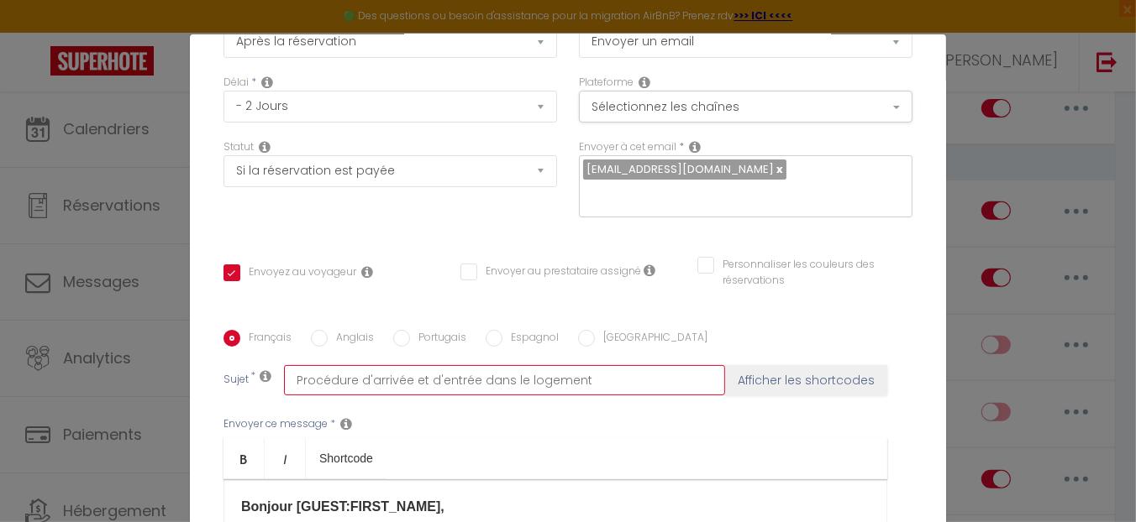
drag, startPoint x: 290, startPoint y: 385, endPoint x: 633, endPoint y: 386, distance: 343.6
click at [633, 386] on input "Procédure d'arrivée et d'entrée dans le logement" at bounding box center [504, 380] width 441 height 30
type input "L"
checkbox input "true"
checkbox input "false"
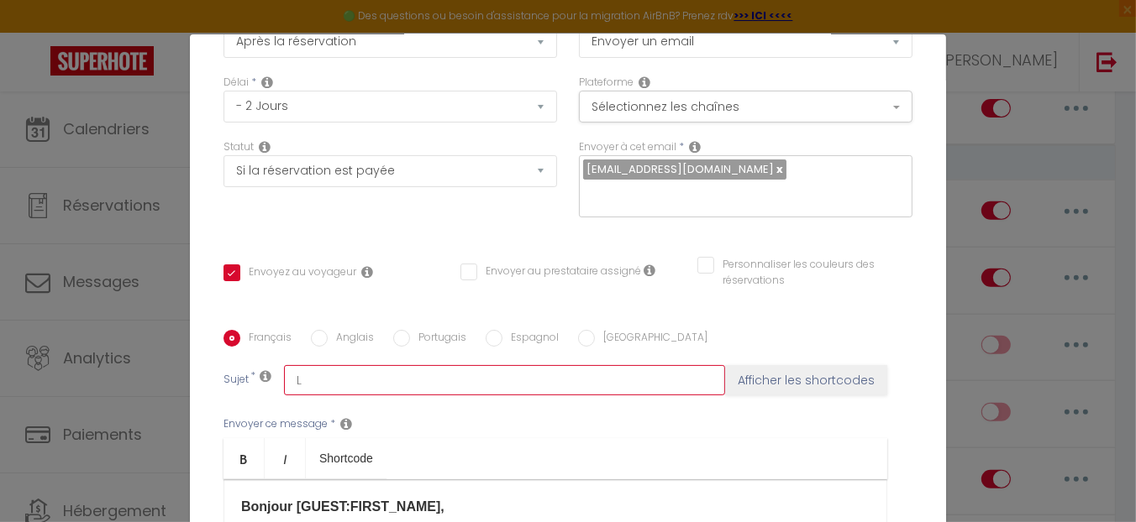
checkbox input "false"
type input "Li"
checkbox input "true"
checkbox input "false"
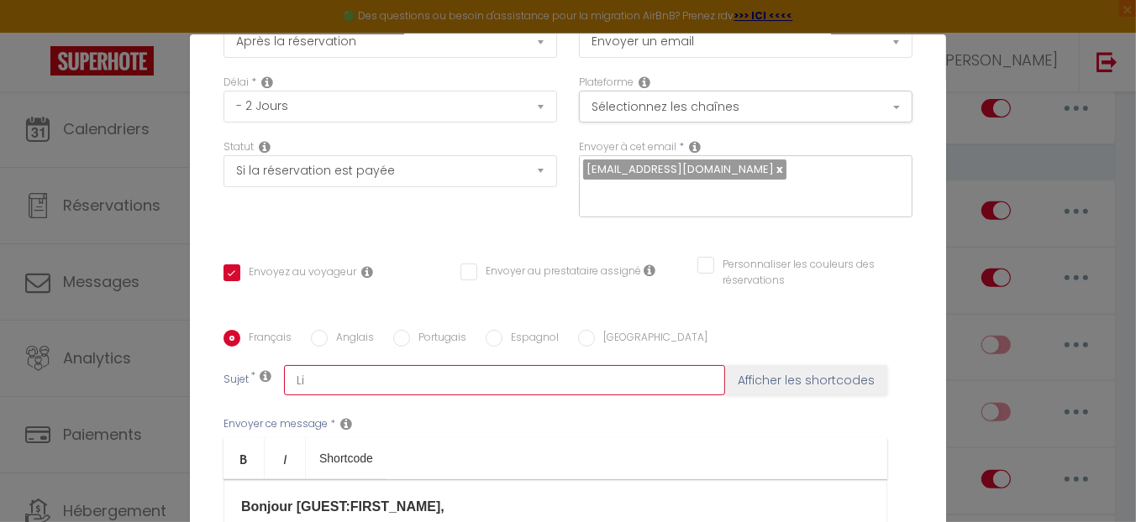
type input "Lie"
checkbox input "true"
checkbox input "false"
type input "Lien"
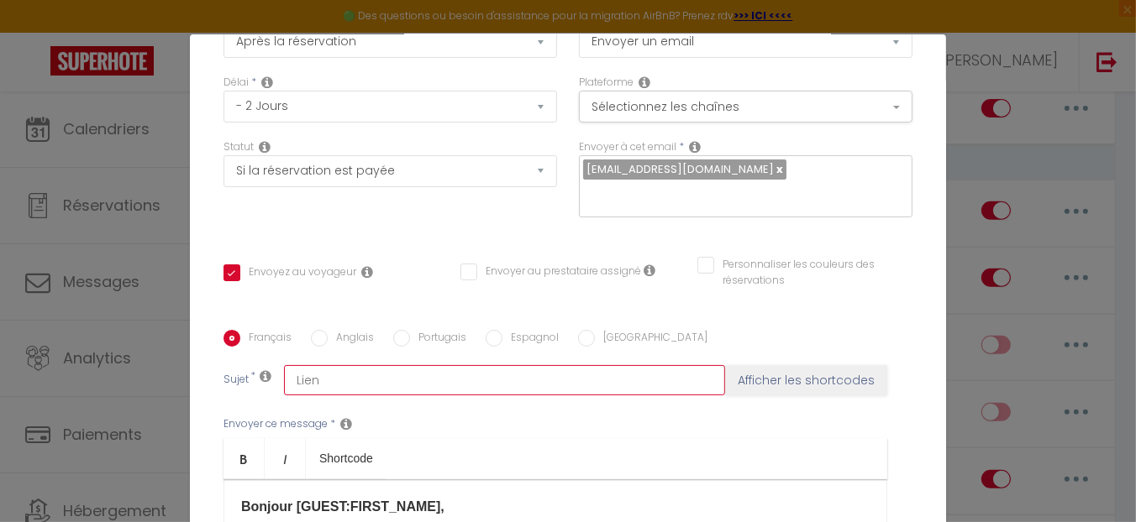
checkbox input "true"
checkbox input "false"
type input "Lien"
checkbox input "true"
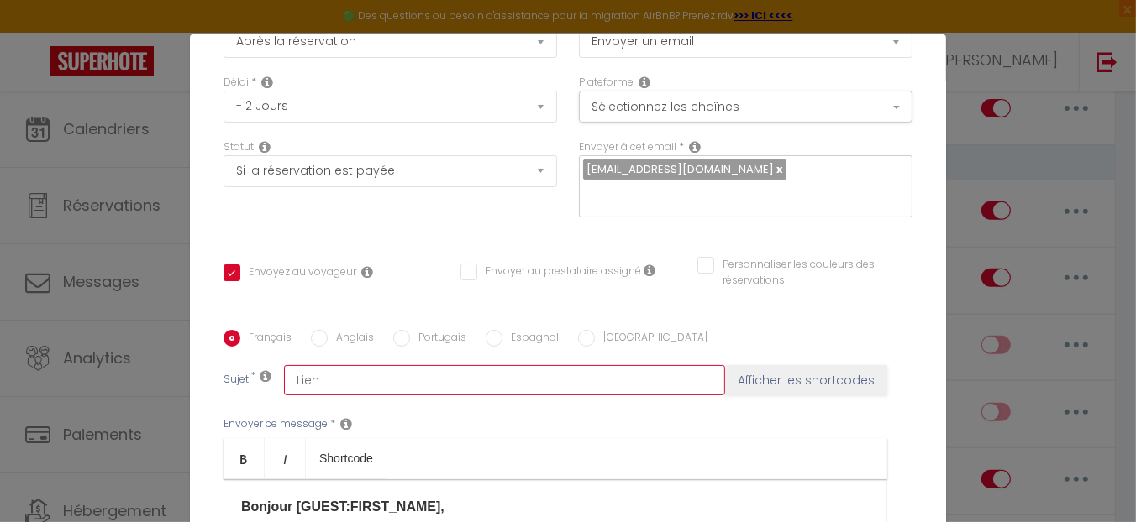
checkbox input "false"
type input "Lien d"
checkbox input "true"
checkbox input "false"
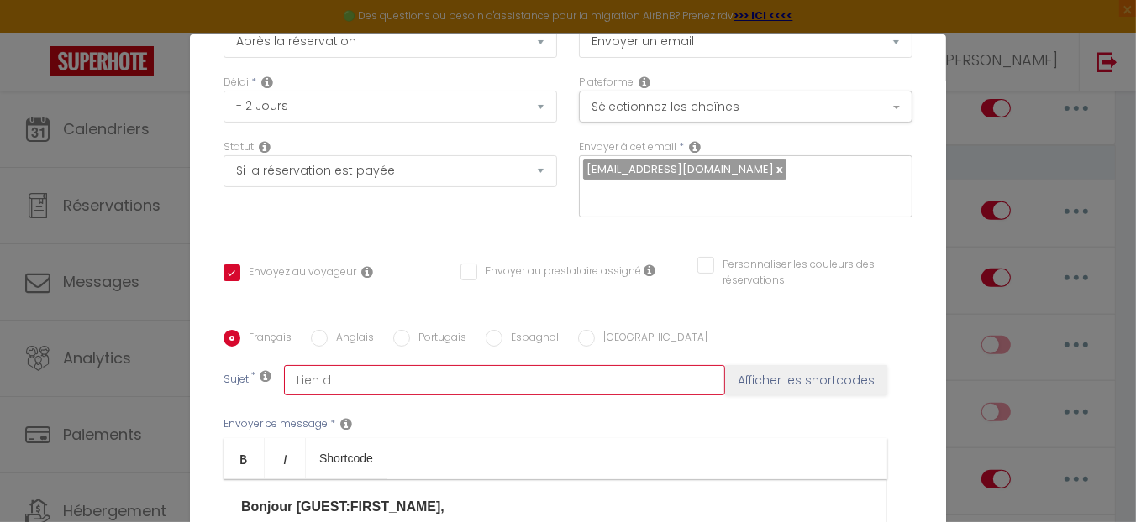
checkbox input "false"
type input "Lien de"
checkbox input "true"
checkbox input "false"
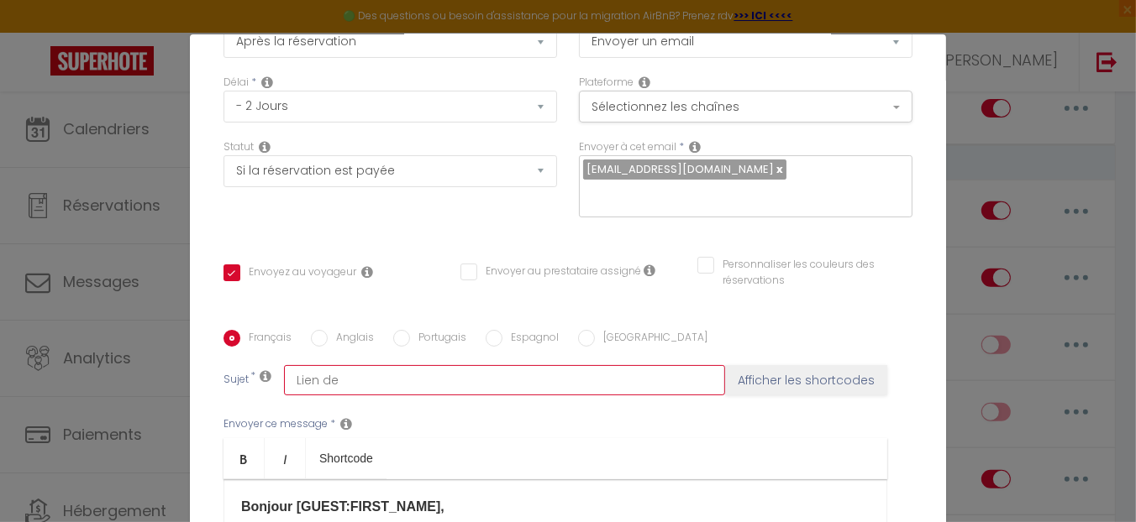
type input "Lien de"
checkbox input "true"
checkbox input "false"
type input "Lien de c"
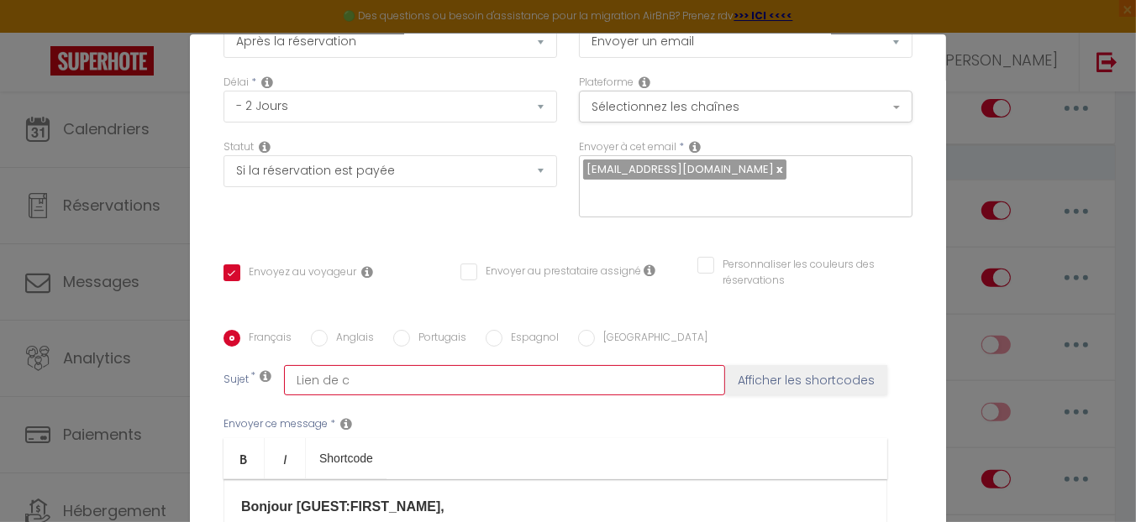
checkbox input "true"
checkbox input "false"
type input "Lien de ca"
checkbox input "true"
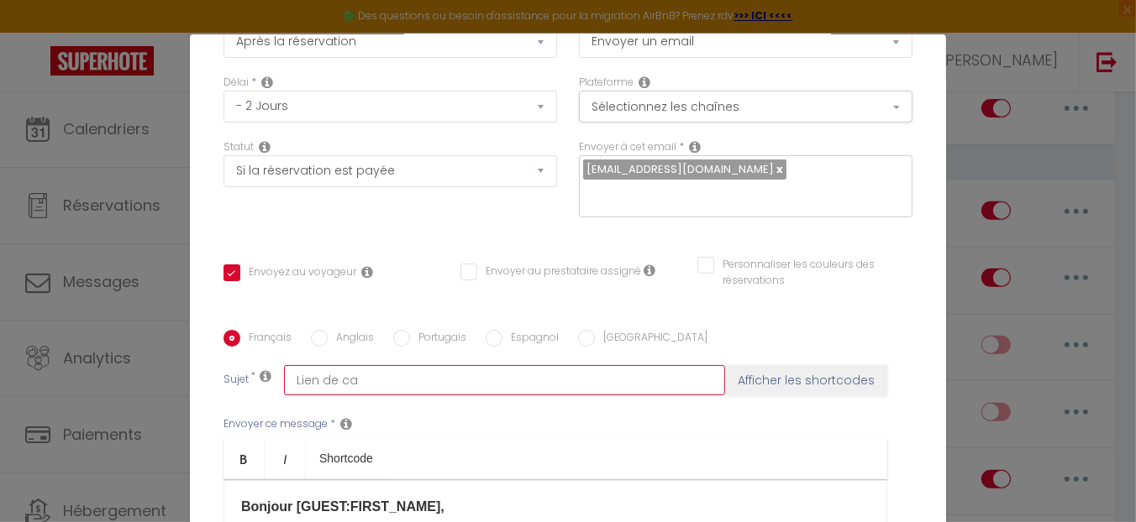
checkbox input "false"
type input "Lien de c"
checkbox input "true"
checkbox input "false"
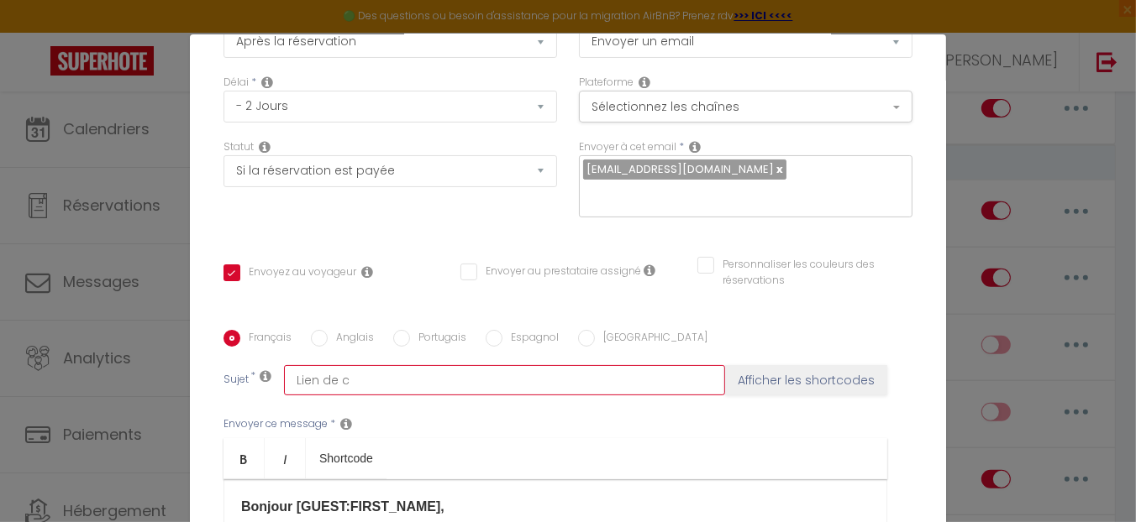
checkbox input "false"
type input "Lien de"
checkbox input "true"
checkbox input "false"
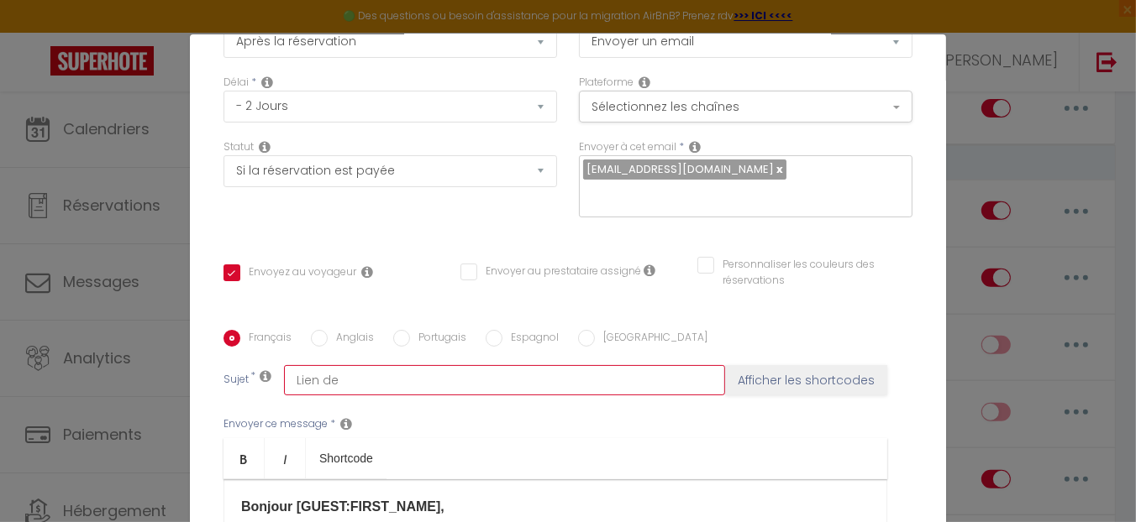
type input "Lien de"
checkbox input "true"
checkbox input "false"
type input "Lien d"
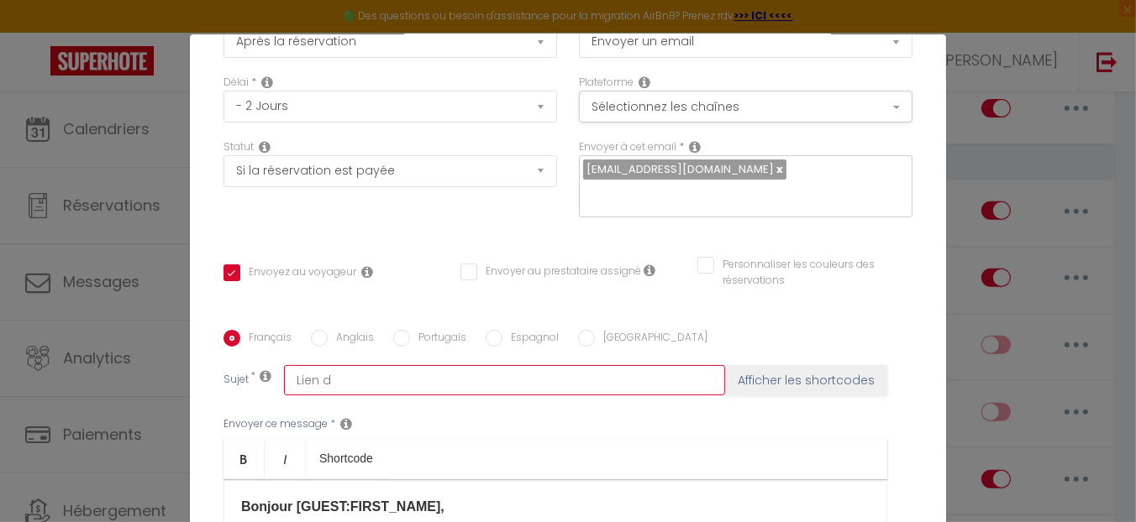
checkbox input "true"
checkbox input "false"
type input "Lien du"
checkbox input "true"
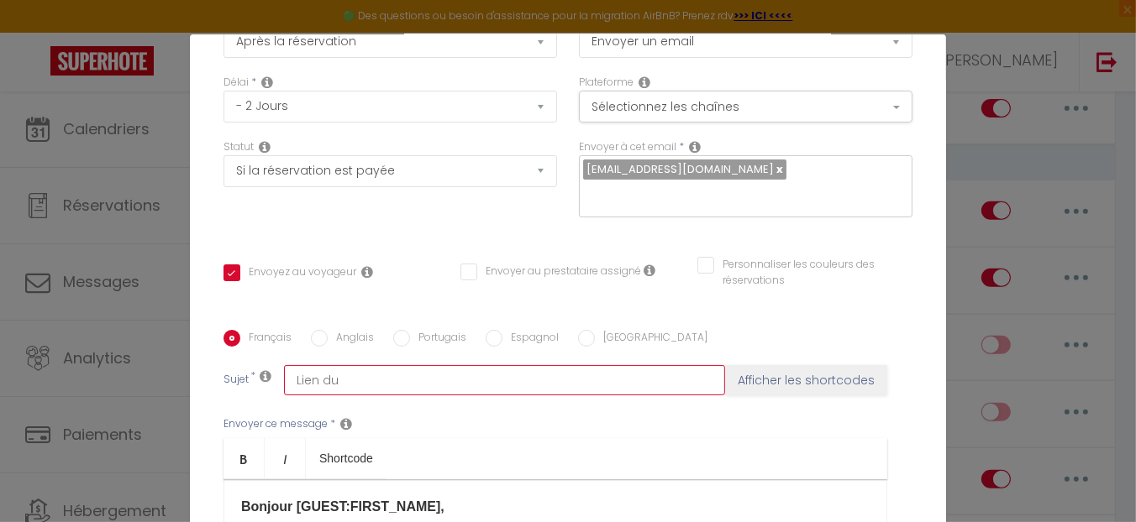
checkbox input "false"
type input "Lien du"
checkbox input "true"
checkbox input "false"
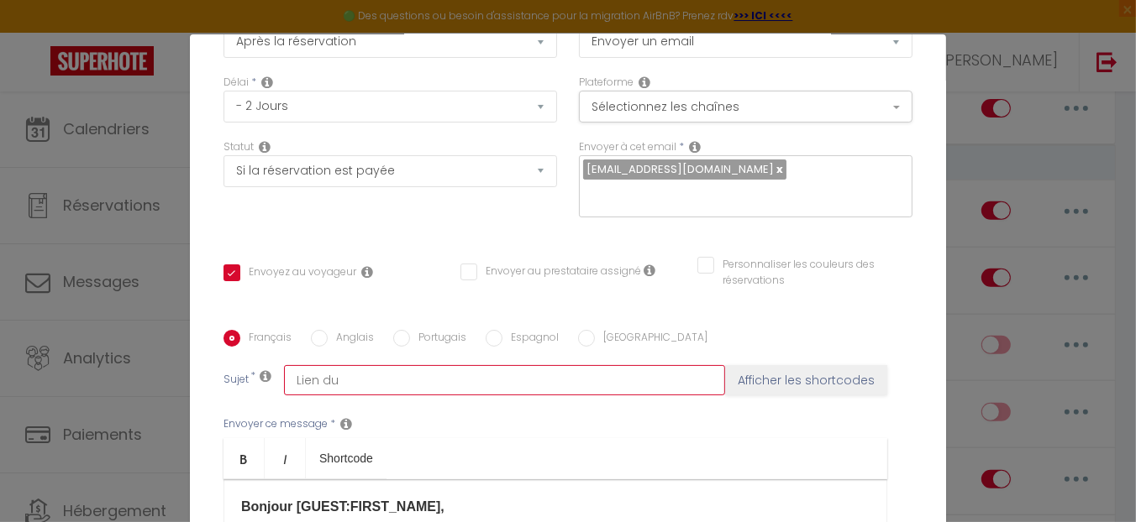
checkbox input "false"
type input "Lien du d"
checkbox input "true"
checkbox input "false"
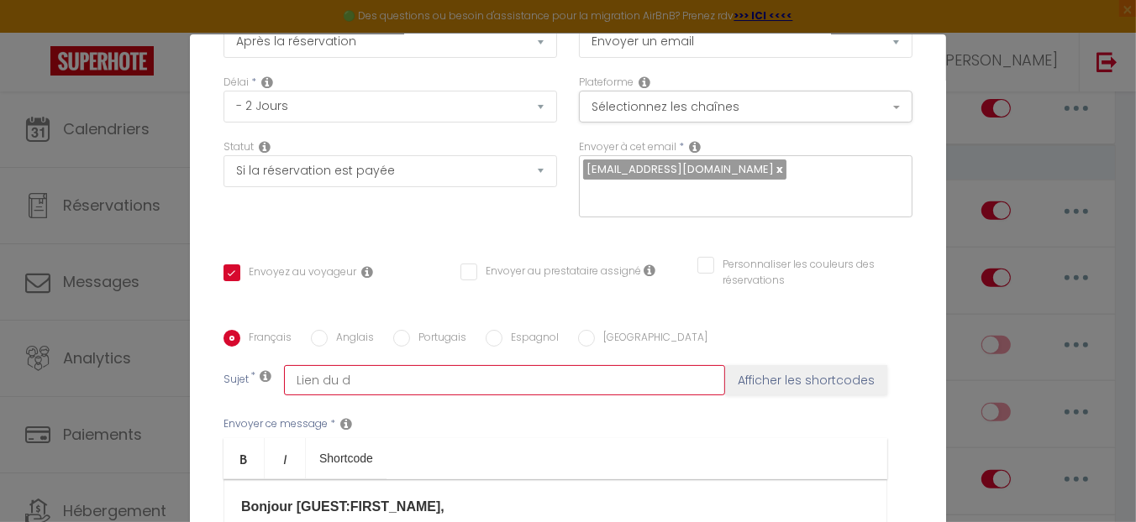
type input "Lien du dé"
checkbox input "true"
checkbox input "false"
type input "Lien du d"
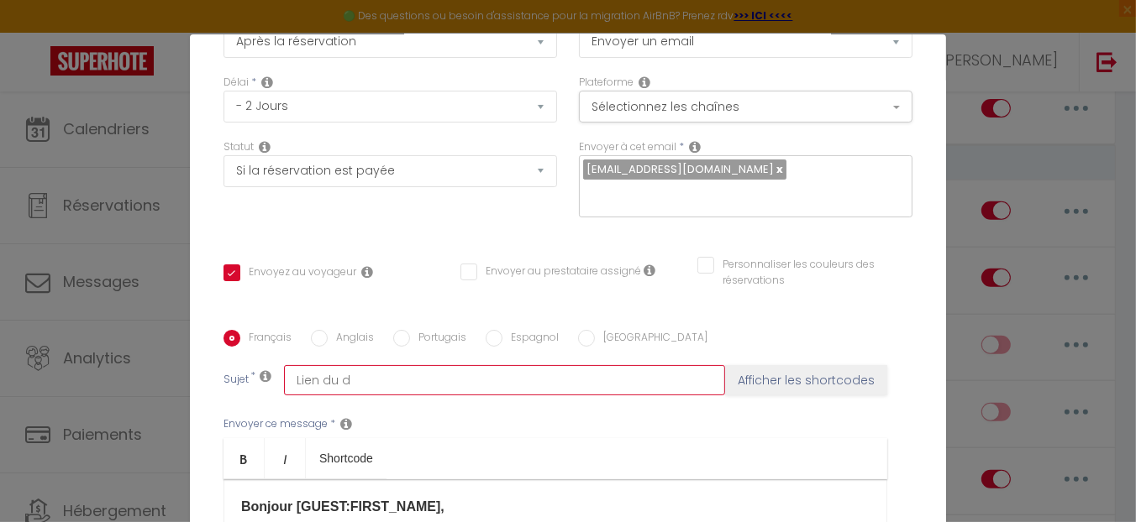
checkbox input "true"
checkbox input "false"
type input "Lien du dp"
checkbox input "true"
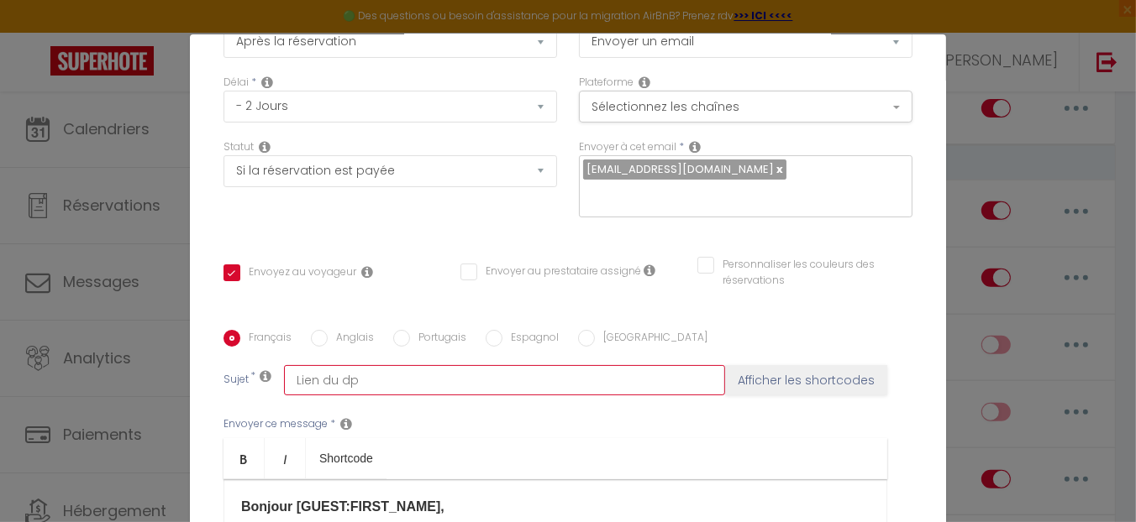
checkbox input "false"
type input "Lien du d"
checkbox input "true"
checkbox input "false"
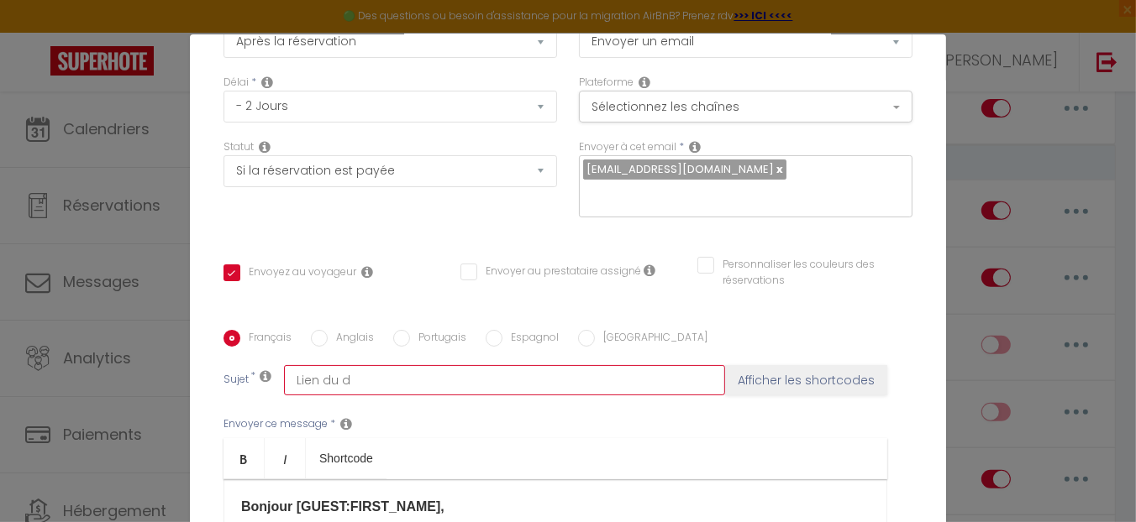
checkbox input "false"
type input "Lien du dé"
checkbox input "true"
checkbox input "false"
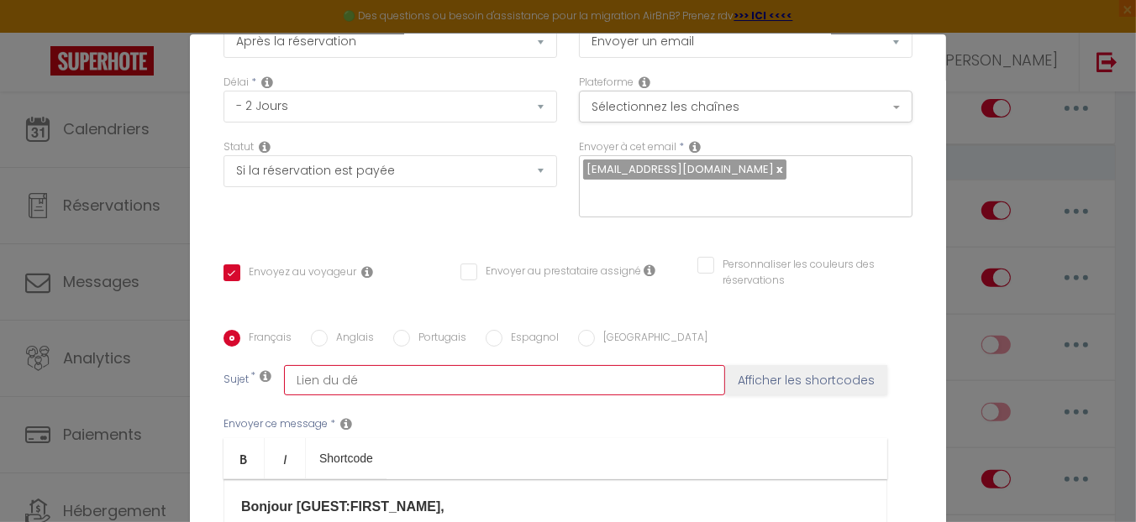
type input "Lien du dép"
checkbox input "true"
checkbox input "false"
type input "Lien du dépô"
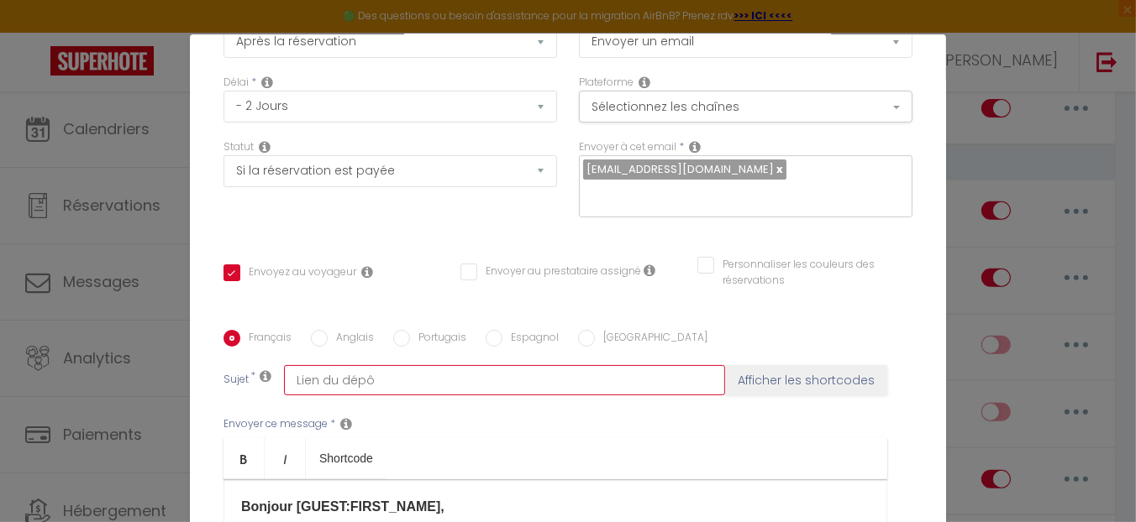
checkbox input "true"
checkbox input "false"
type input "Lien du dépôt"
checkbox input "true"
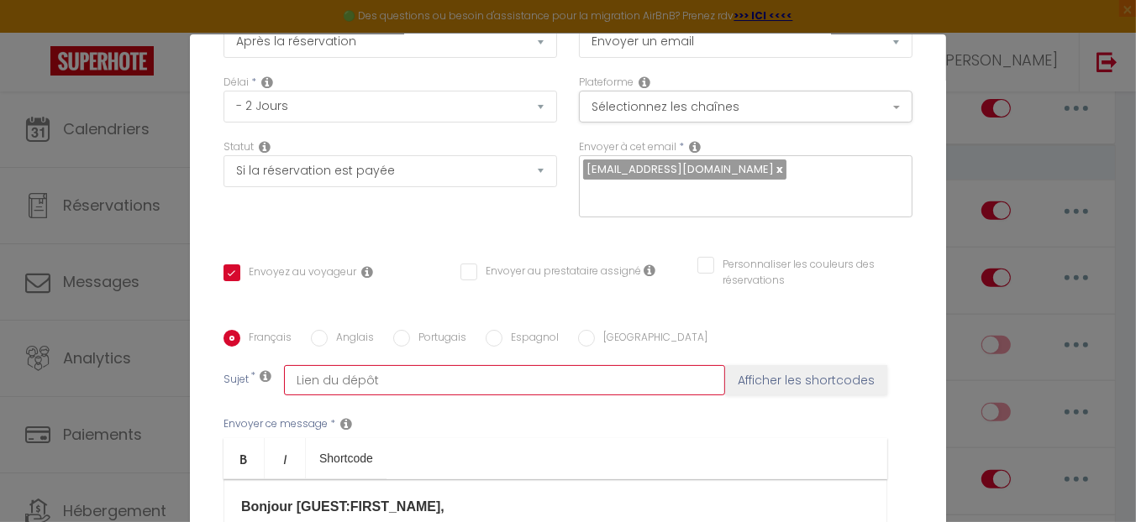
checkbox input "false"
type input "Lien du dépôt"
checkbox input "true"
checkbox input "false"
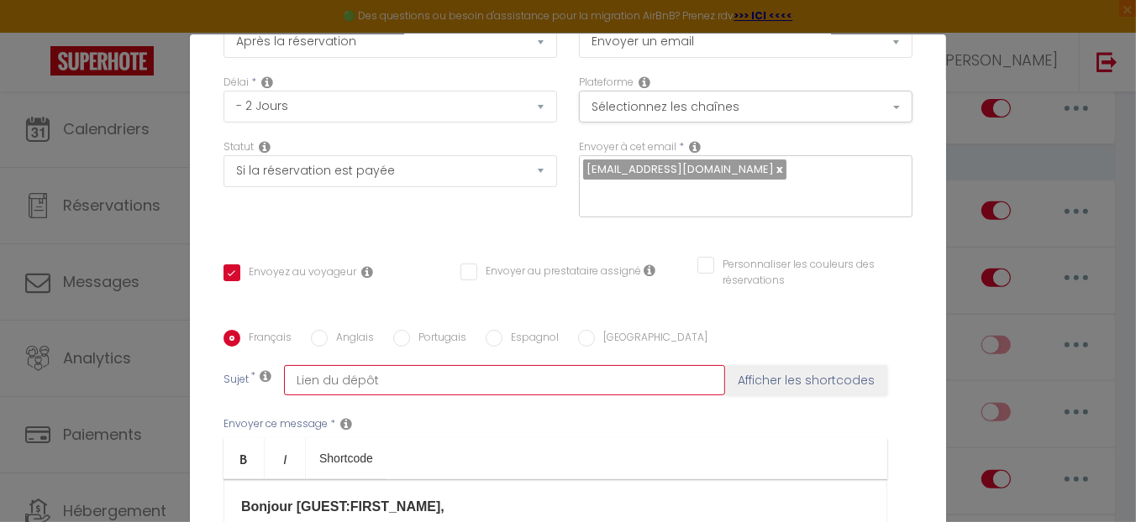
checkbox input "false"
type input "Lien du dépôt d"
checkbox input "true"
checkbox input "false"
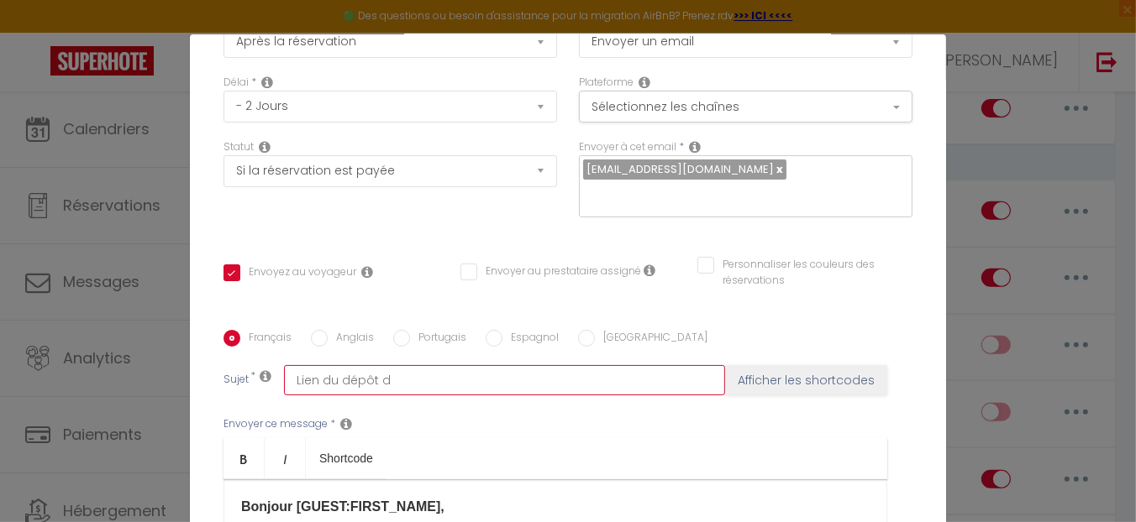
type input "Lien du dépôt de"
checkbox input "true"
checkbox input "false"
type input "Lien du dépôt de"
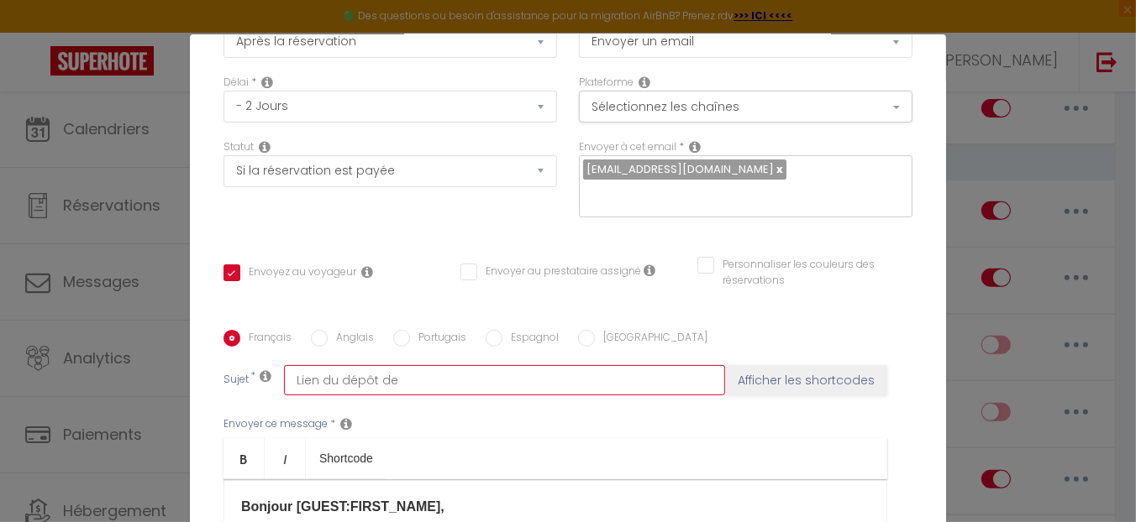
checkbox input "true"
checkbox input "false"
type input "Lien du dépôt de g"
checkbox input "true"
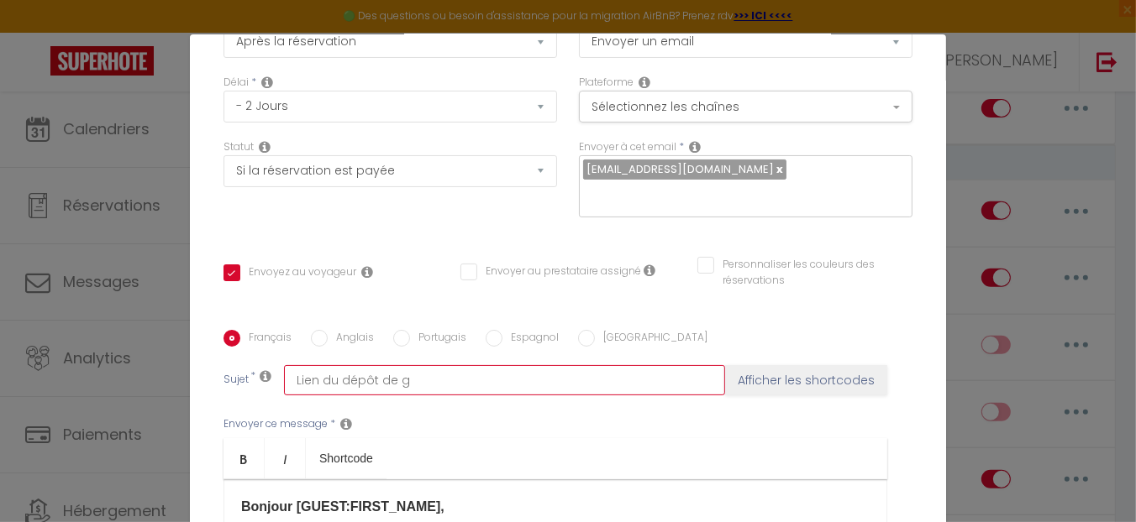
checkbox input "false"
type input "Lien du dépôt de ga"
checkbox input "true"
checkbox input "false"
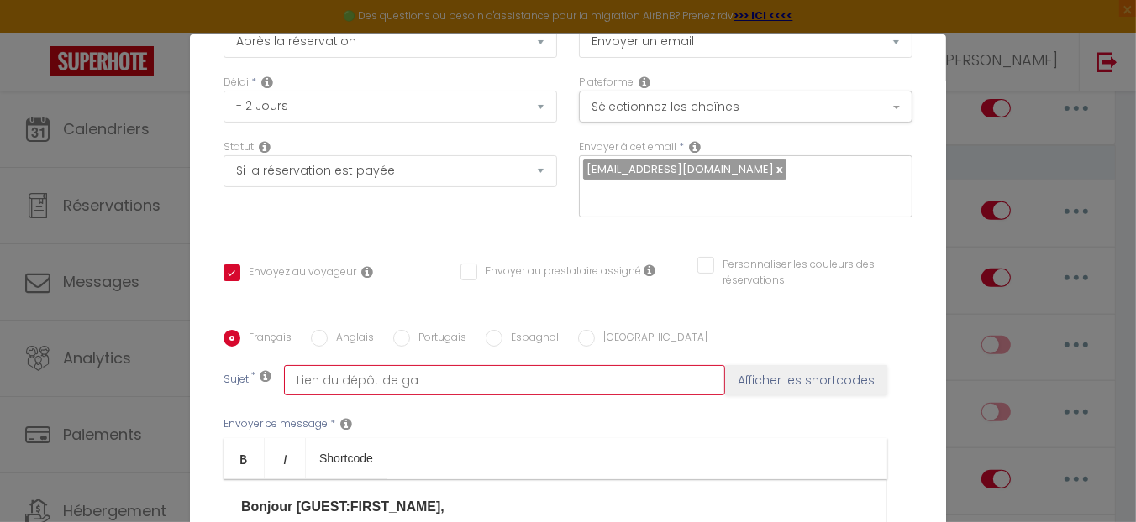
checkbox input "false"
type input "Lien du dépôt de gar"
checkbox input "true"
checkbox input "false"
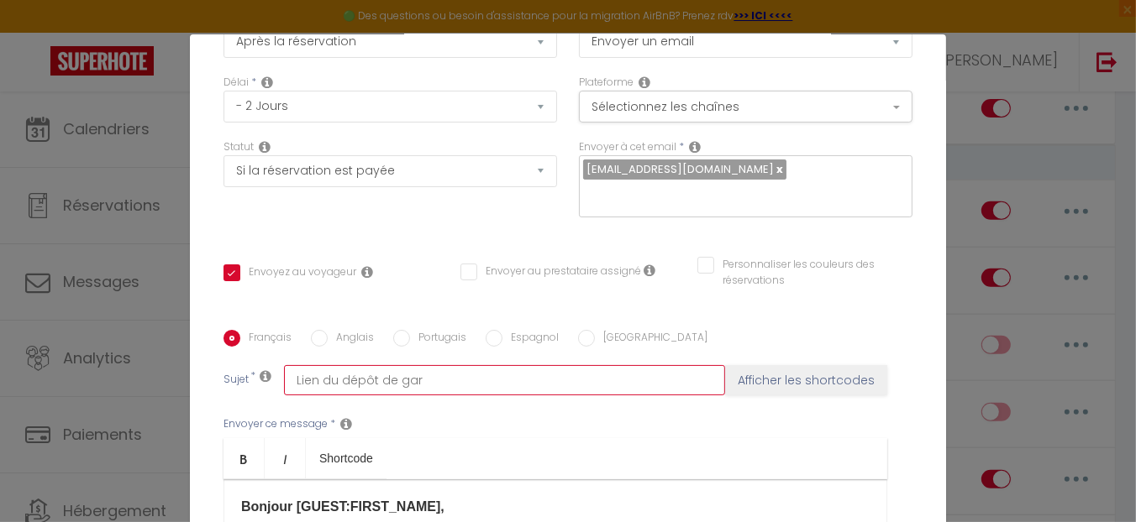
type input "Lien du dépôt de garn"
checkbox input "true"
checkbox input "false"
type input "Lien du dépôt de garna"
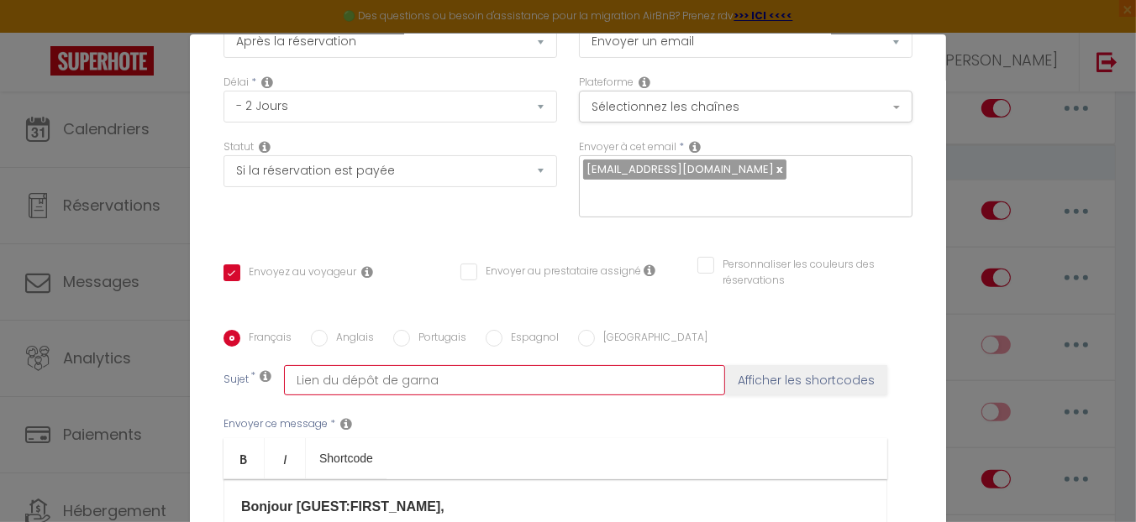
checkbox input "true"
checkbox input "false"
type input "Lien du dépôt de garn"
checkbox input "true"
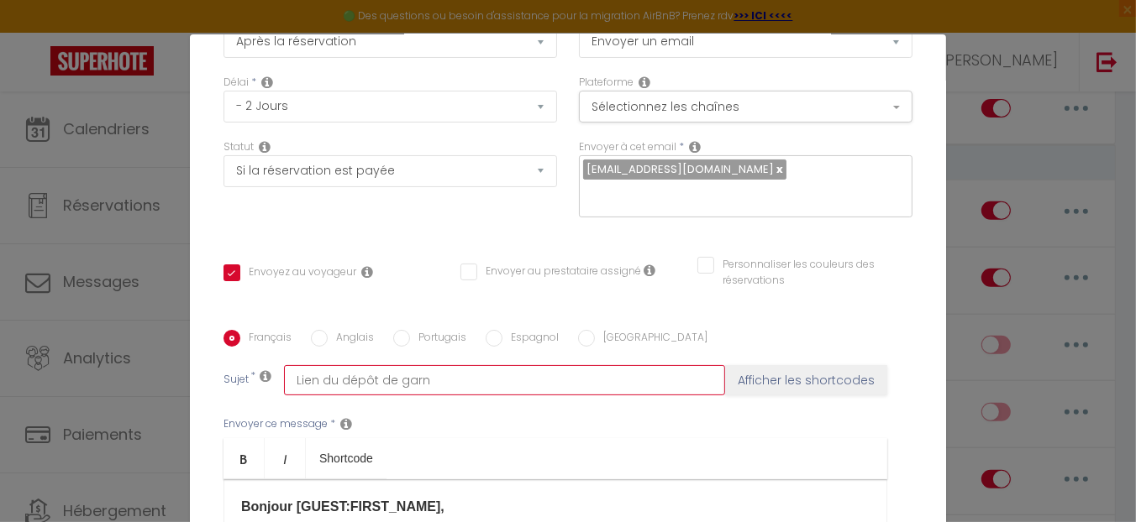
checkbox input "false"
type input "Lien du dépôt de gar"
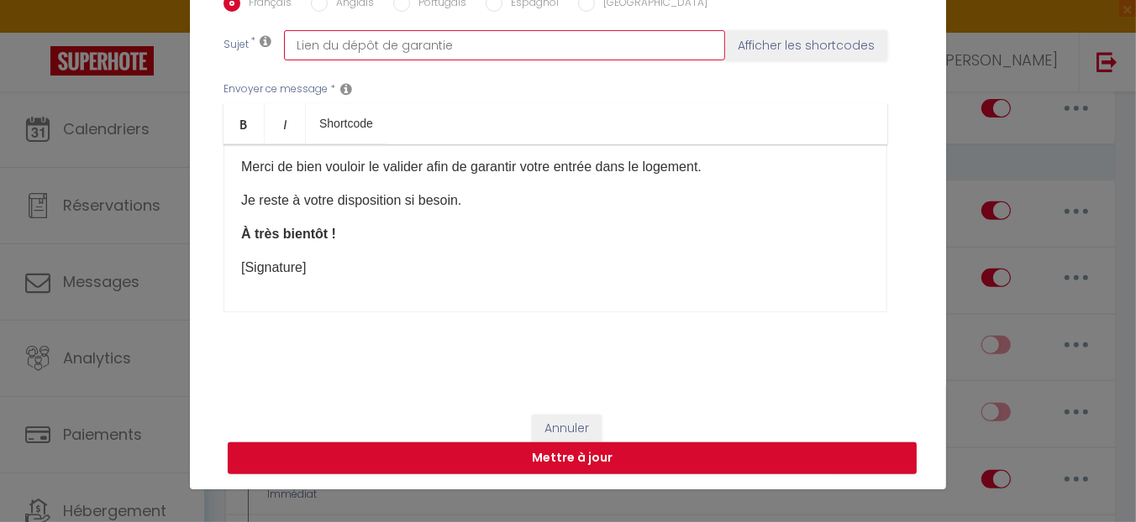
scroll to position [125, 0]
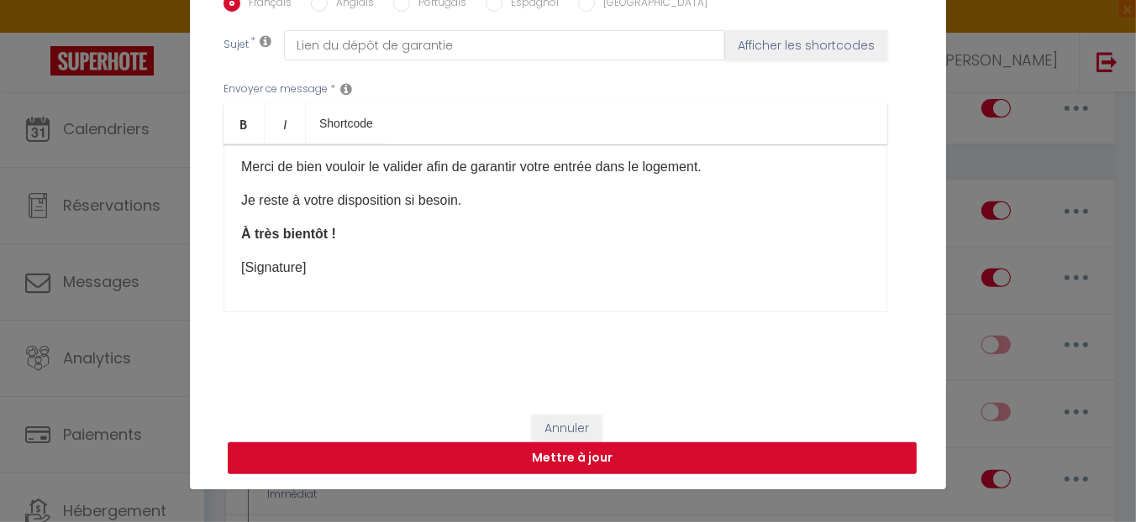
click at [582, 453] on button "Mettre à jour" at bounding box center [572, 459] width 689 height 32
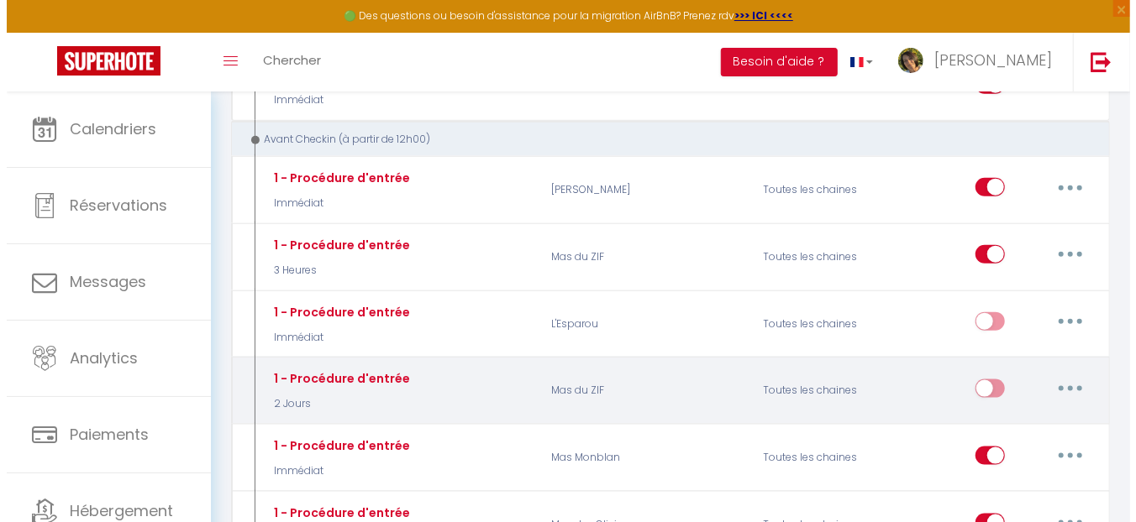
scroll to position [839, 0]
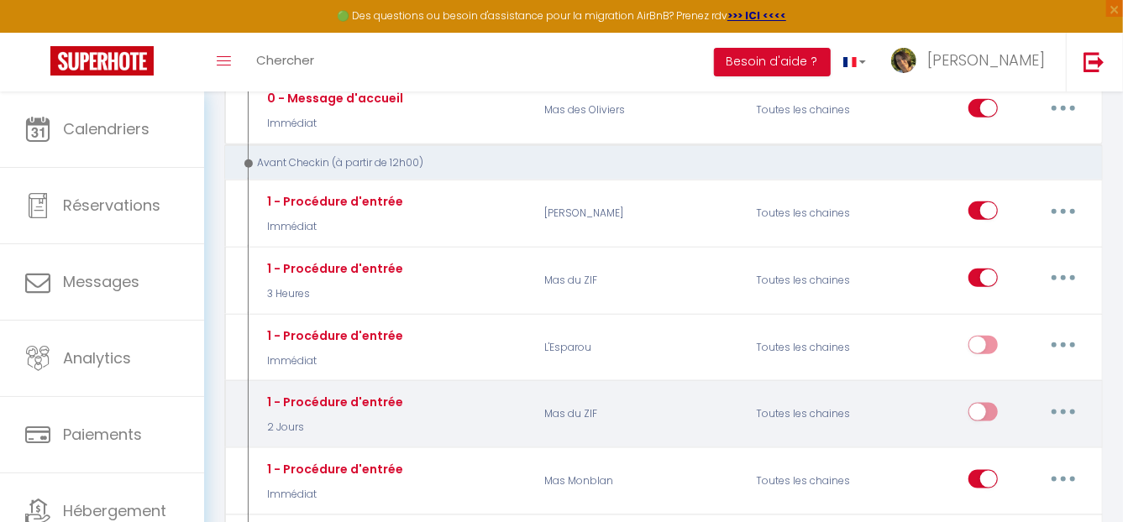
click at [371, 393] on div "1 - Procédure d'entrée" at bounding box center [333, 402] width 140 height 18
click at [384, 393] on div "1 - Procédure d'entrée" at bounding box center [333, 402] width 140 height 18
click at [1057, 404] on button "button" at bounding box center [1063, 412] width 47 height 27
click at [1012, 444] on link "Editer" at bounding box center [1020, 450] width 124 height 29
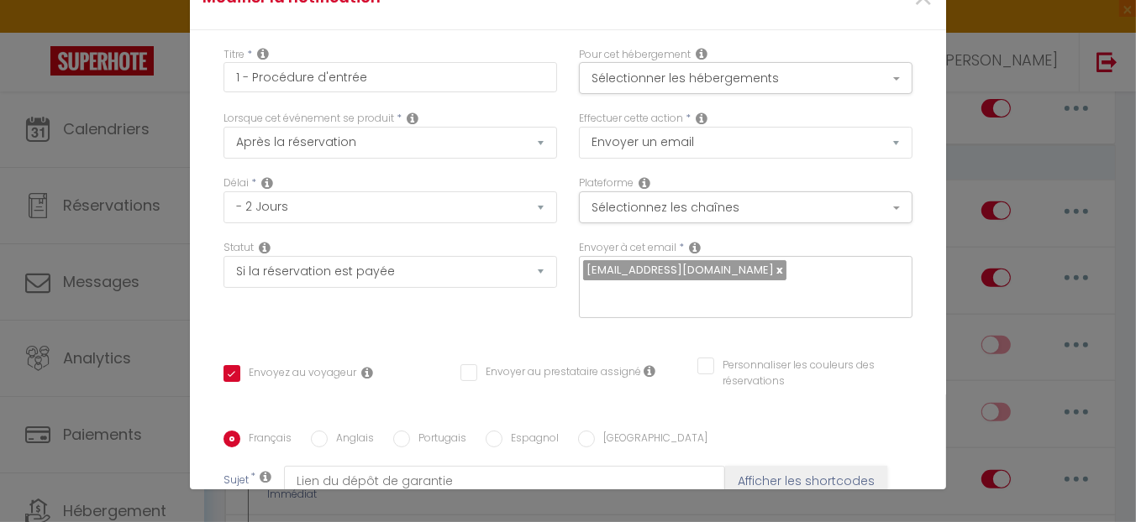
scroll to position [0, 0]
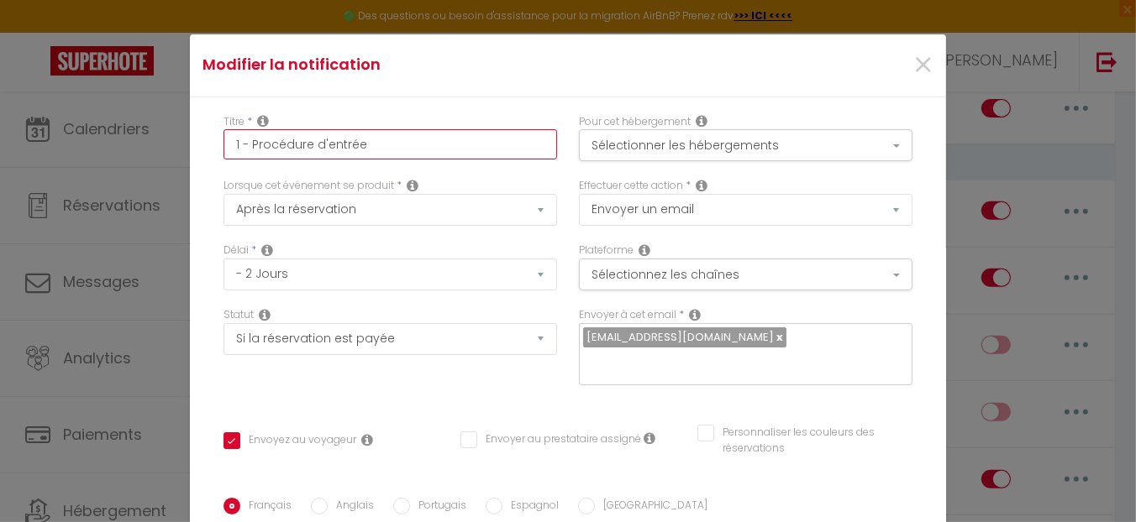
click at [442, 151] on input "1 - Procédure d'entrée" at bounding box center [389, 144] width 333 height 30
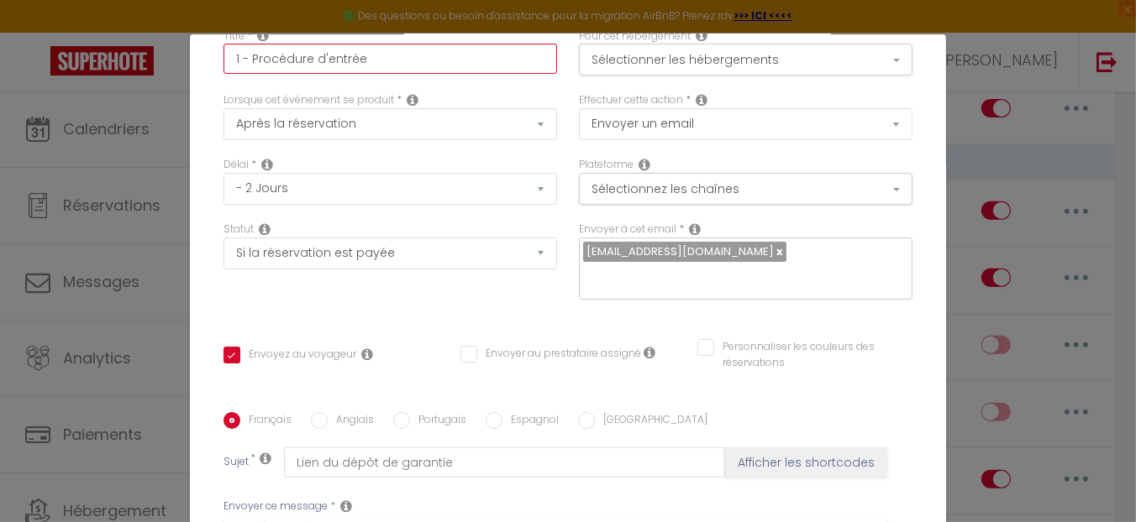
scroll to position [168, 0]
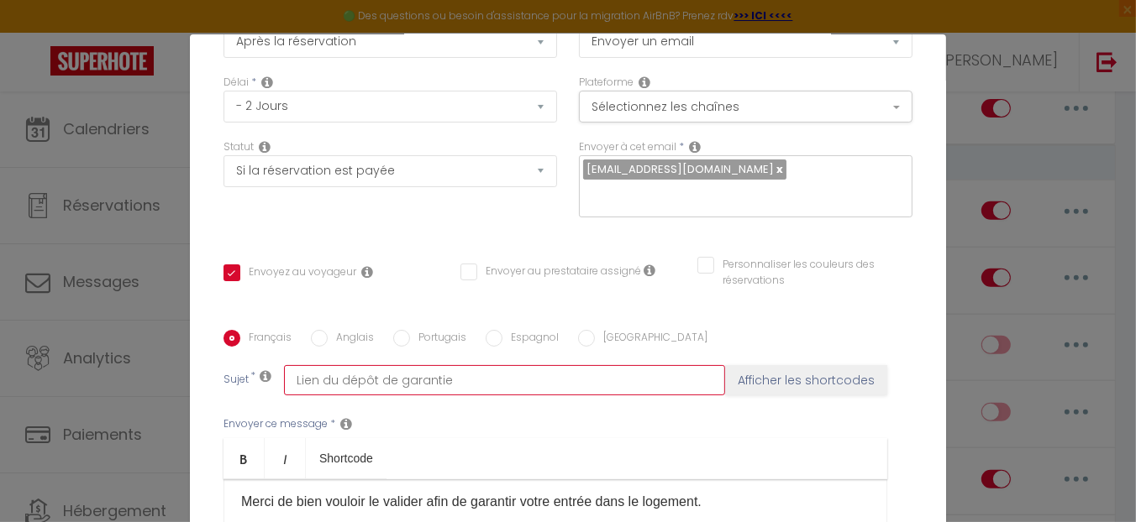
drag, startPoint x: 456, startPoint y: 377, endPoint x: 253, endPoint y: 348, distance: 205.4
click at [253, 348] on div "Français Anglais Portugais Espagnol Italien Sujet * Lien du dépôt de garantie A…" at bounding box center [567, 499] width 697 height 339
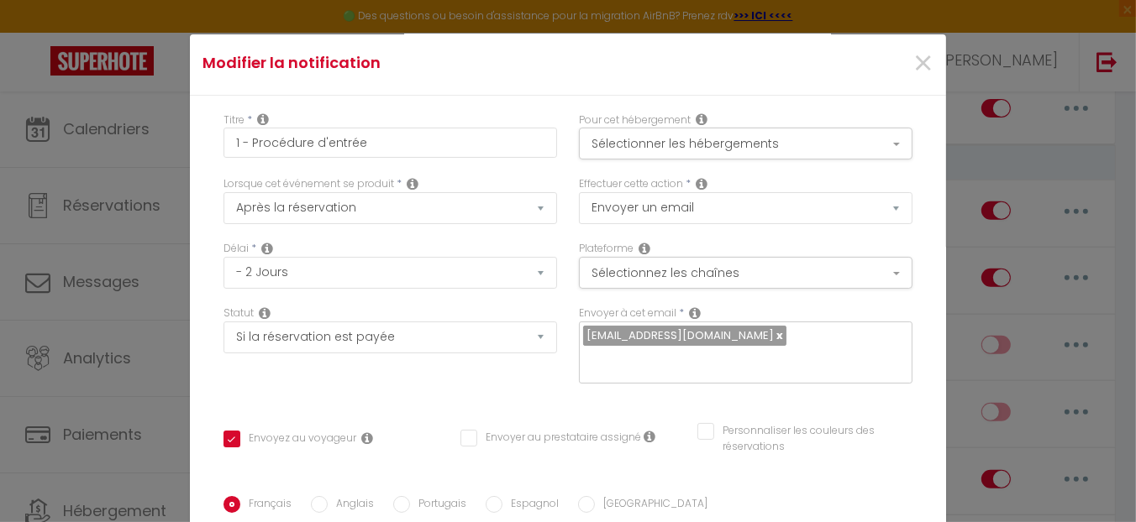
scroll to position [0, 0]
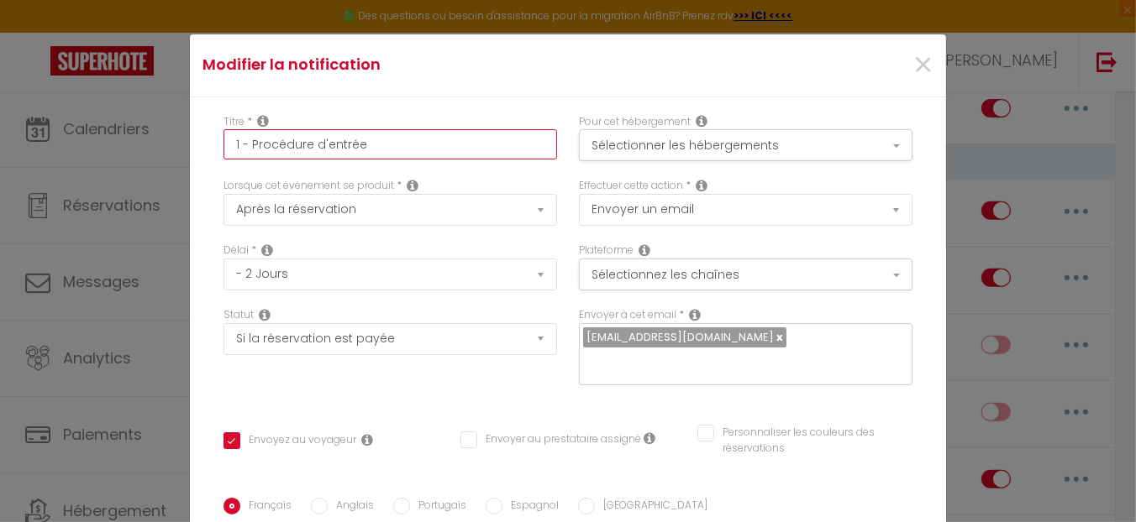
drag, startPoint x: 244, startPoint y: 143, endPoint x: 623, endPoint y: 167, distance: 379.6
click at [622, 167] on div "Titre * 1 - Procédure d'entrée Pour cet hébergement Sélectionner les hébergemen…" at bounding box center [568, 146] width 711 height 65
paste input "Lien du dépôt de garanti"
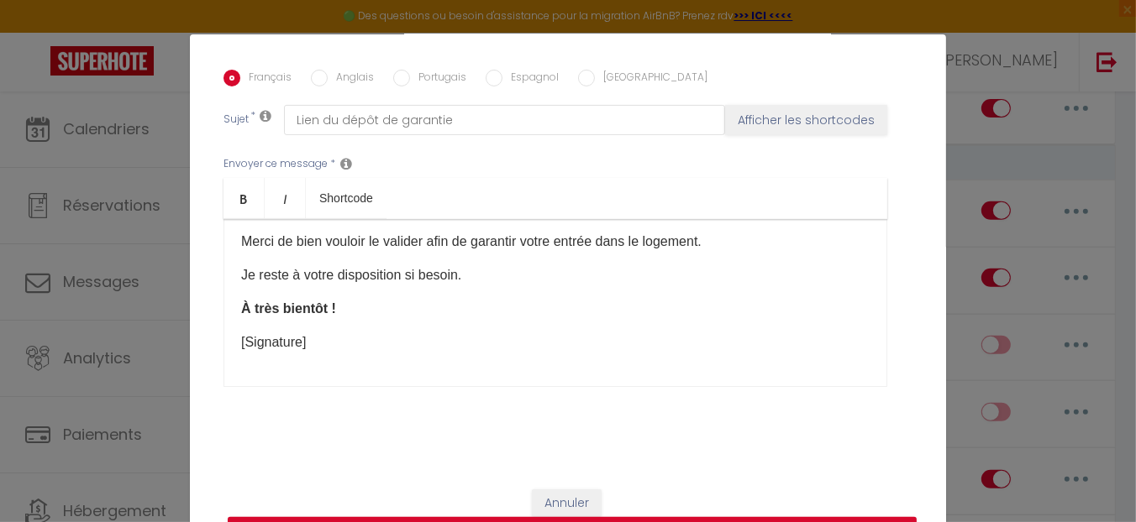
scroll to position [436, 0]
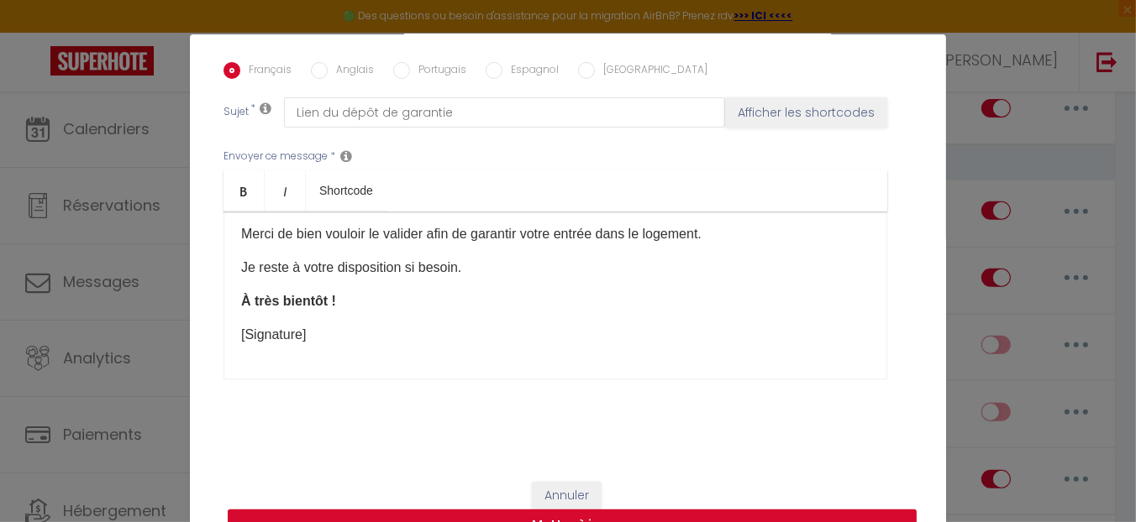
click at [679, 507] on div "Annuler Mettre à jour" at bounding box center [568, 511] width 756 height 93
click at [683, 511] on button "Mettre à jour" at bounding box center [572, 526] width 689 height 32
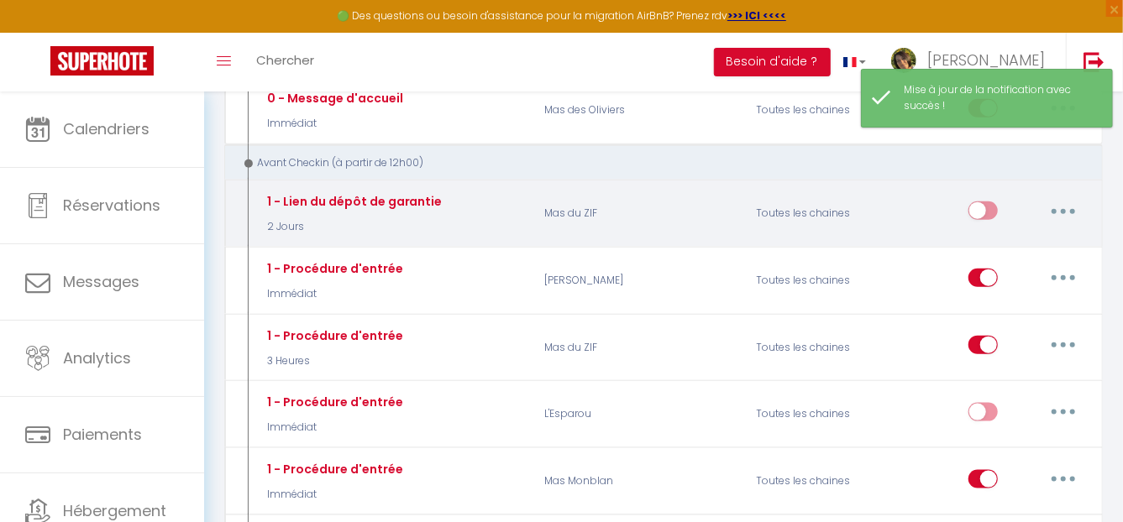
click at [1071, 205] on button "button" at bounding box center [1063, 210] width 47 height 27
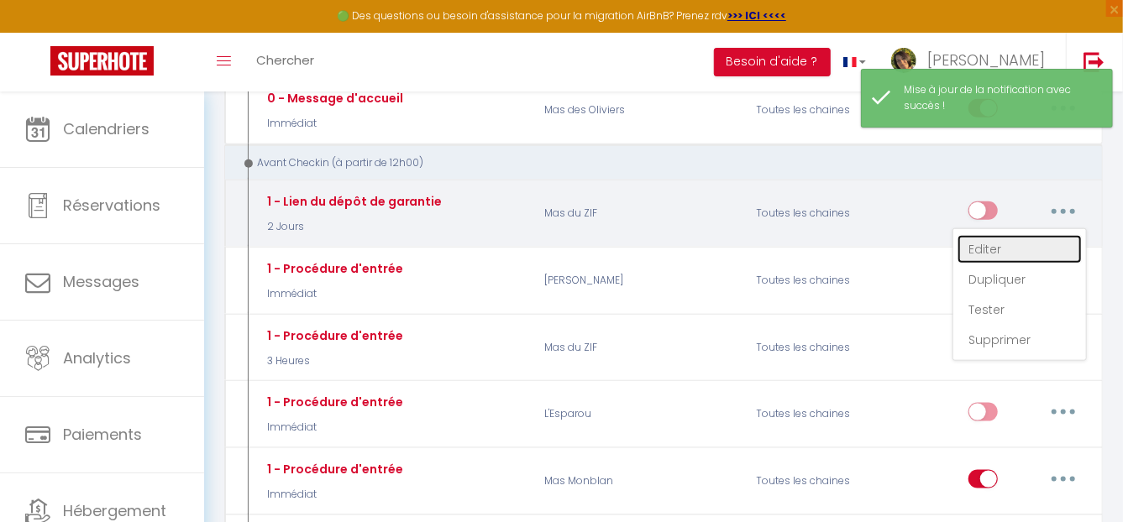
click at [998, 237] on link "Editer" at bounding box center [1020, 249] width 124 height 29
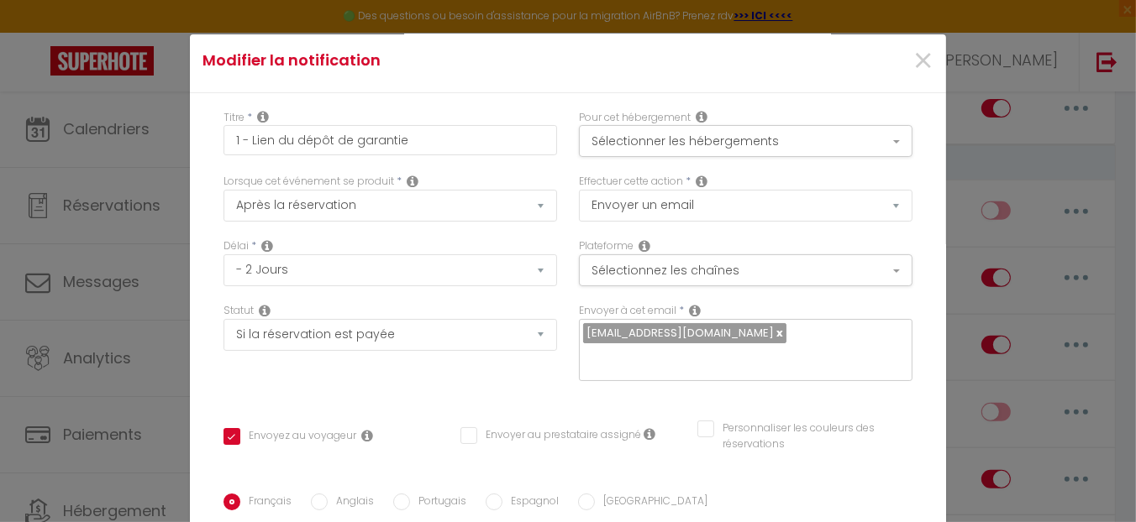
scroll to position [0, 0]
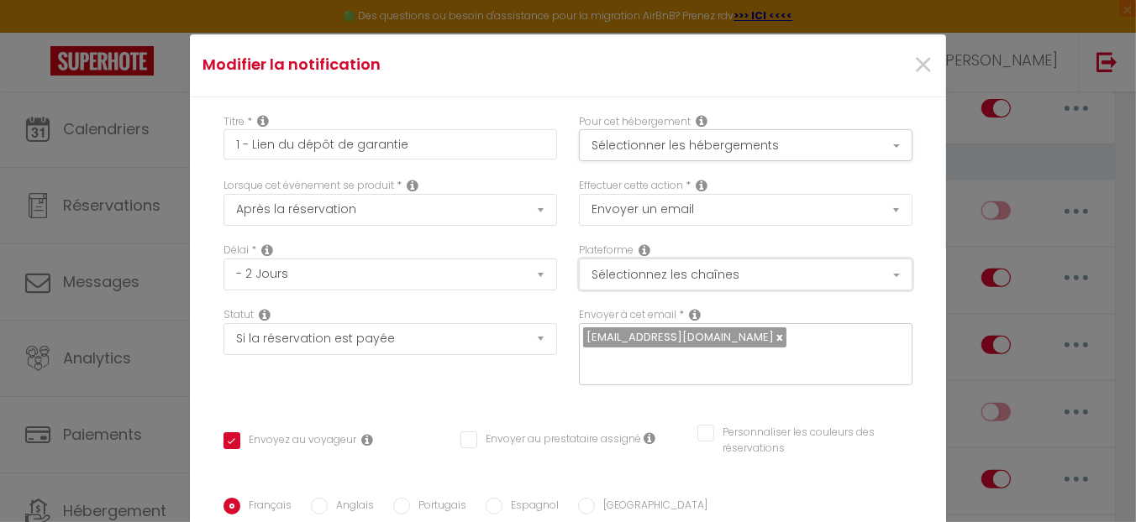
click at [795, 277] on button "Sélectionnez les chaînes" at bounding box center [745, 275] width 333 height 32
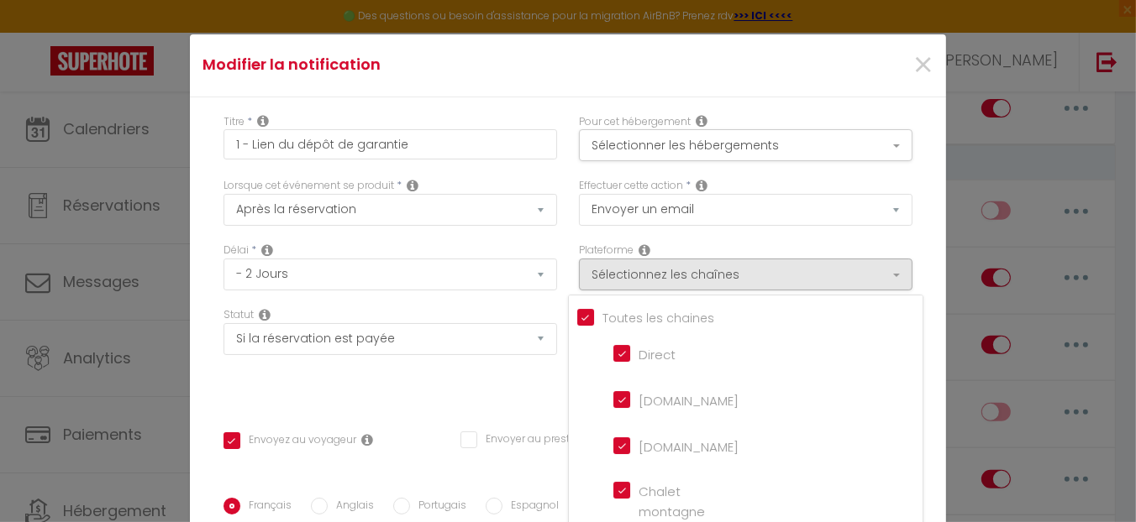
click at [685, 405] on input "[DOMAIN_NAME]" at bounding box center [661, 399] width 96 height 17
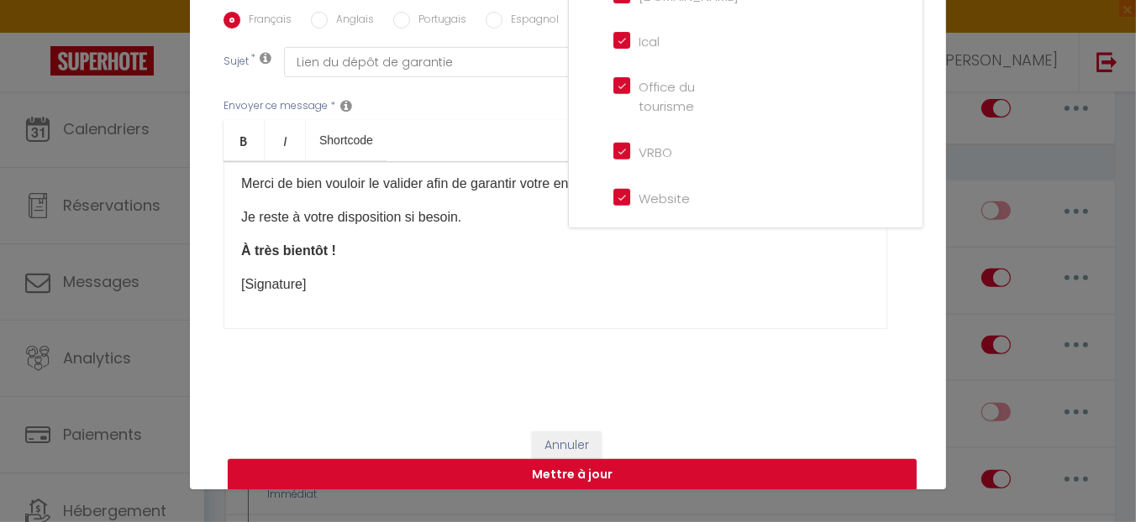
scroll to position [436, 0]
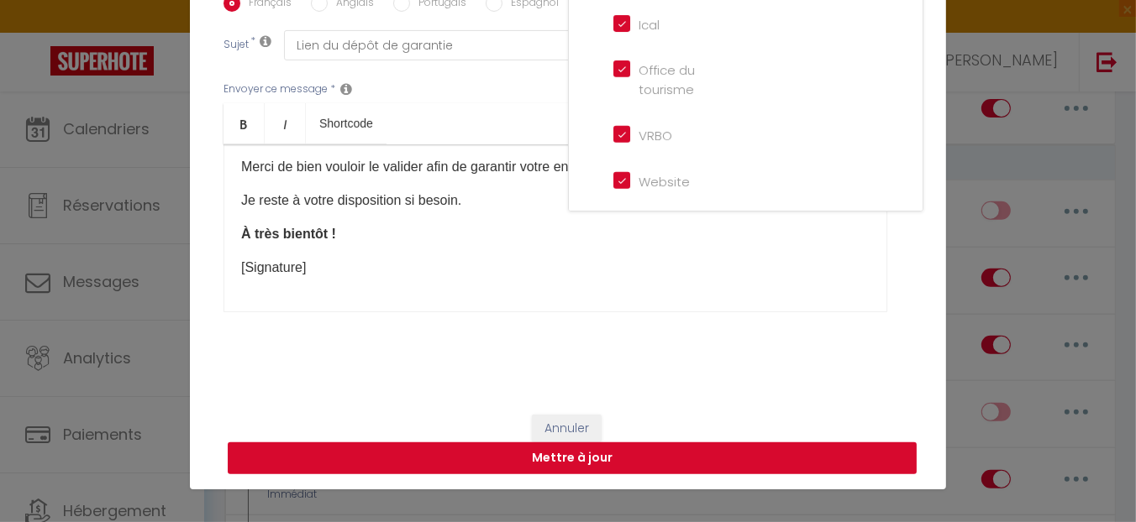
click at [603, 451] on button "Mettre à jour" at bounding box center [572, 459] width 689 height 32
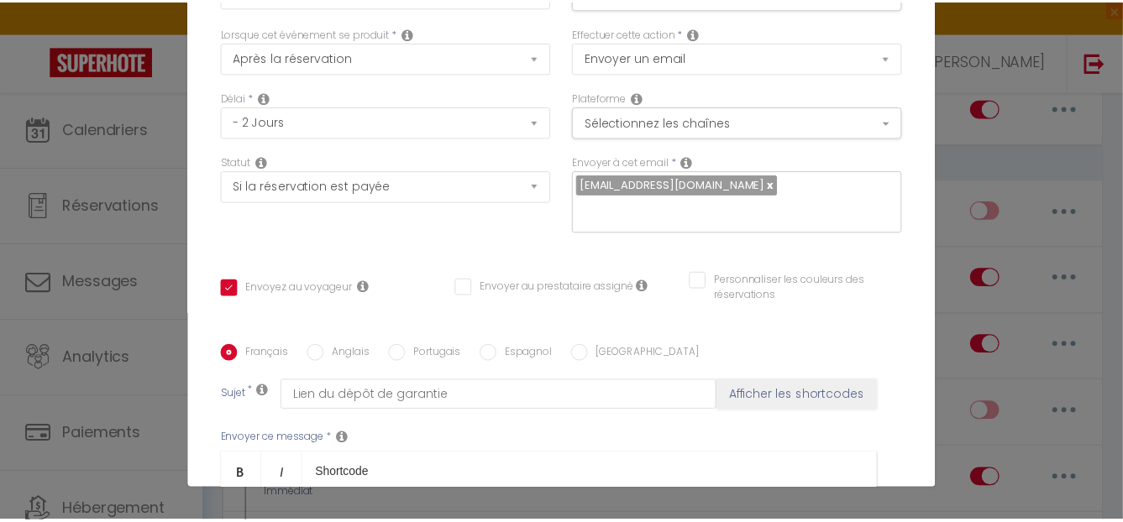
scroll to position [83, 0]
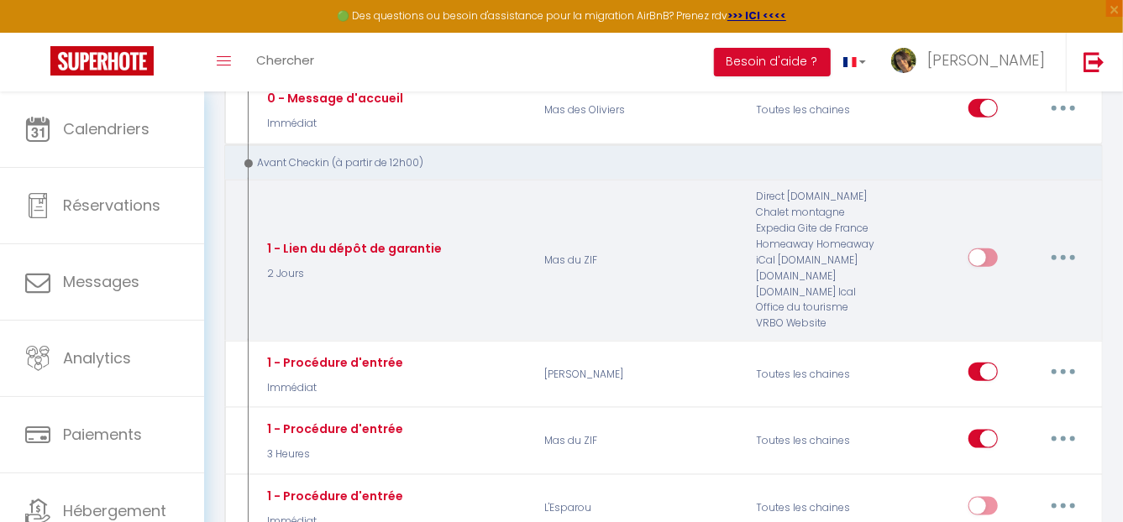
click at [989, 249] on input "checkbox" at bounding box center [982, 261] width 29 height 25
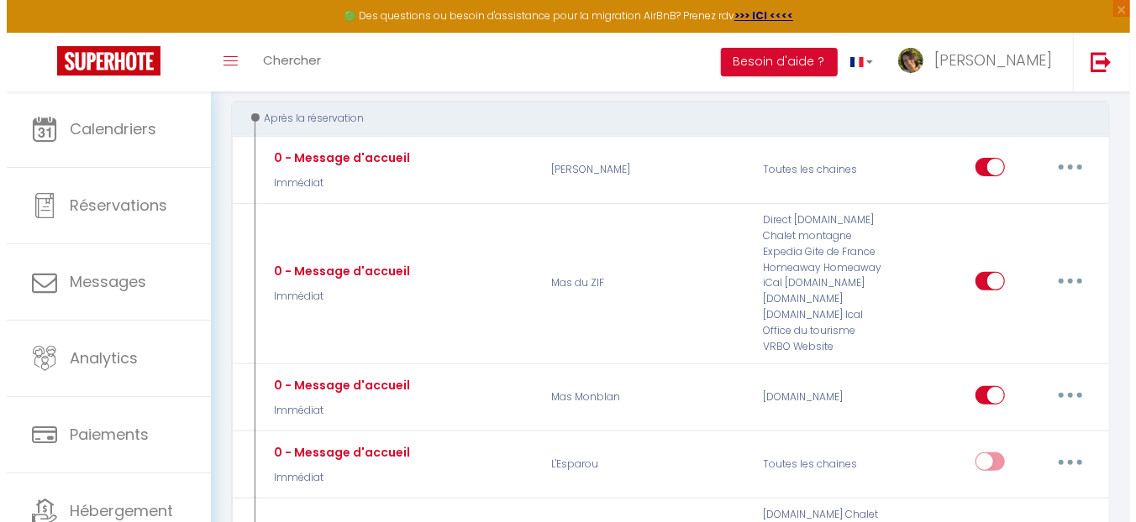
scroll to position [167, 0]
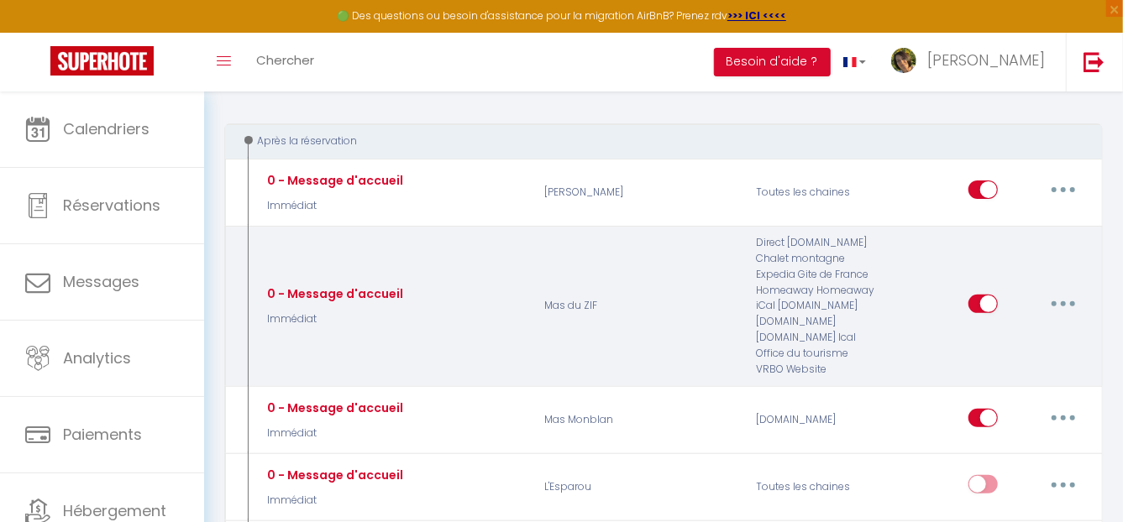
click at [1059, 302] on button "button" at bounding box center [1063, 304] width 47 height 27
click at [1010, 340] on link "Editer" at bounding box center [1020, 342] width 124 height 29
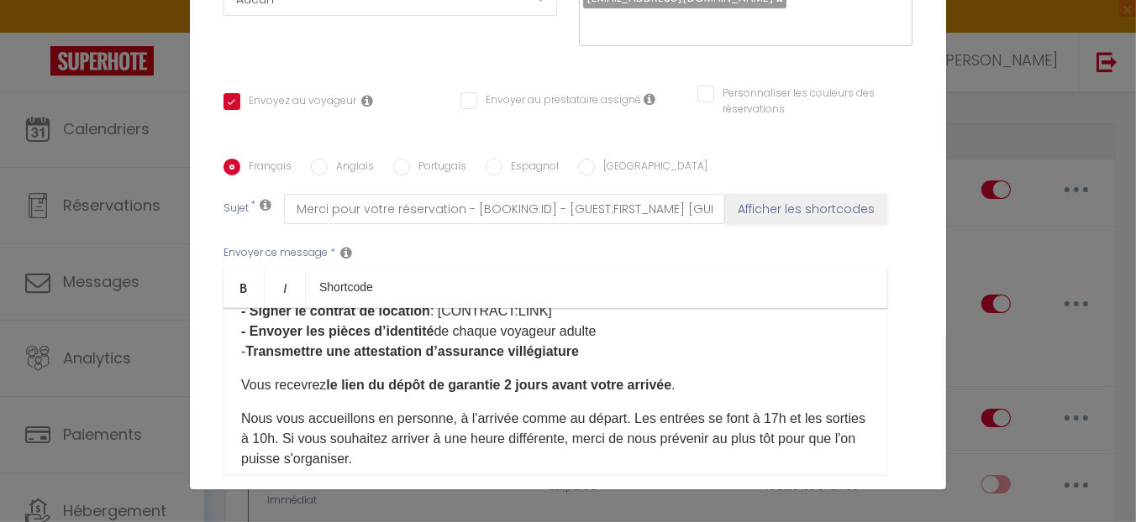
scroll to position [335, 0]
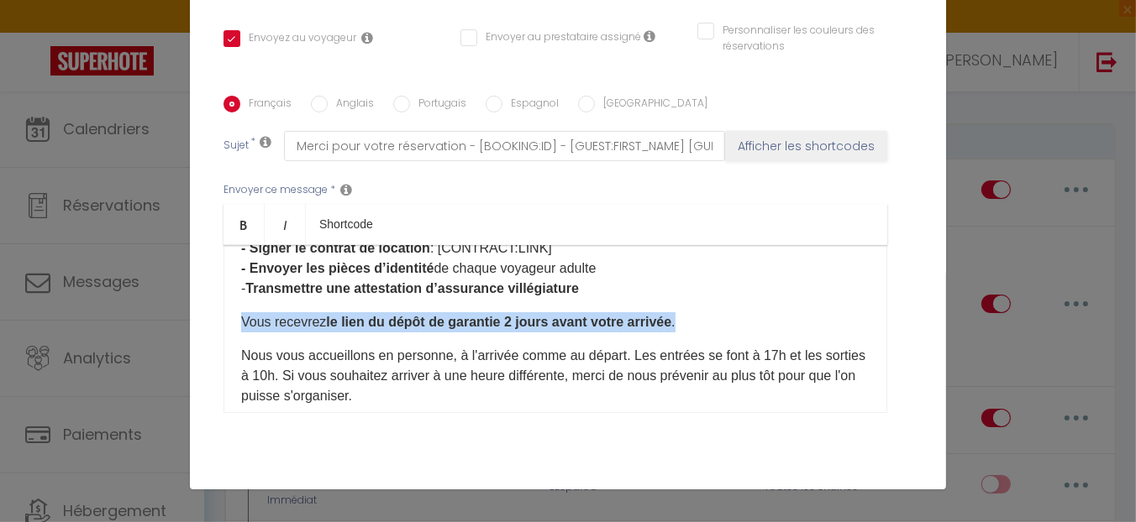
drag, startPoint x: 222, startPoint y: 318, endPoint x: 766, endPoint y: 323, distance: 544.3
click at [766, 323] on div "Merci pour votre réservation, nous sommes vraiment heureux de vous accueillir a…" at bounding box center [555, 329] width 664 height 168
copy p "​Vous recevrez le lien du dépôt de garantie 2 jours avant votre arrivée ."
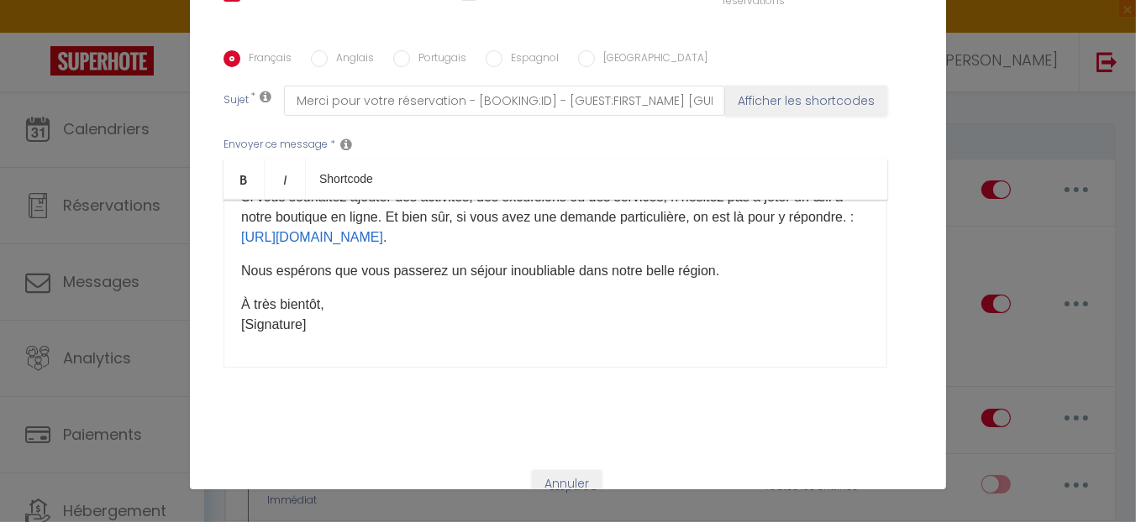
scroll to position [436, 0]
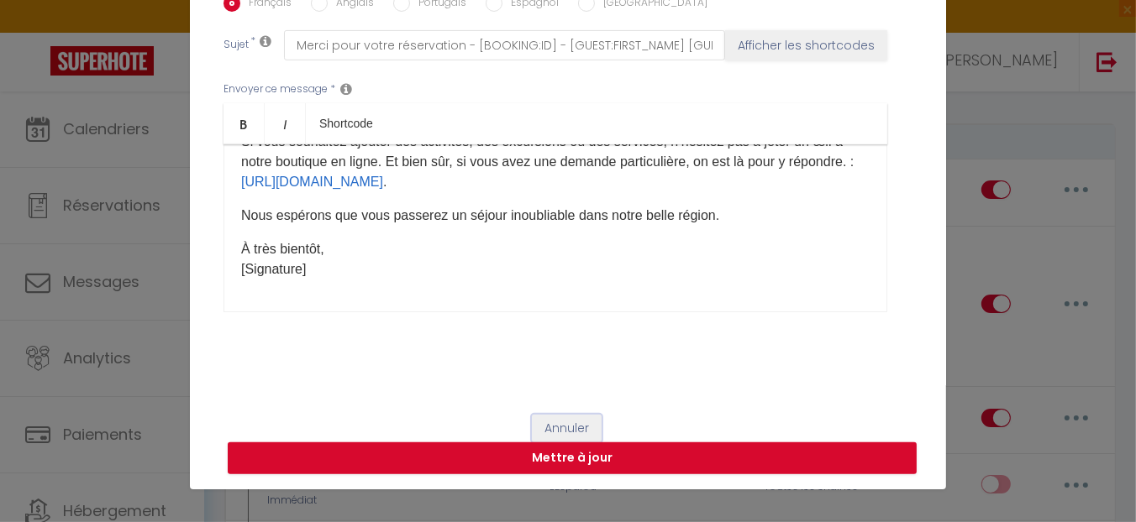
click at [564, 428] on button "Annuler" at bounding box center [567, 429] width 70 height 29
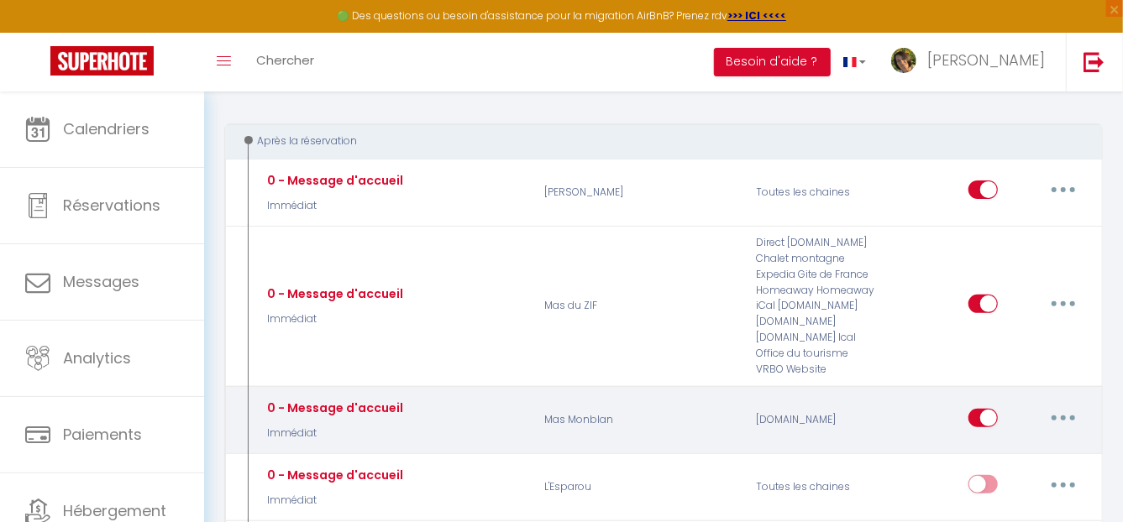
click at [1064, 412] on button "button" at bounding box center [1063, 418] width 47 height 27
click at [989, 449] on link "Editer" at bounding box center [1020, 456] width 124 height 29
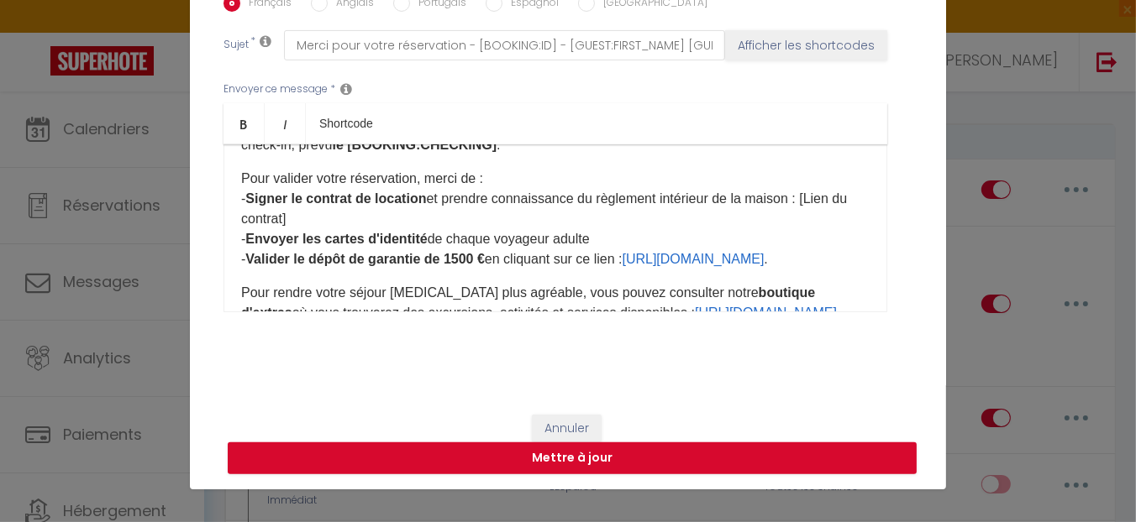
scroll to position [172, 0]
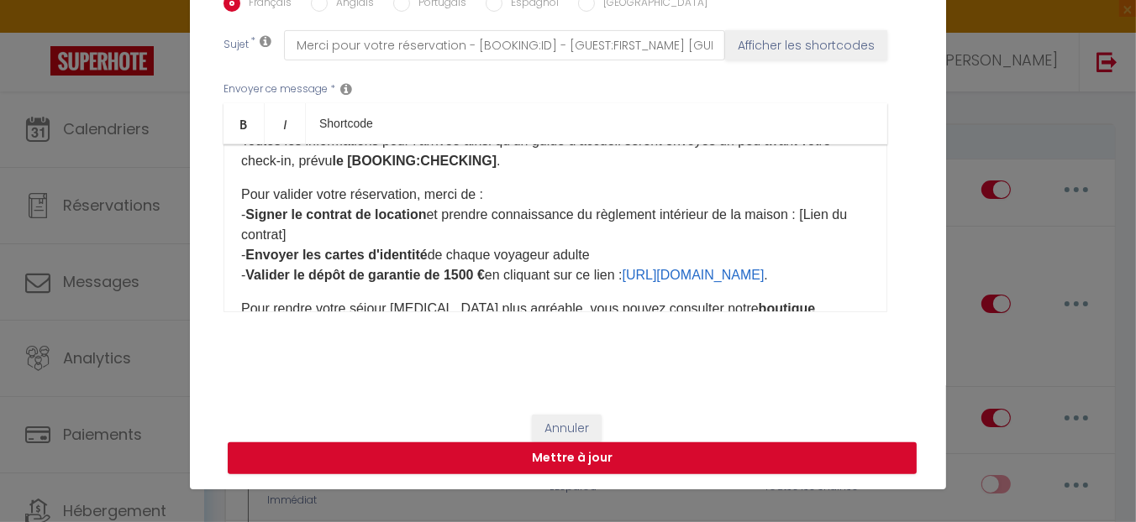
click at [251, 293] on div "Merci pour votre réservation, nous sommes ravis de vous accueillir au Mas Monbl…" at bounding box center [555, 228] width 664 height 168
click at [255, 281] on p "Pour valider votre réservation, merci de : - Signer le contrat de location et p…" at bounding box center [555, 235] width 628 height 101
click at [839, 279] on div "Merci pour votre réservation, nous sommes ravis de vous accueillir au Mas Monbl…" at bounding box center [555, 228] width 664 height 168
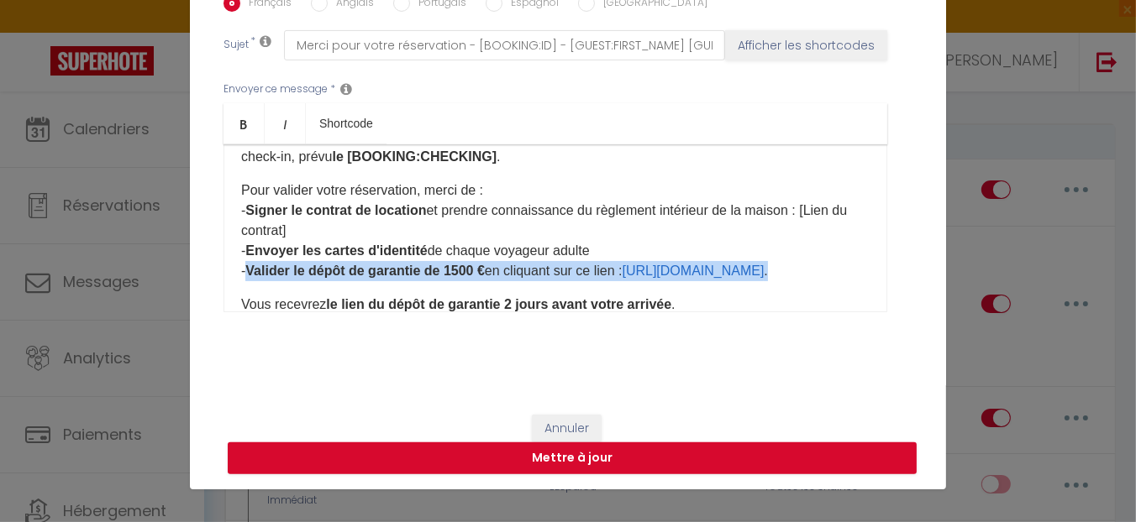
drag, startPoint x: 234, startPoint y: 273, endPoint x: 858, endPoint y: 273, distance: 624.1
click at [858, 273] on div "Merci pour votre réservation, nous sommes ravis de vous accueillir au Mas Monbl…" at bounding box center [555, 228] width 664 height 168
copy p "- Valider le dépôt de garantie de 1500 € en cliquant sur ce lien : [URL][DOMAIN…"
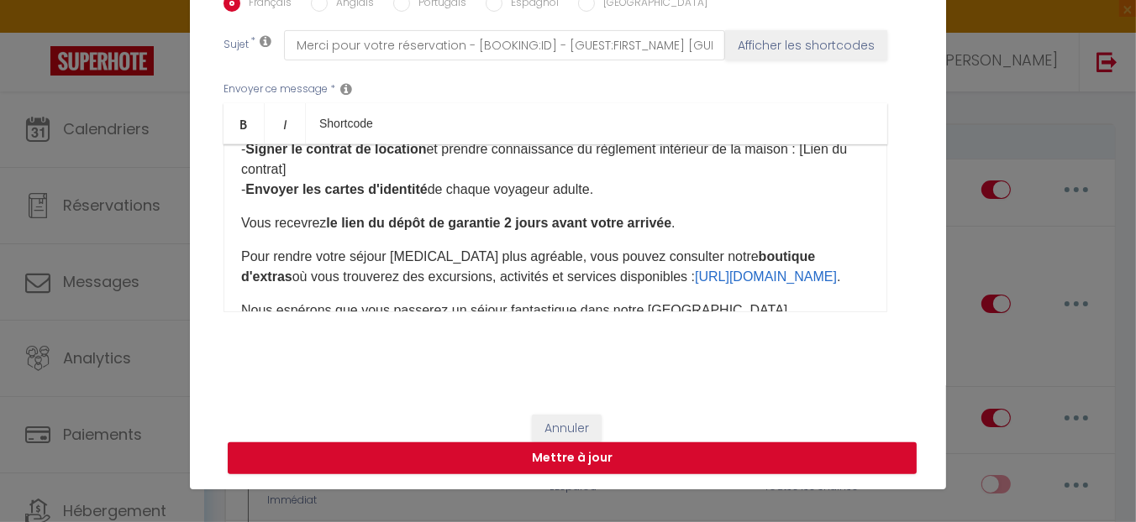
scroll to position [260, 0]
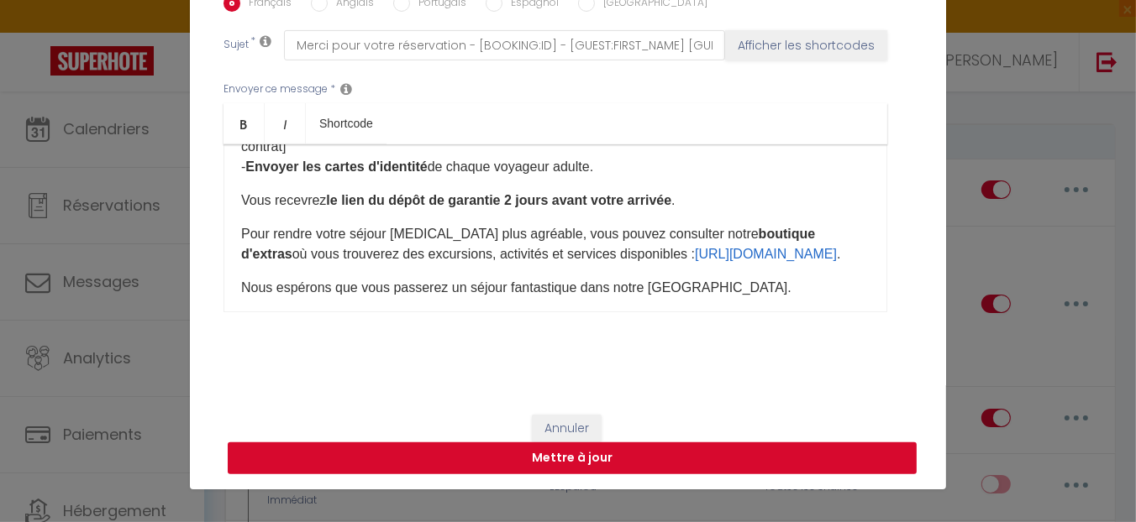
click at [693, 454] on button "Mettre à jour" at bounding box center [572, 459] width 689 height 32
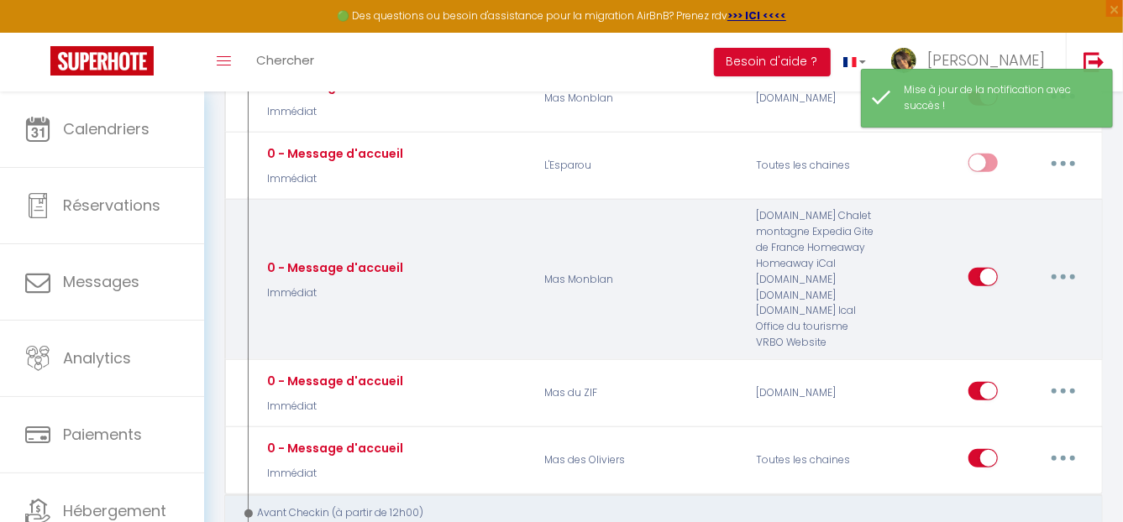
scroll to position [503, 0]
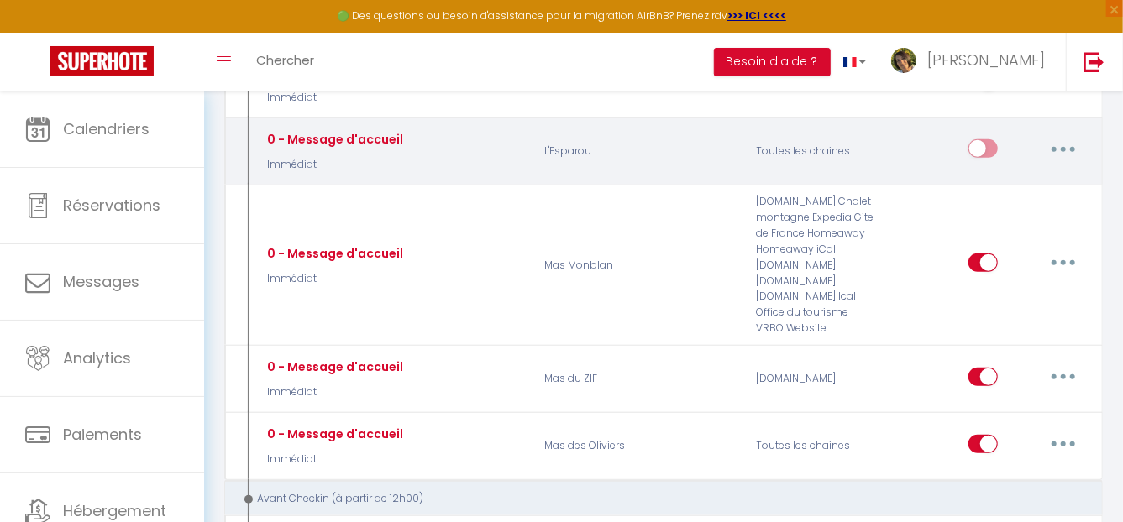
click at [1059, 144] on button "button" at bounding box center [1063, 148] width 47 height 27
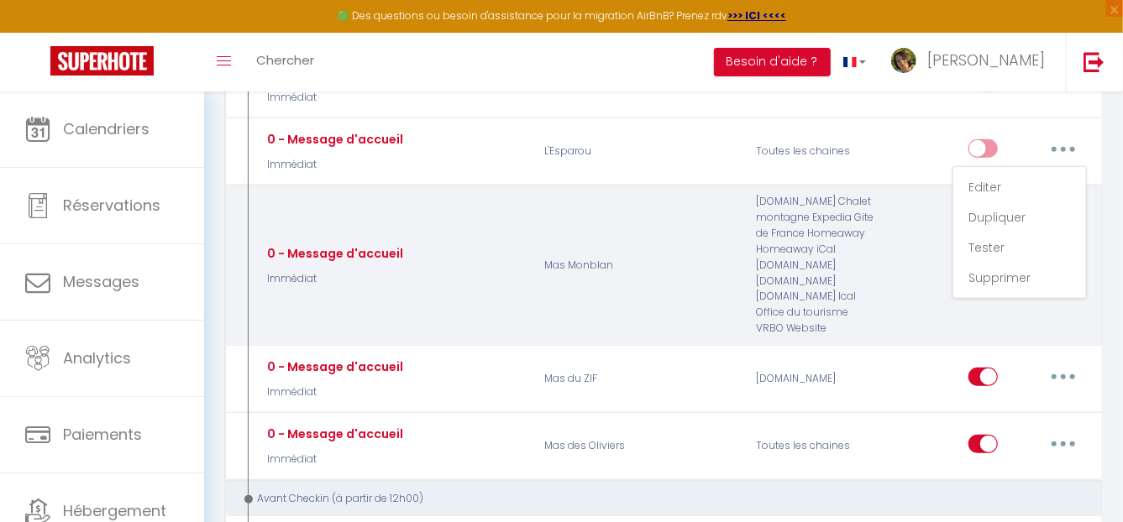
click at [916, 265] on div "Editer Dupliquer Tester Supprimer" at bounding box center [993, 265] width 212 height 143
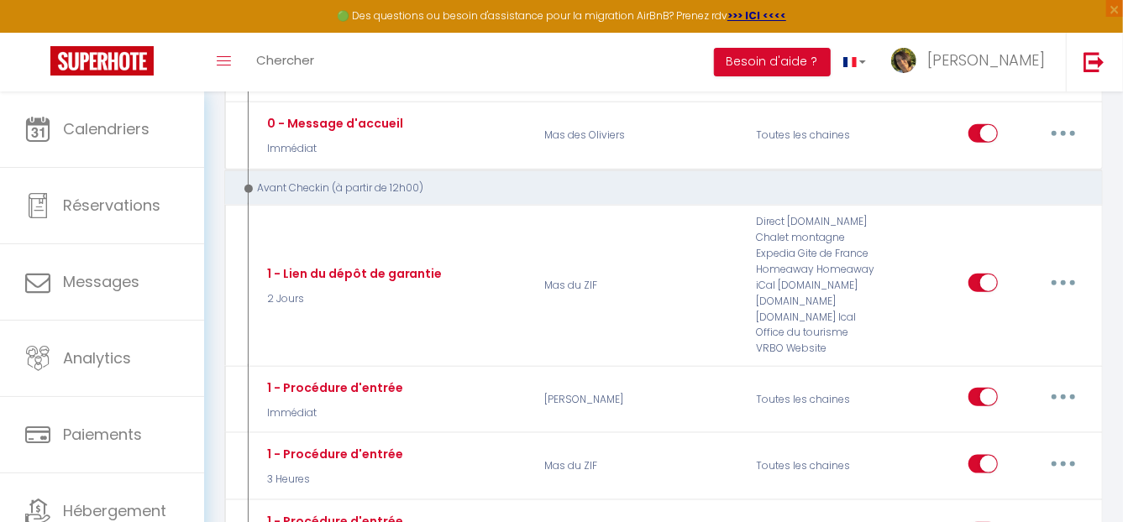
scroll to position [839, 0]
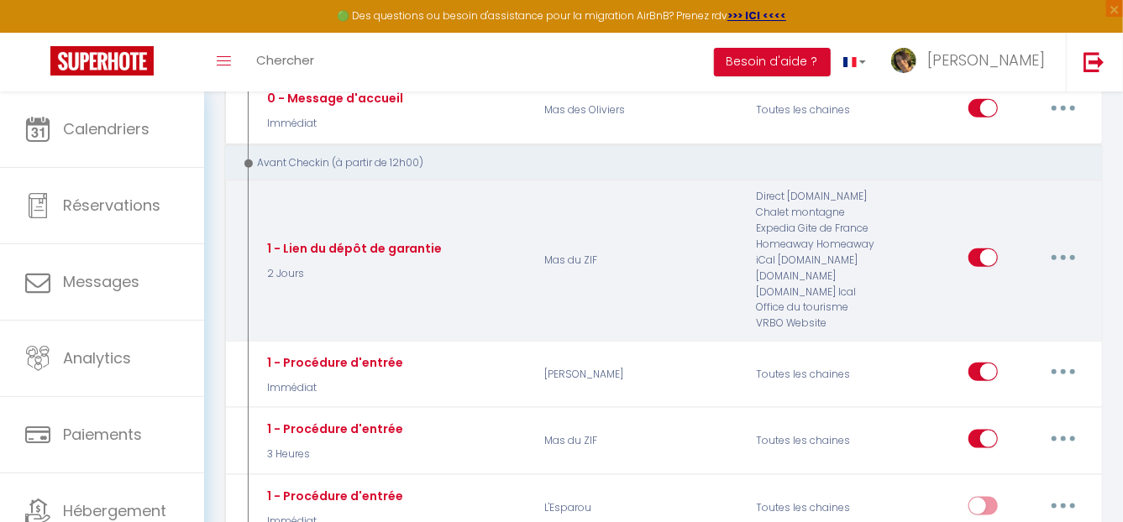
click at [1066, 255] on icon "button" at bounding box center [1063, 257] width 5 height 5
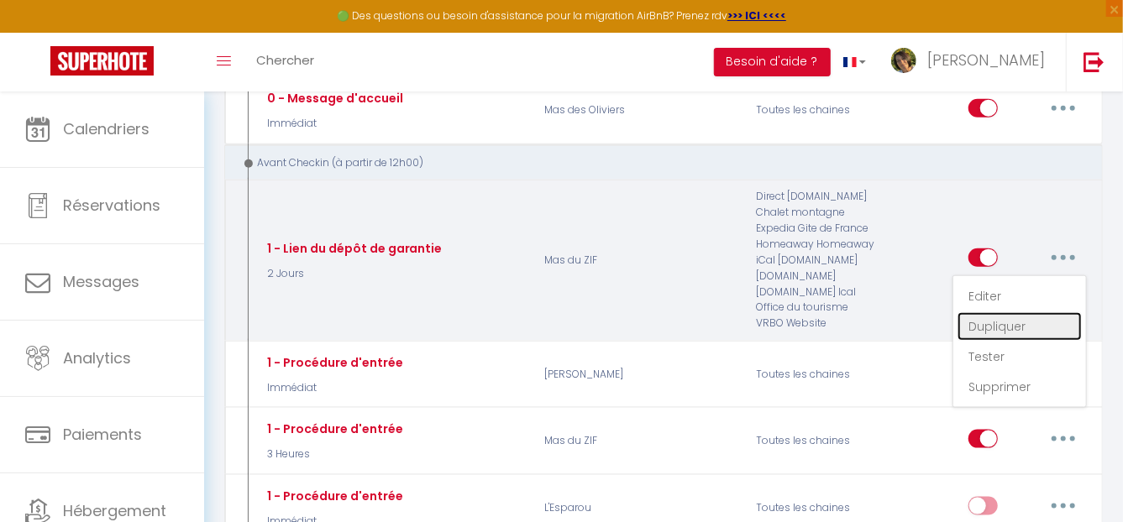
click at [991, 316] on link "Dupliquer" at bounding box center [1020, 326] width 124 height 29
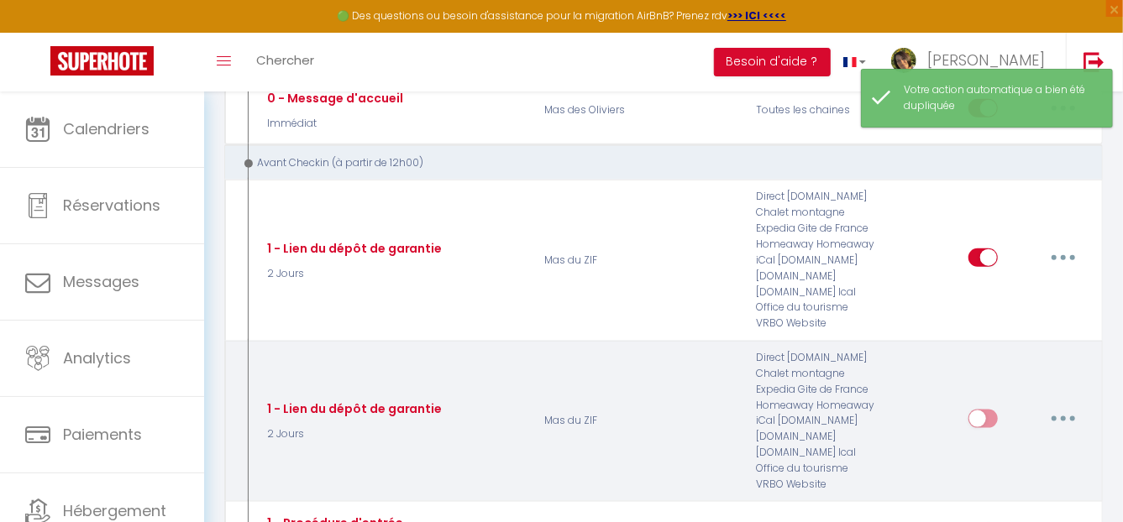
click at [1070, 409] on button "button" at bounding box center [1063, 419] width 47 height 27
click at [994, 448] on link "Editer" at bounding box center [1020, 457] width 124 height 29
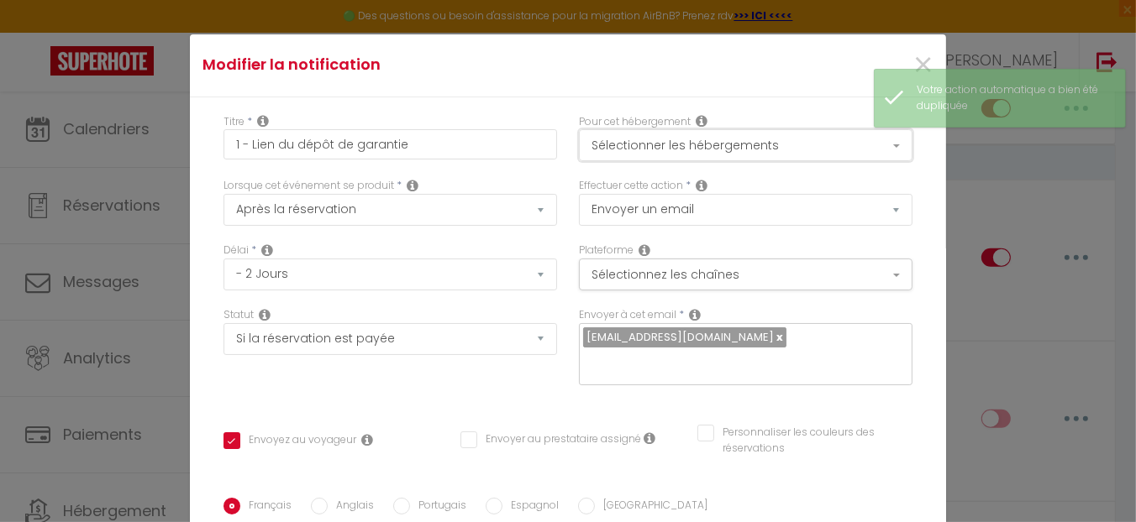
click at [739, 137] on button "Sélectionner les hébergements" at bounding box center [745, 145] width 333 height 32
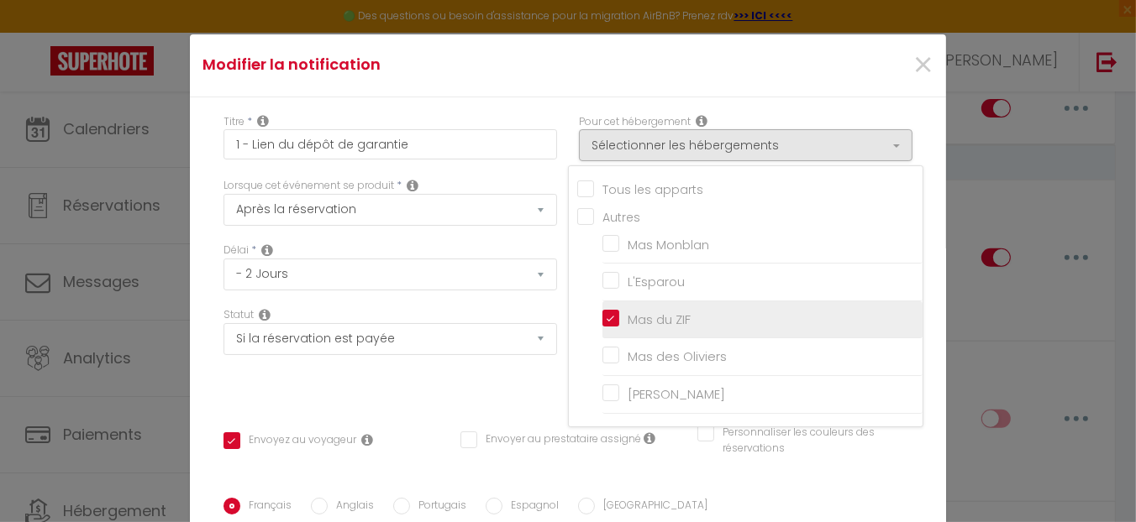
click at [643, 317] on input "Mas du ZIF" at bounding box center [762, 320] width 320 height 17
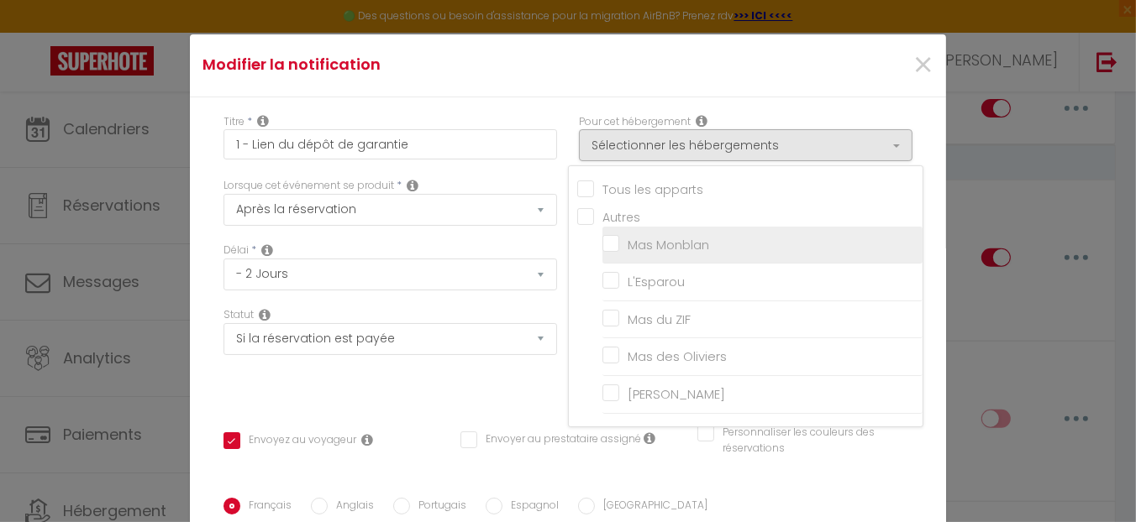
click at [653, 237] on input "Mas Monblan" at bounding box center [762, 245] width 320 height 17
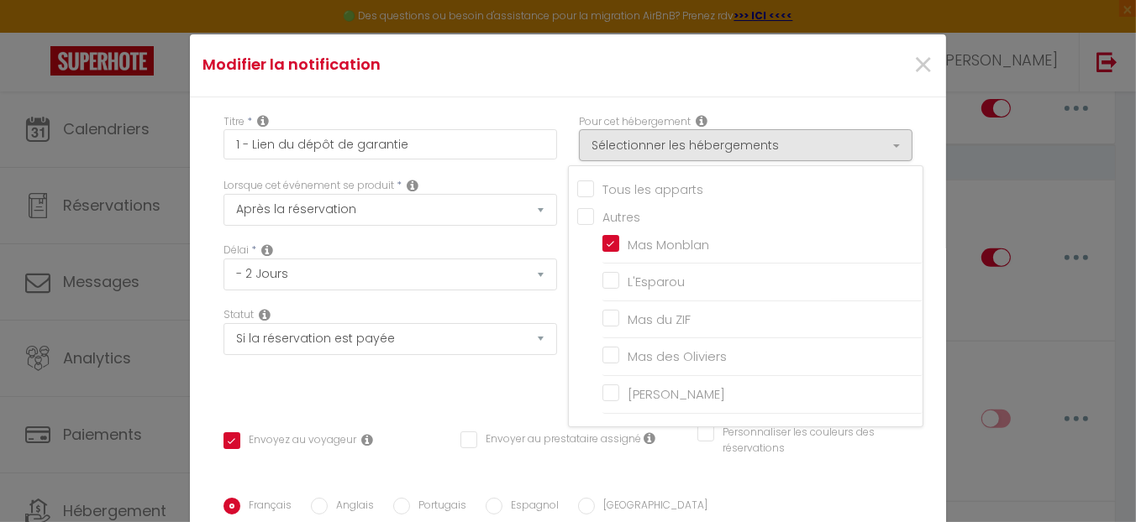
click at [509, 390] on div "Statut Aucun Si la réservation est payée Si réservation non payée Si la caution…" at bounding box center [390, 354] width 355 height 95
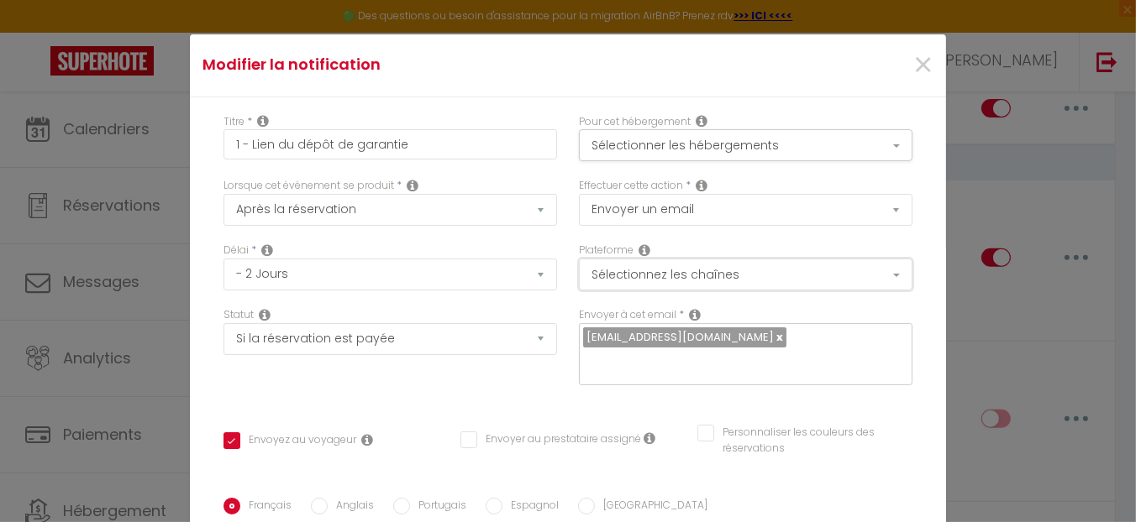
click at [773, 270] on button "Sélectionnez les chaînes" at bounding box center [745, 275] width 333 height 32
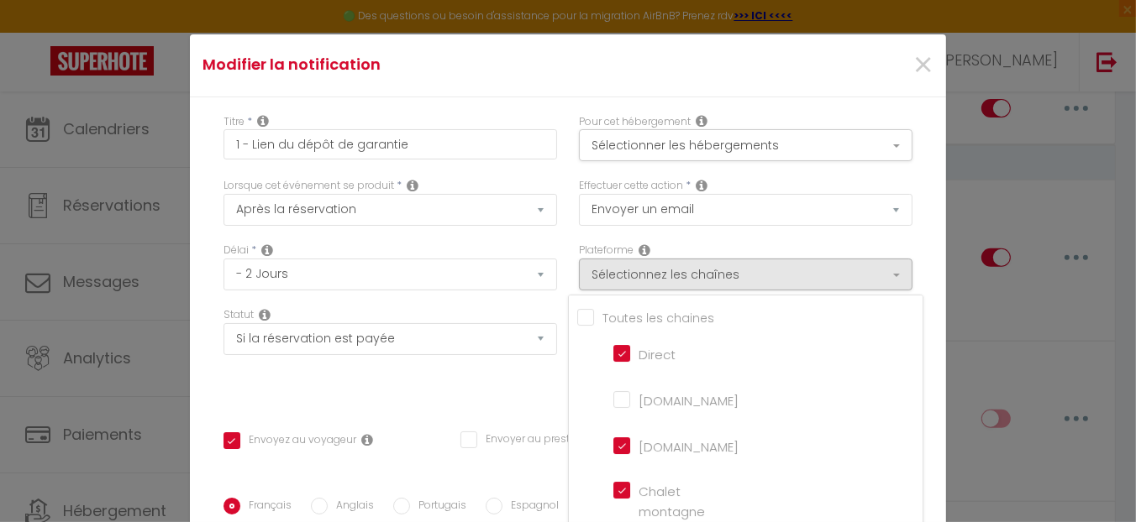
click at [512, 390] on div "Statut Aucun Si la réservation est payée Si réservation non payée Si la caution…" at bounding box center [390, 354] width 355 height 95
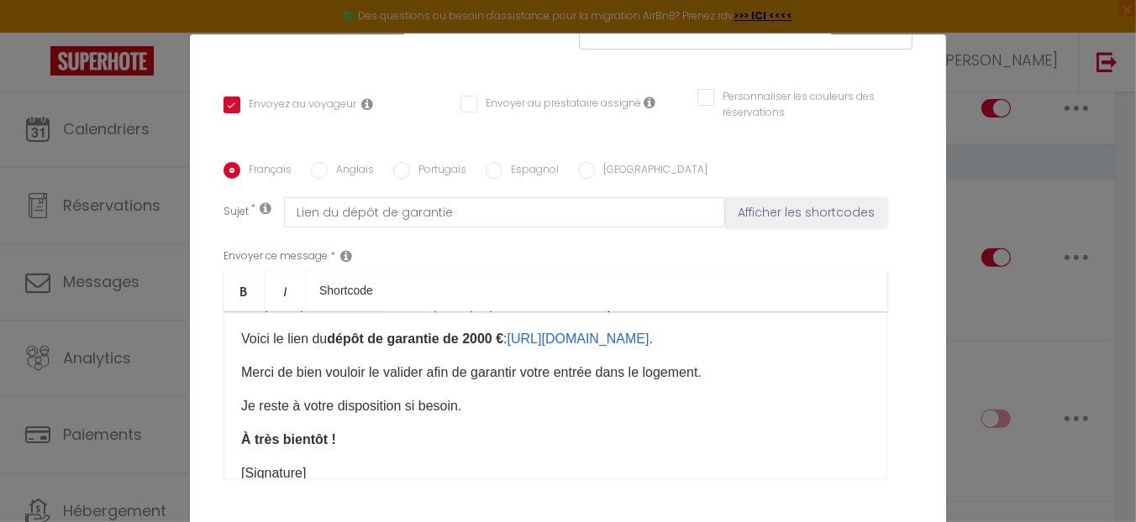
scroll to position [83, 0]
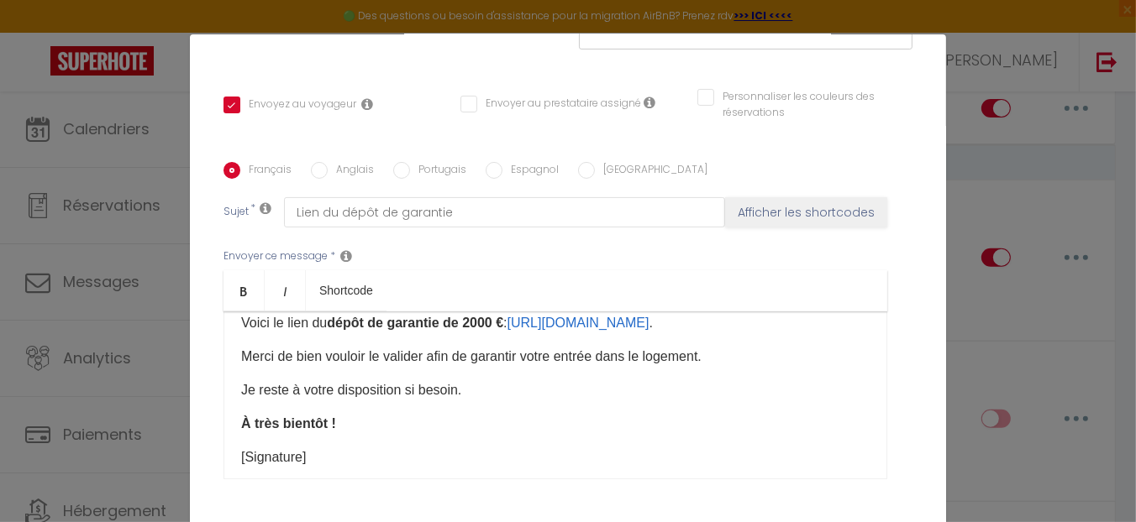
drag, startPoint x: 719, startPoint y: 342, endPoint x: 513, endPoint y: 333, distance: 206.0
click at [513, 333] on p "Voici le lien du dépôt de garantie de 2000 € : [URL][DOMAIN_NAME] .​" at bounding box center [555, 323] width 628 height 20
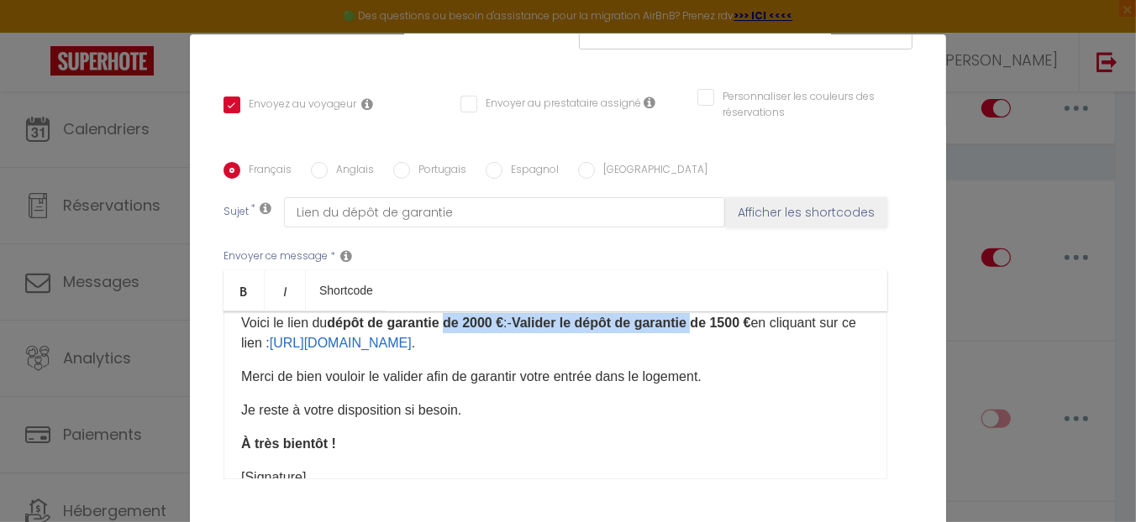
drag, startPoint x: 703, startPoint y: 344, endPoint x: 454, endPoint y: 338, distance: 248.7
click at [451, 340] on p "Voici le lien du dépôt de garantie de 2000 € : - Valider le dépôt de garantie d…" at bounding box center [555, 333] width 628 height 40
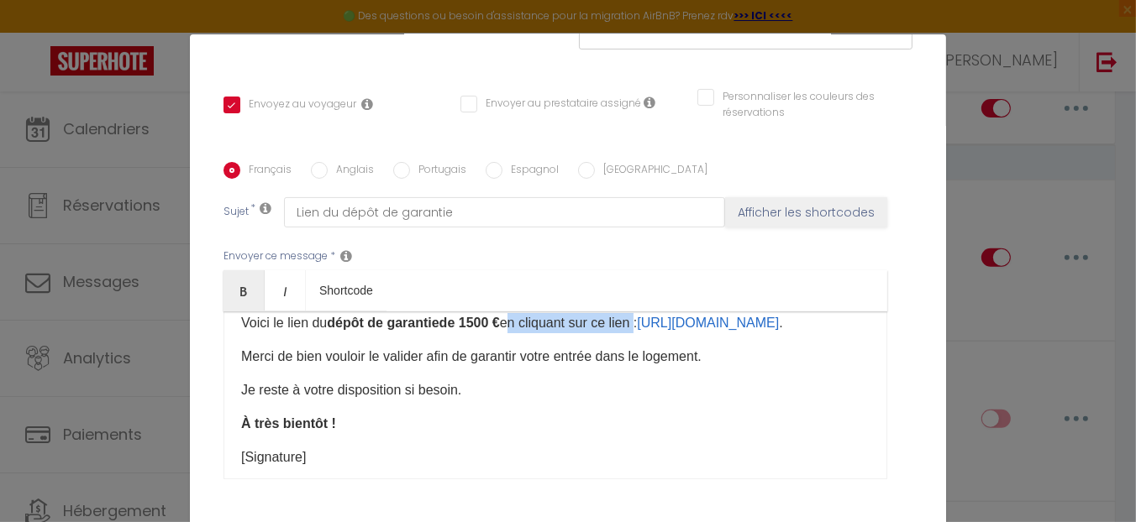
drag, startPoint x: 509, startPoint y: 344, endPoint x: 647, endPoint y: 344, distance: 137.8
click at [647, 333] on p "Voici le lien du dépôt de garantie de 1500 € en cliquant sur ce lien : [URL][DO…" at bounding box center [555, 323] width 628 height 20
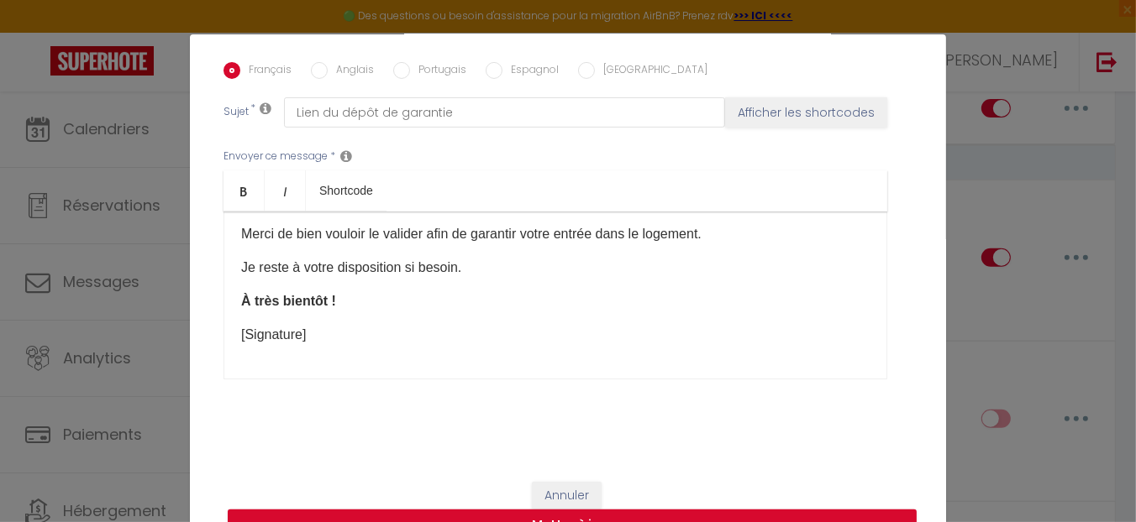
scroll to position [67, 0]
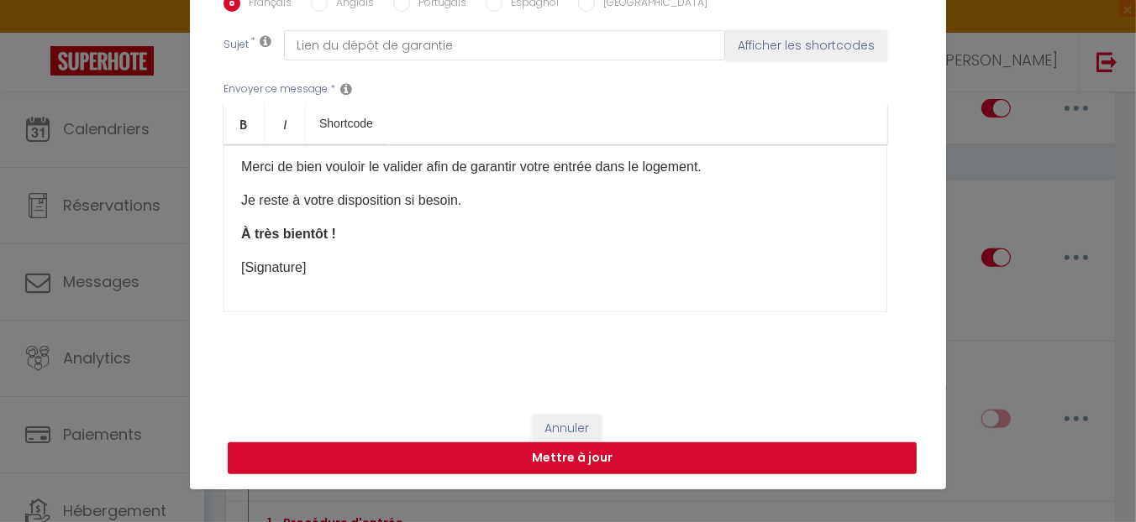
click at [685, 453] on button "Mettre à jour" at bounding box center [572, 459] width 689 height 32
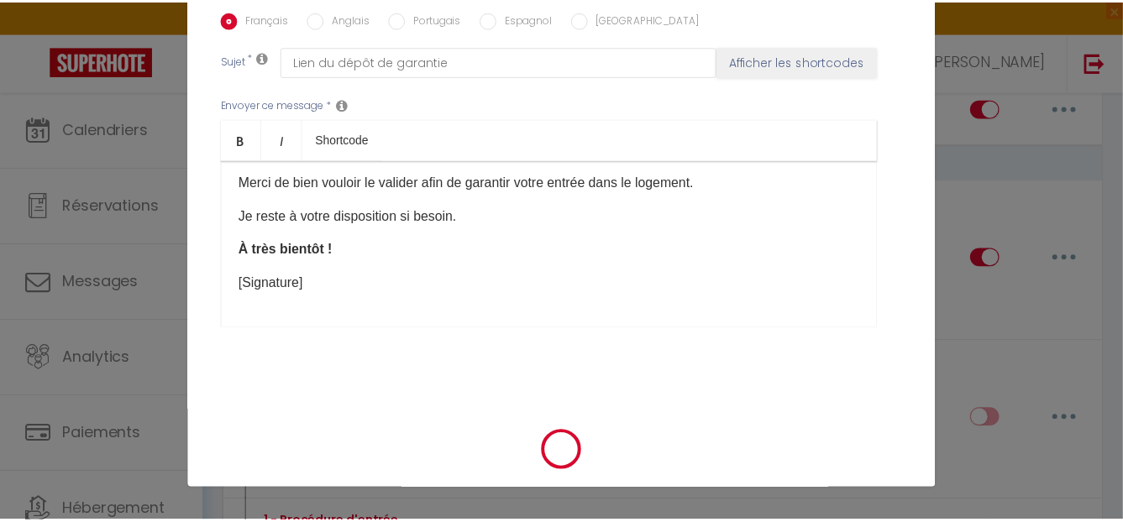
scroll to position [419, 0]
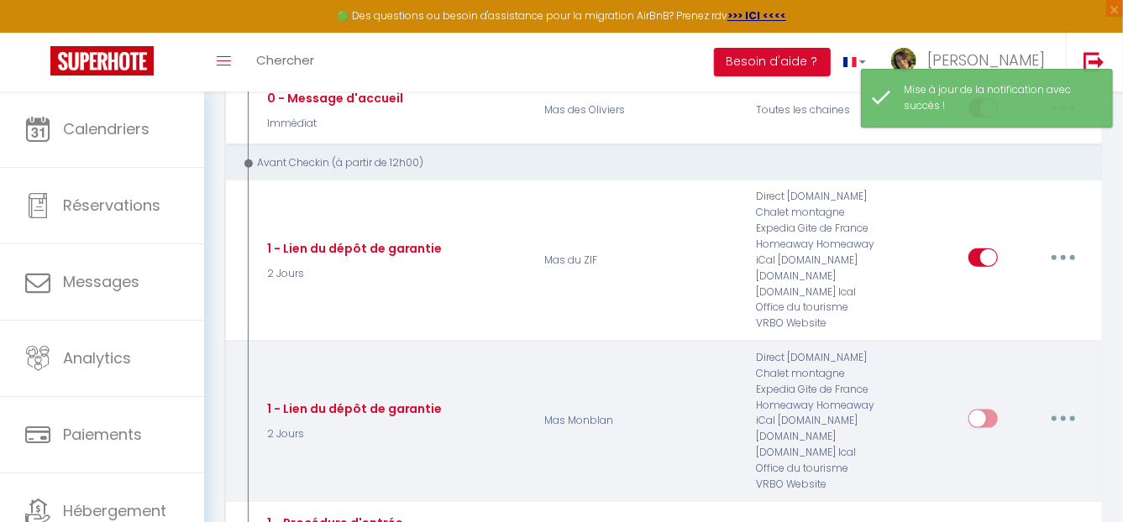
click at [989, 410] on input "checkbox" at bounding box center [982, 422] width 29 height 25
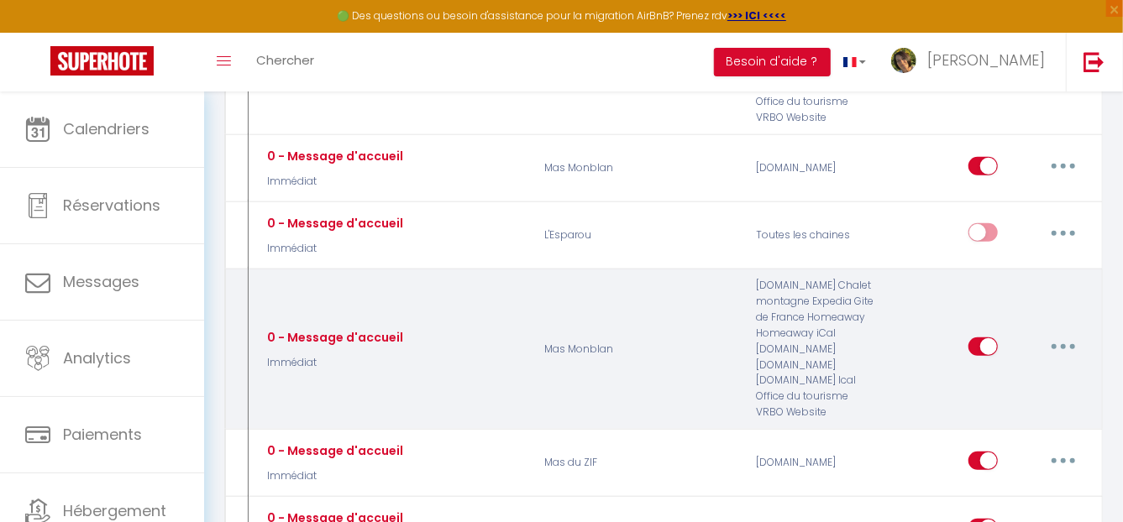
click at [1066, 336] on button "button" at bounding box center [1063, 346] width 47 height 27
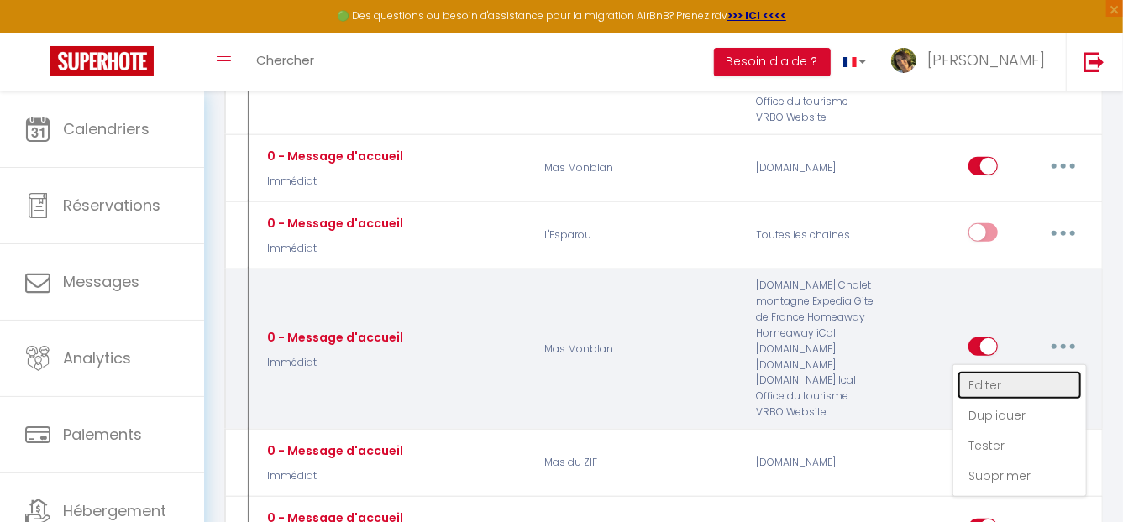
click at [992, 375] on link "Editer" at bounding box center [1020, 385] width 124 height 29
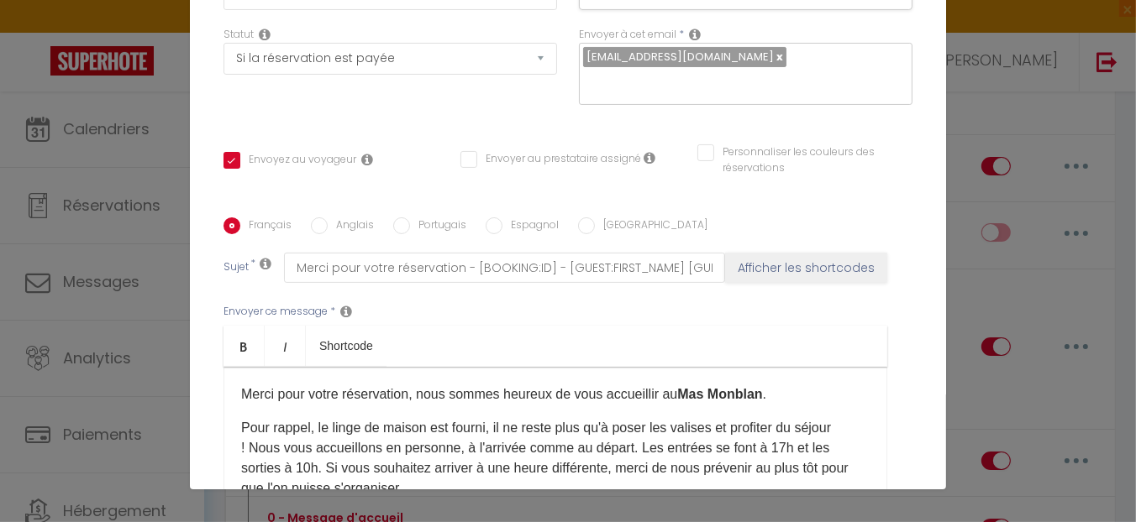
scroll to position [0, 0]
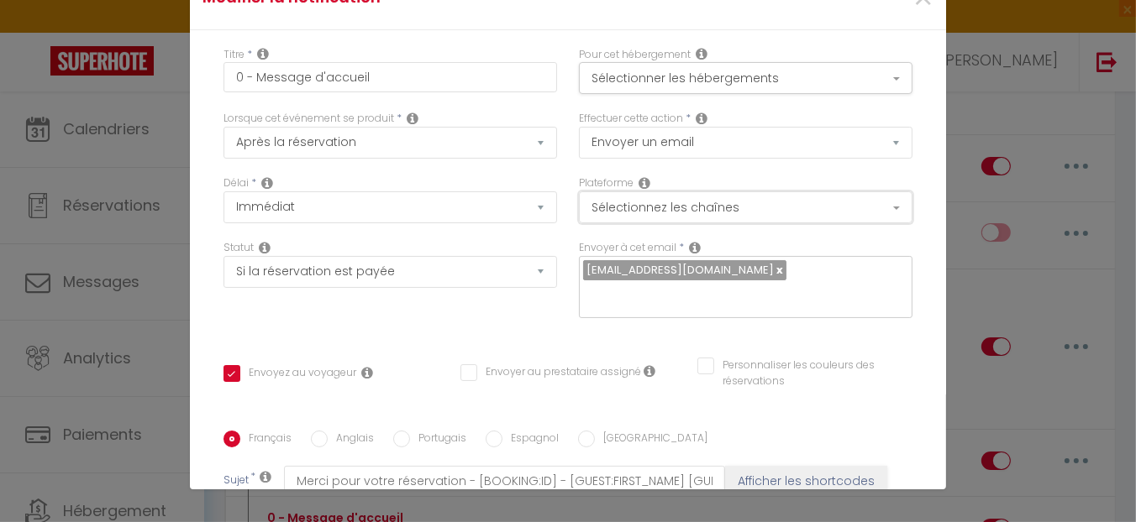
click at [727, 199] on button "Sélectionnez les chaînes" at bounding box center [745, 208] width 333 height 32
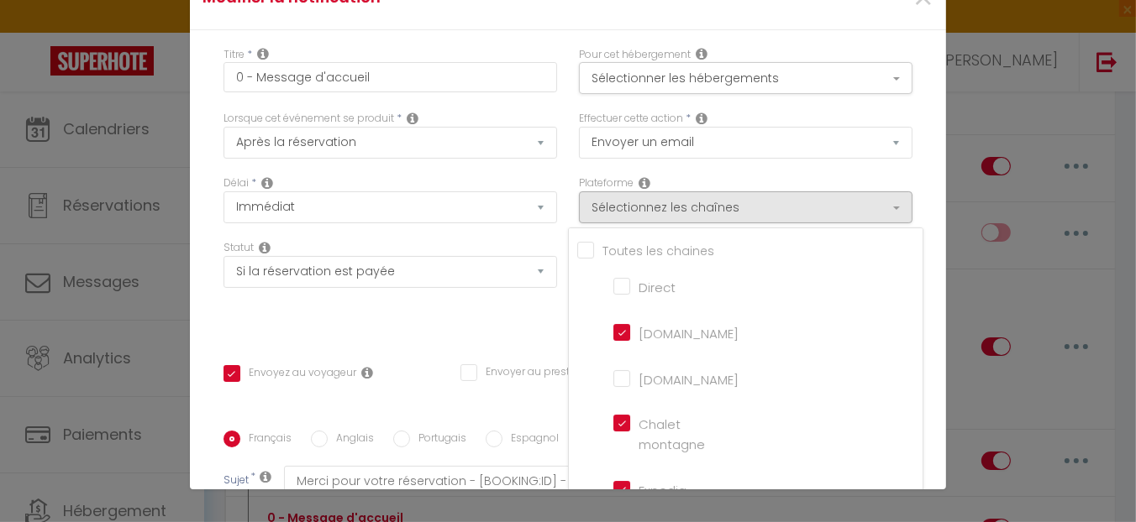
click at [577, 248] on input "Tous les apparts" at bounding box center [749, 249] width 345 height 17
click at [613, 379] on input "[DOMAIN_NAME]" at bounding box center [661, 378] width 96 height 17
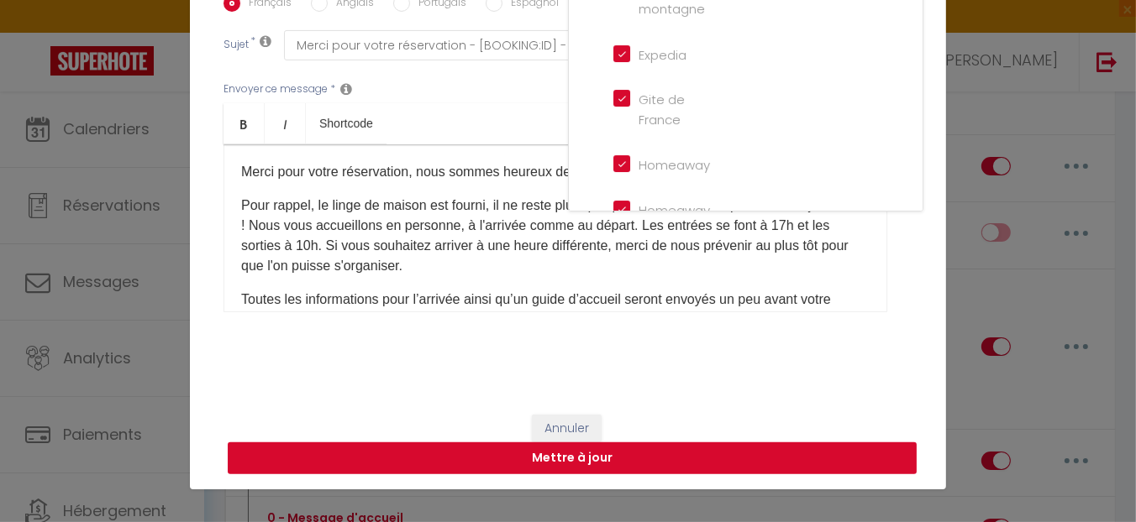
click at [596, 450] on button "Mettre à jour" at bounding box center [572, 459] width 689 height 32
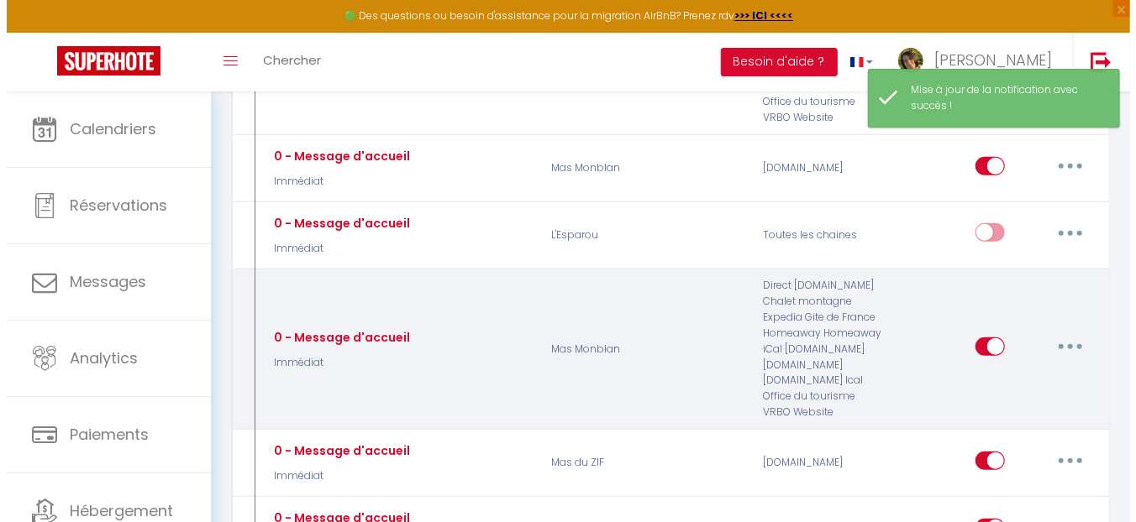
scroll to position [503, 0]
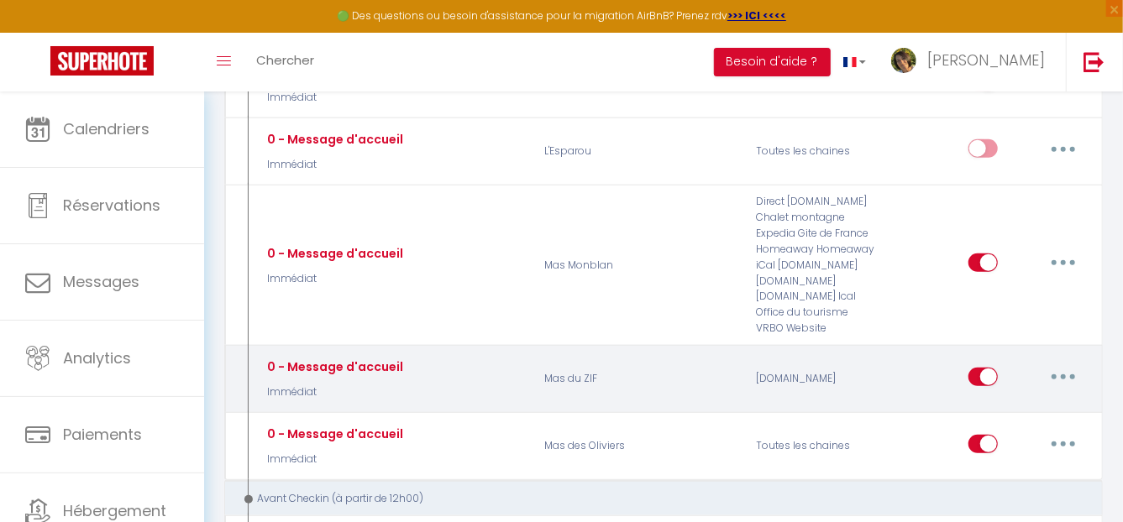
click at [1061, 373] on button "button" at bounding box center [1063, 377] width 47 height 27
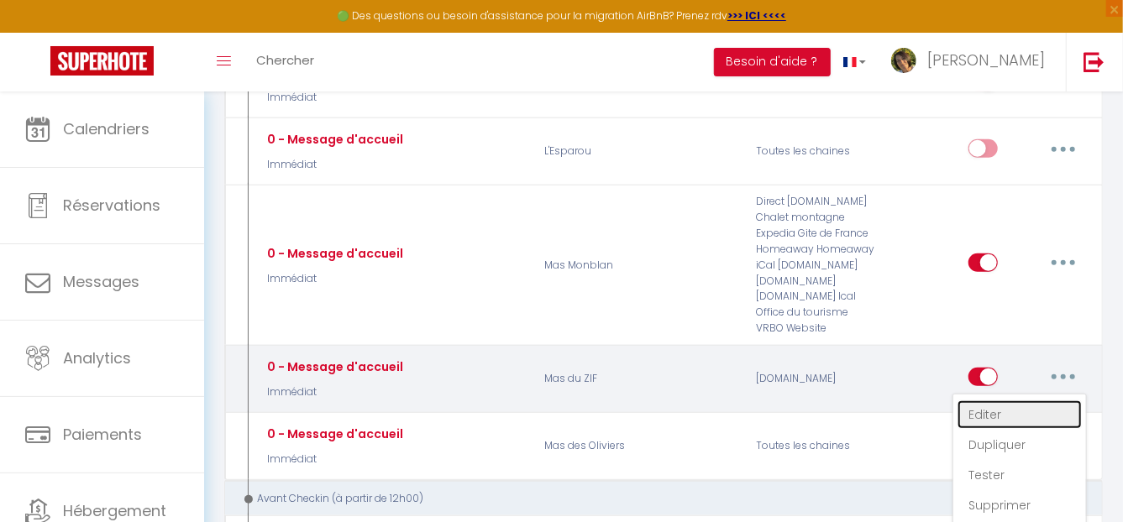
click at [988, 406] on link "Editer" at bounding box center [1020, 415] width 124 height 29
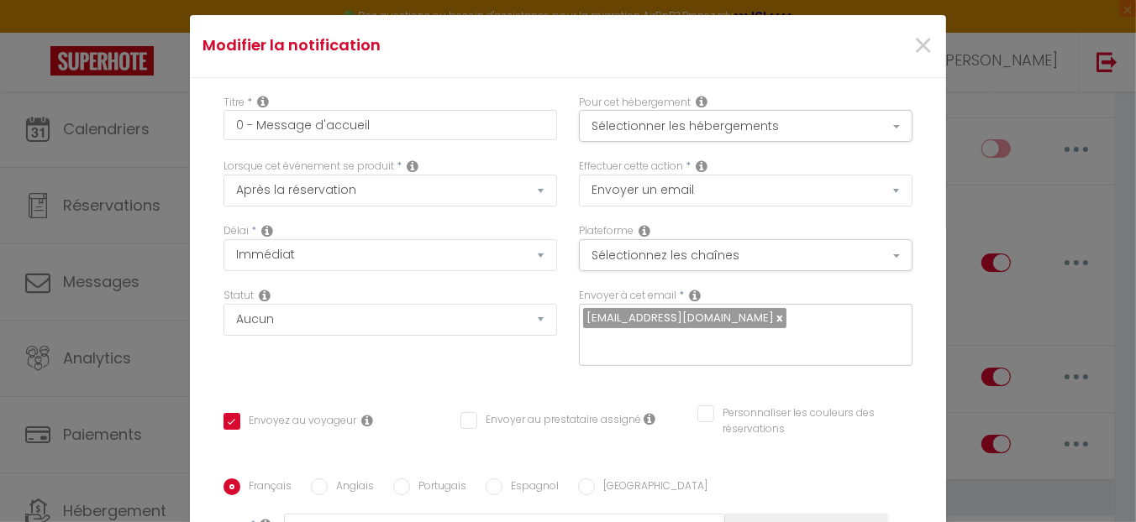
scroll to position [0, 0]
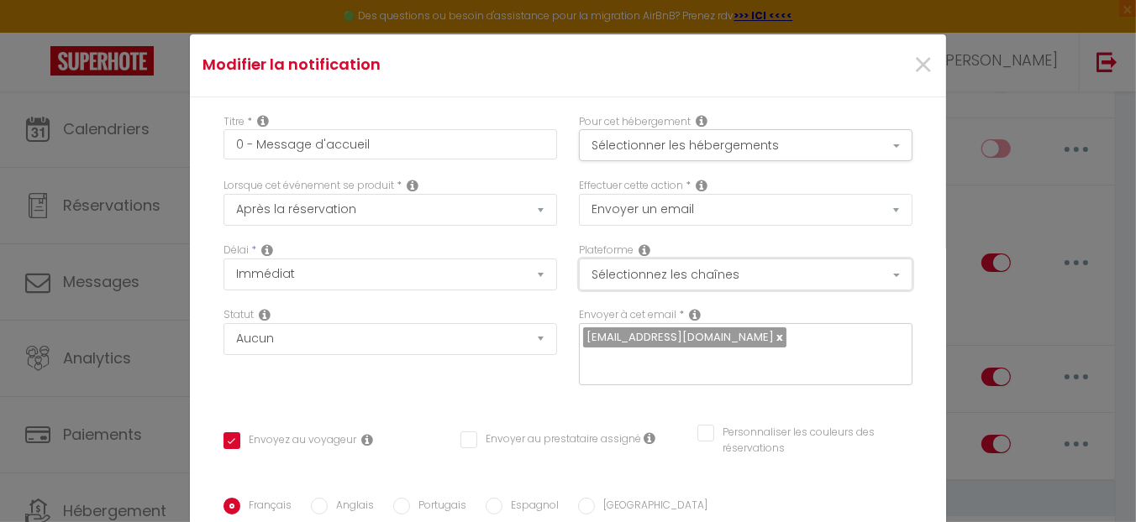
click at [707, 279] on button "Sélectionnez les chaînes" at bounding box center [745, 275] width 333 height 32
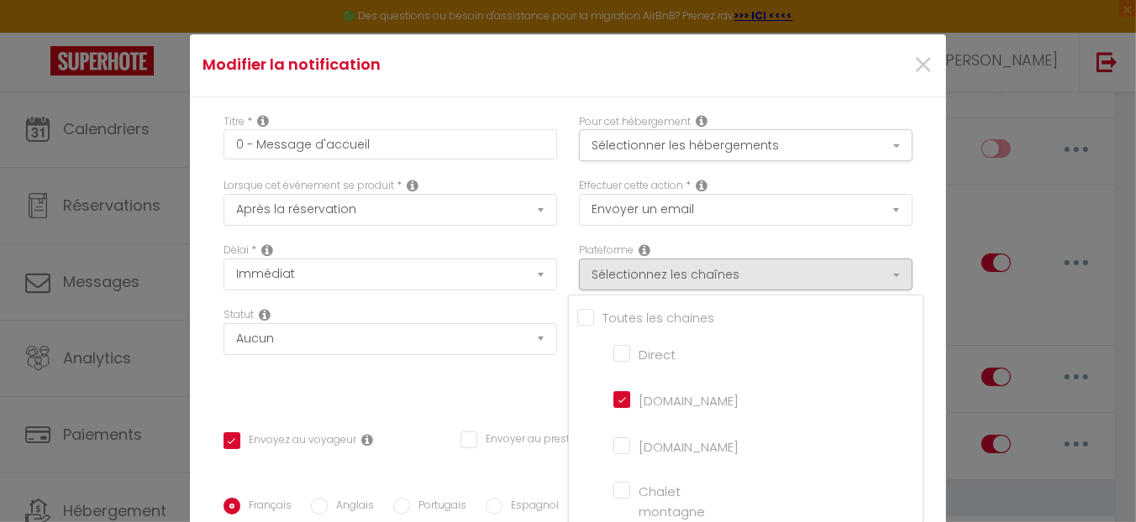
click at [652, 314] on input "Tous les apparts" at bounding box center [749, 316] width 345 height 17
click at [650, 449] on input "[DOMAIN_NAME]" at bounding box center [661, 445] width 96 height 17
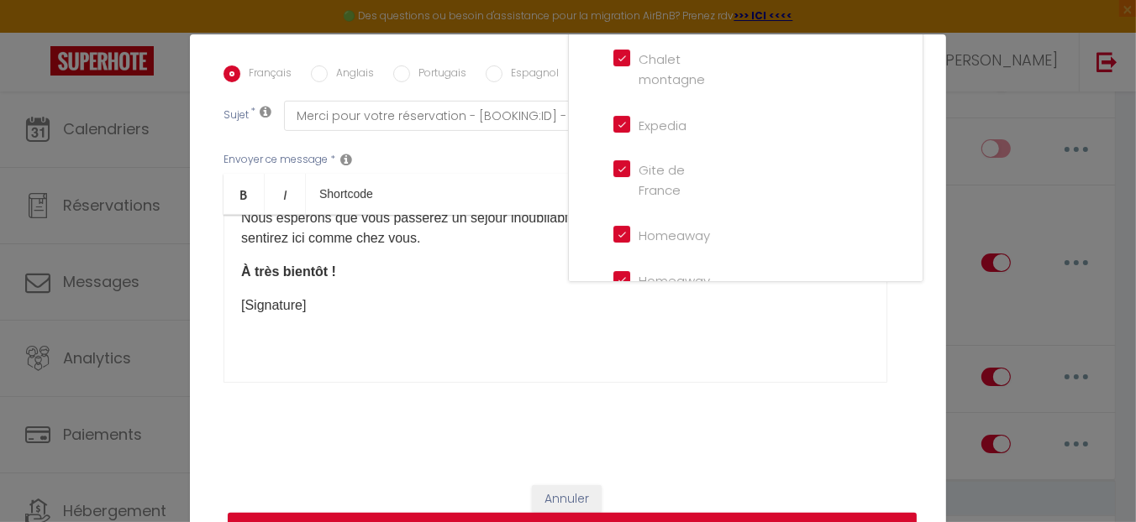
scroll to position [436, 0]
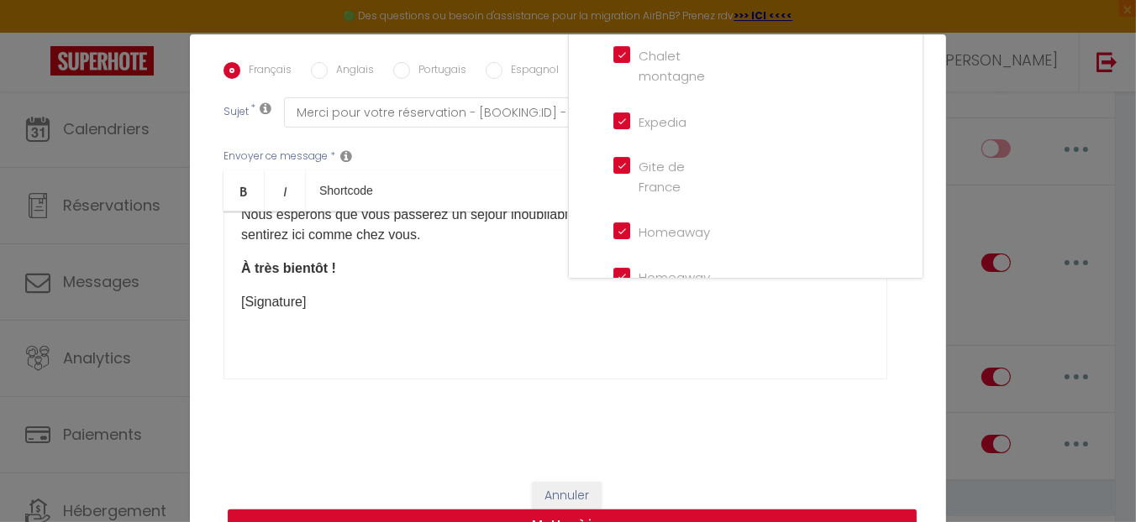
click at [583, 513] on button "Mettre à jour" at bounding box center [572, 526] width 689 height 32
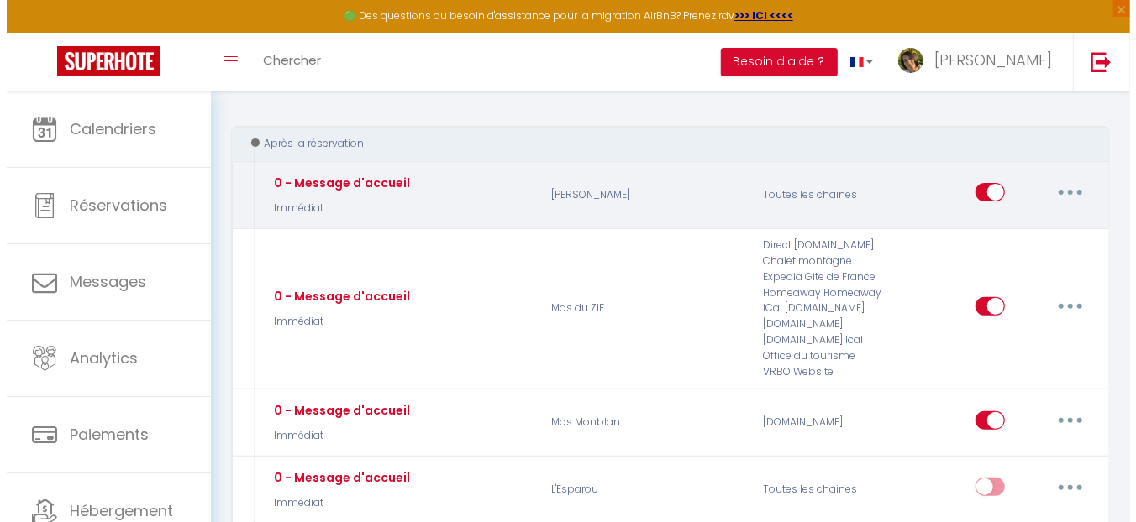
scroll to position [251, 0]
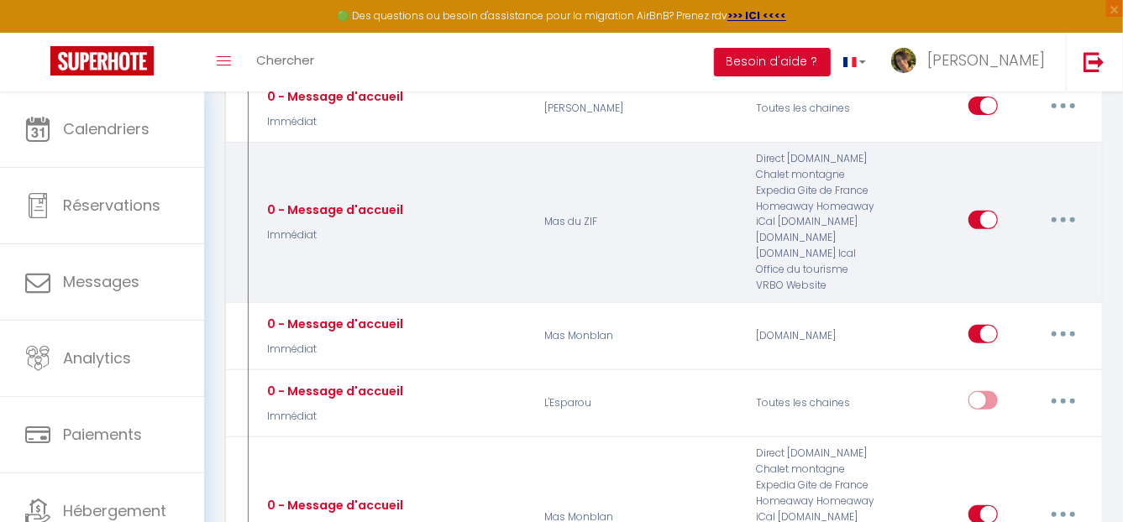
click at [1075, 209] on button "button" at bounding box center [1063, 220] width 47 height 27
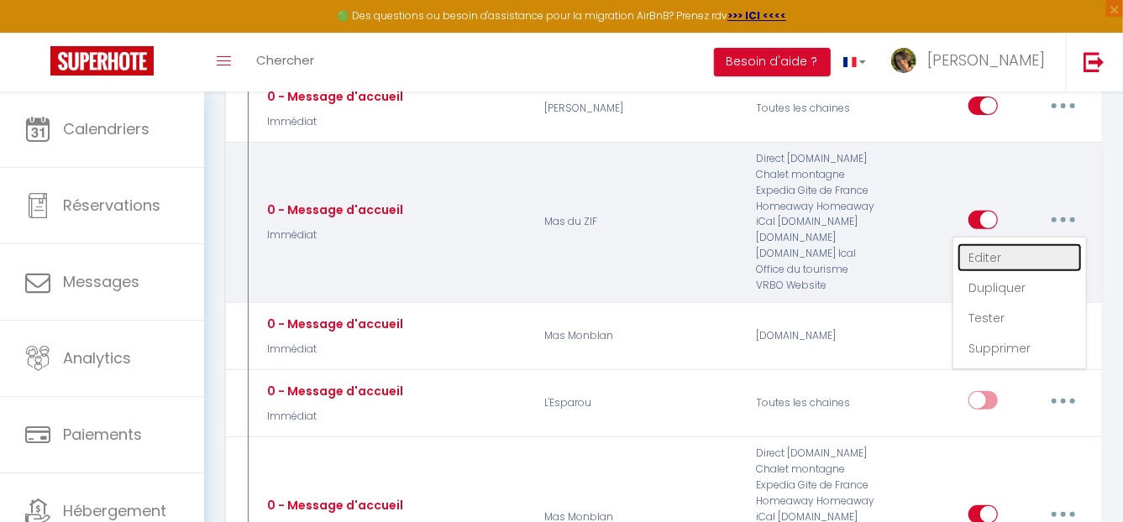
click at [1002, 248] on link "Editer" at bounding box center [1020, 258] width 124 height 29
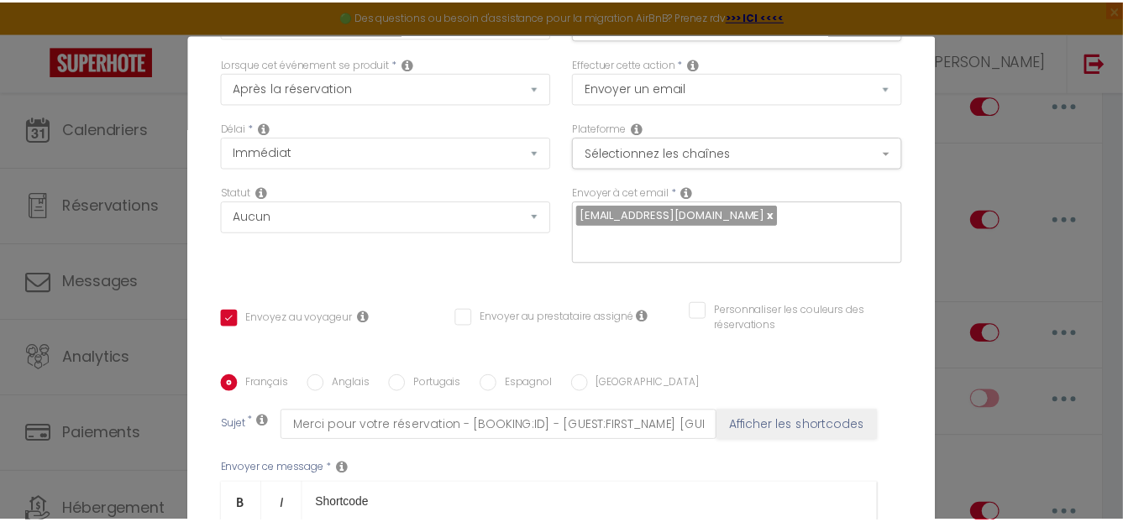
scroll to position [0, 0]
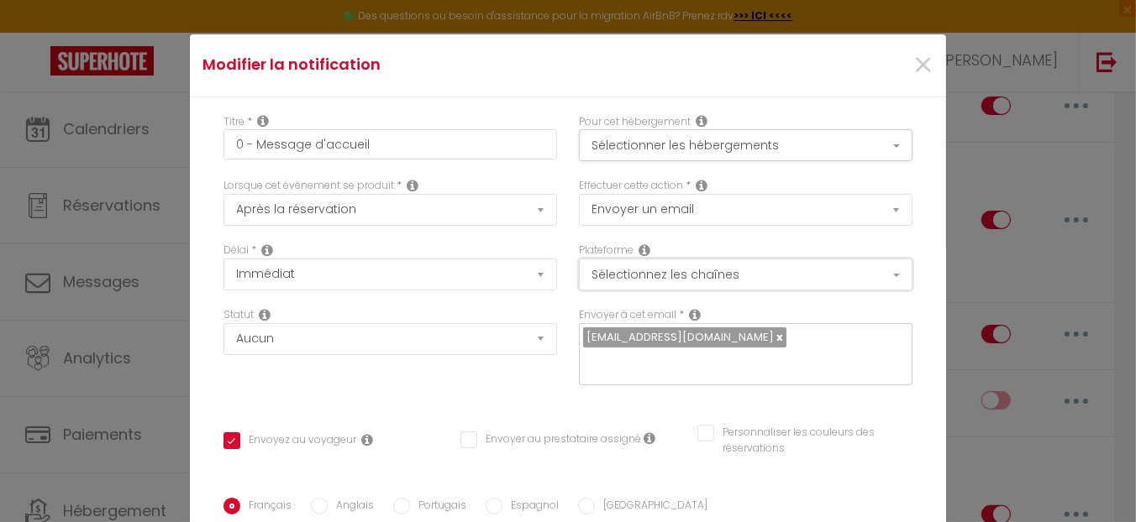
click at [756, 277] on button "Sélectionnez les chaînes" at bounding box center [745, 275] width 333 height 32
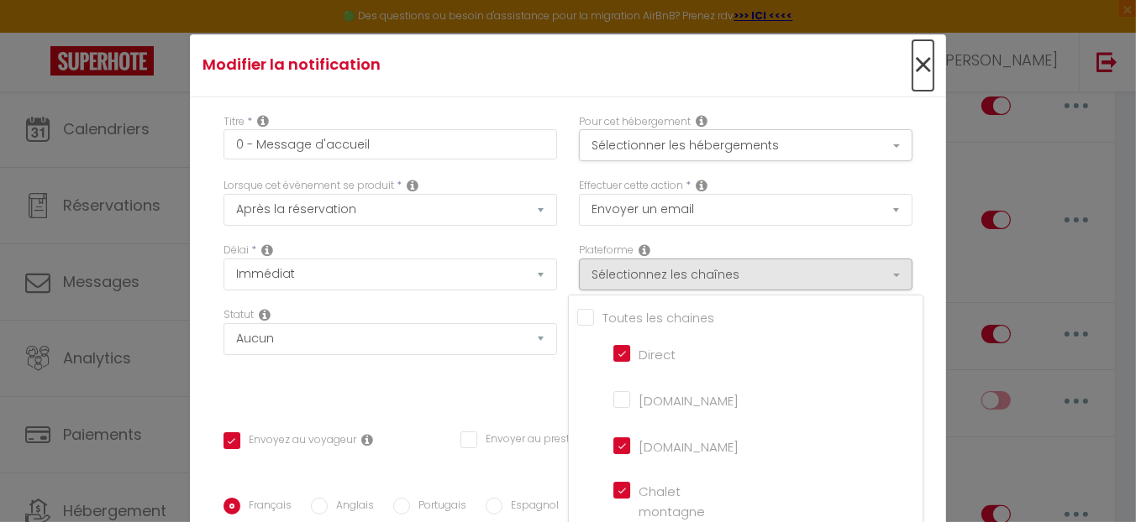
click at [912, 68] on span "×" at bounding box center [922, 65] width 21 height 50
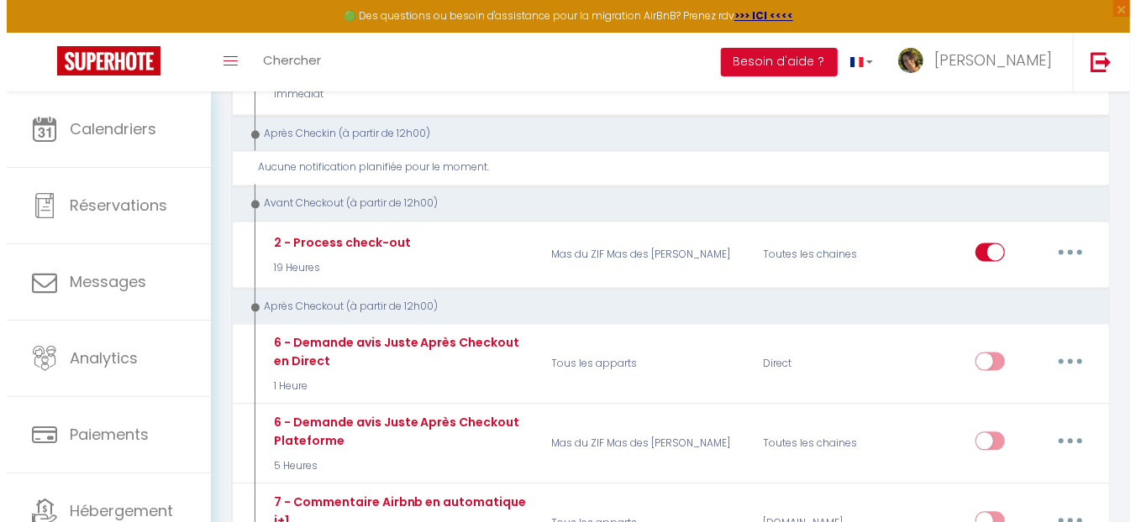
scroll to position [1680, 0]
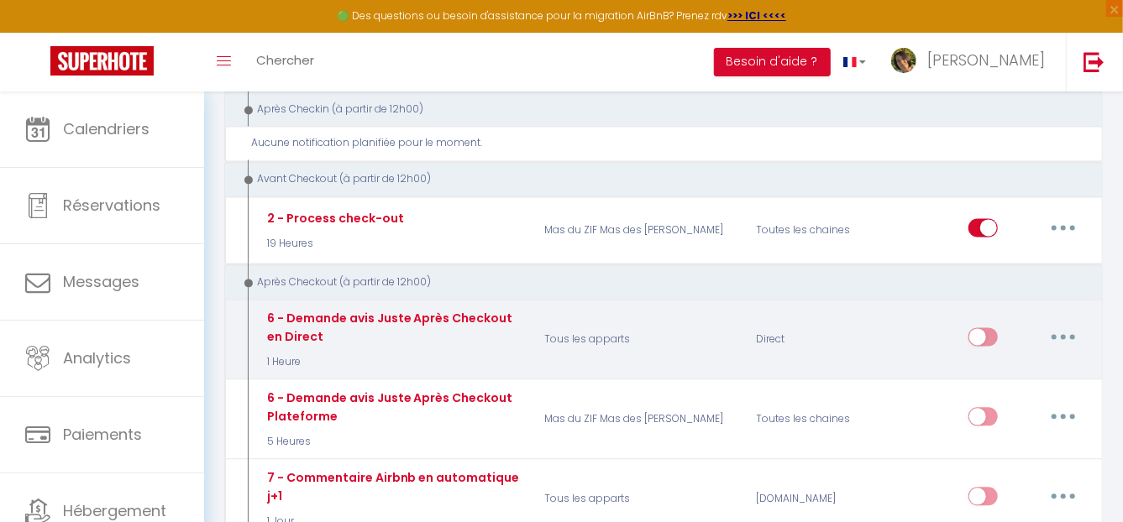
click at [1065, 334] on icon "button" at bounding box center [1063, 336] width 5 height 5
click at [1002, 365] on link "Editer" at bounding box center [1020, 375] width 124 height 29
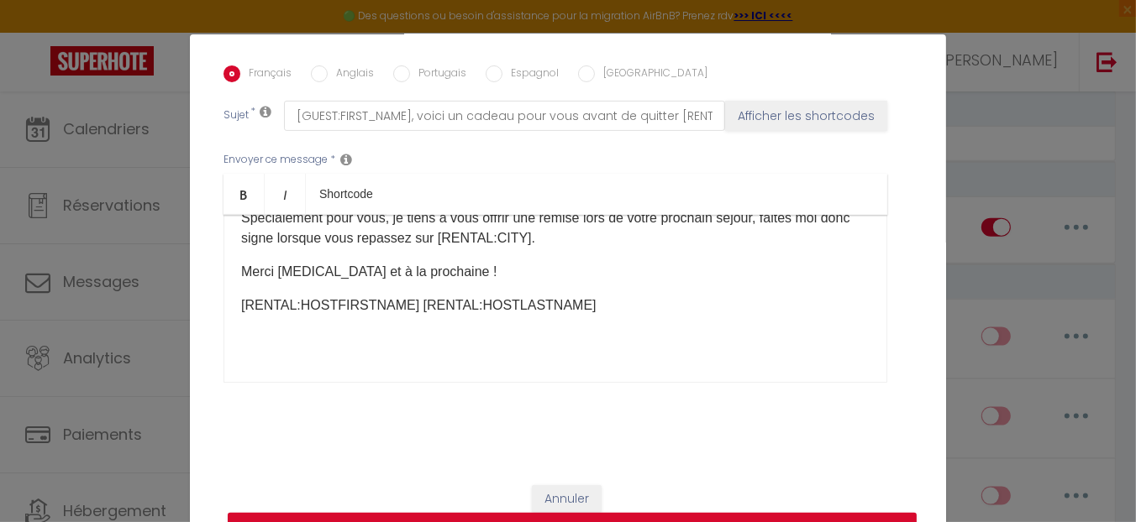
scroll to position [436, 0]
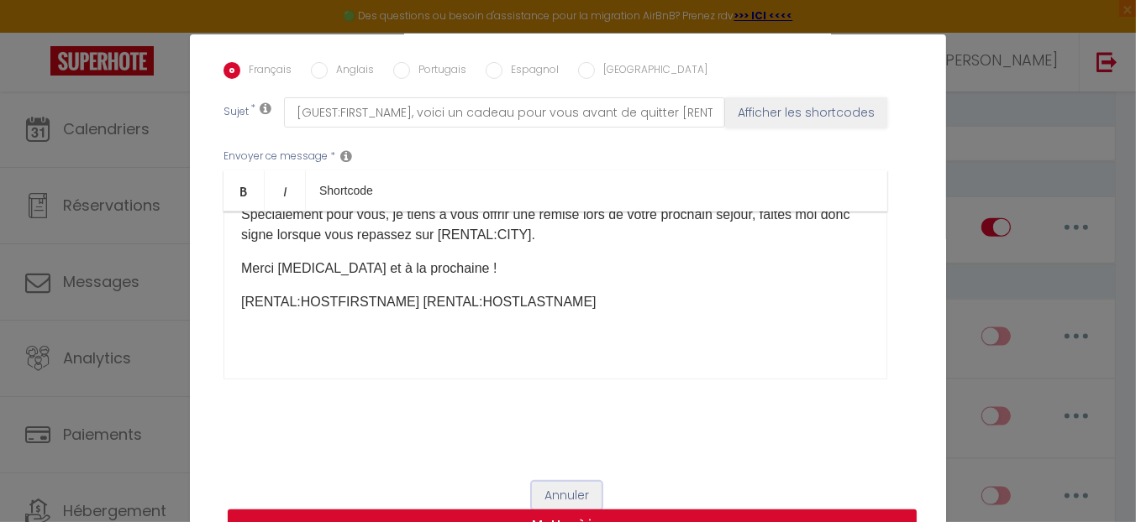
click at [560, 491] on button "Annuler" at bounding box center [567, 496] width 70 height 29
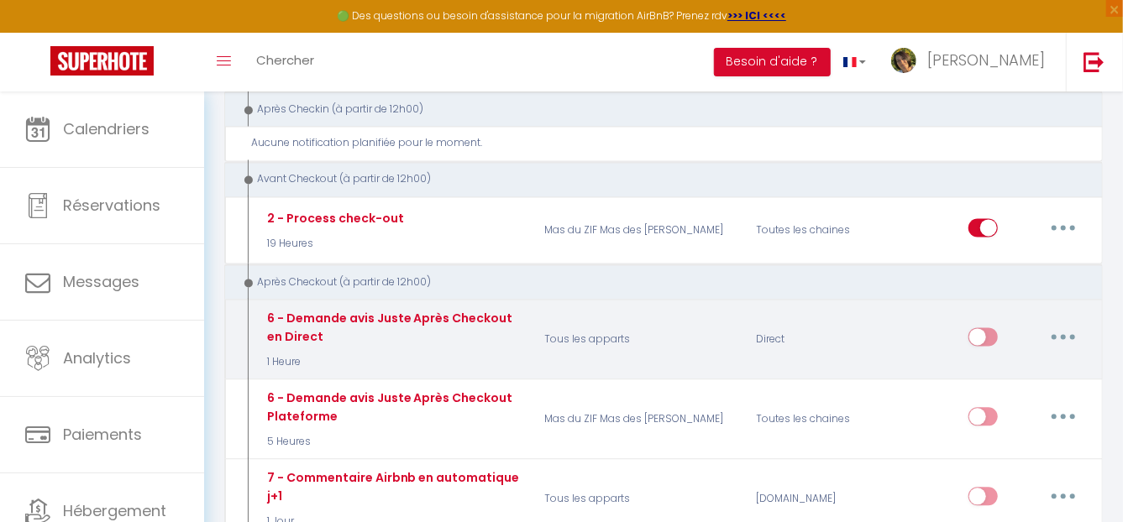
click at [1068, 323] on button "button" at bounding box center [1063, 336] width 47 height 27
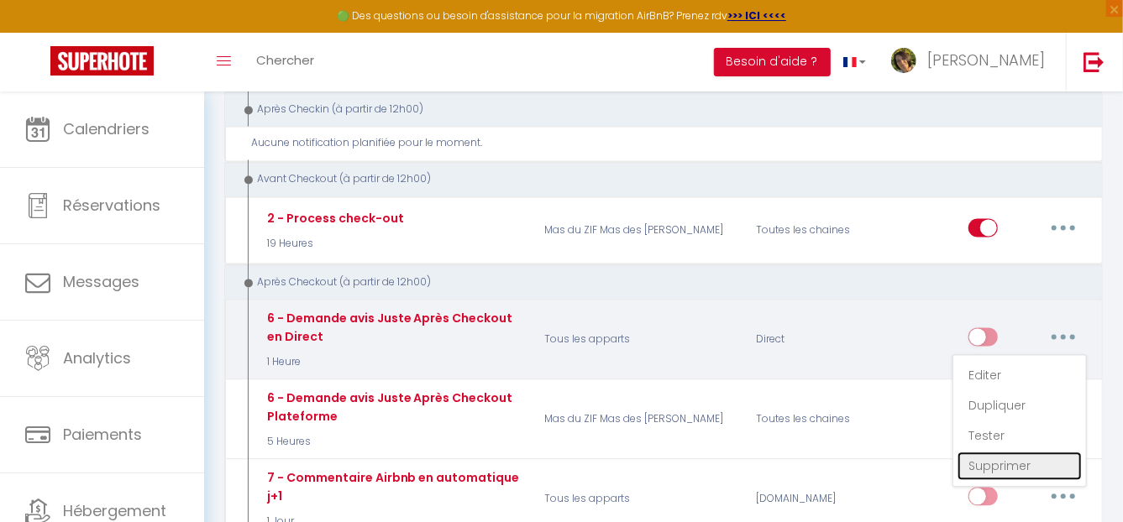
click at [995, 454] on link "Supprimer" at bounding box center [1020, 466] width 124 height 29
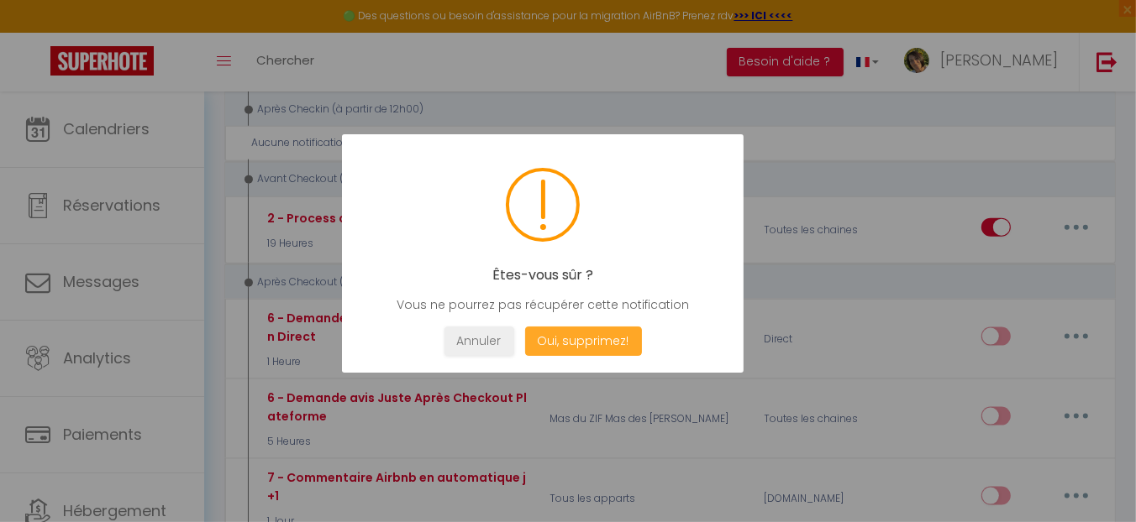
click at [557, 338] on button "Oui, supprimez!" at bounding box center [583, 341] width 117 height 29
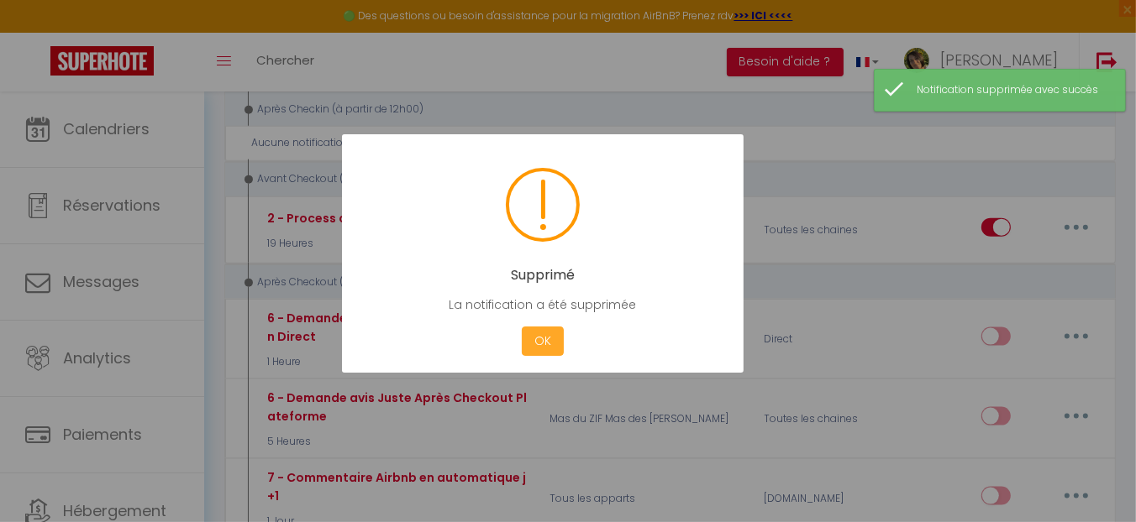
click at [548, 333] on button "OK" at bounding box center [543, 341] width 42 height 29
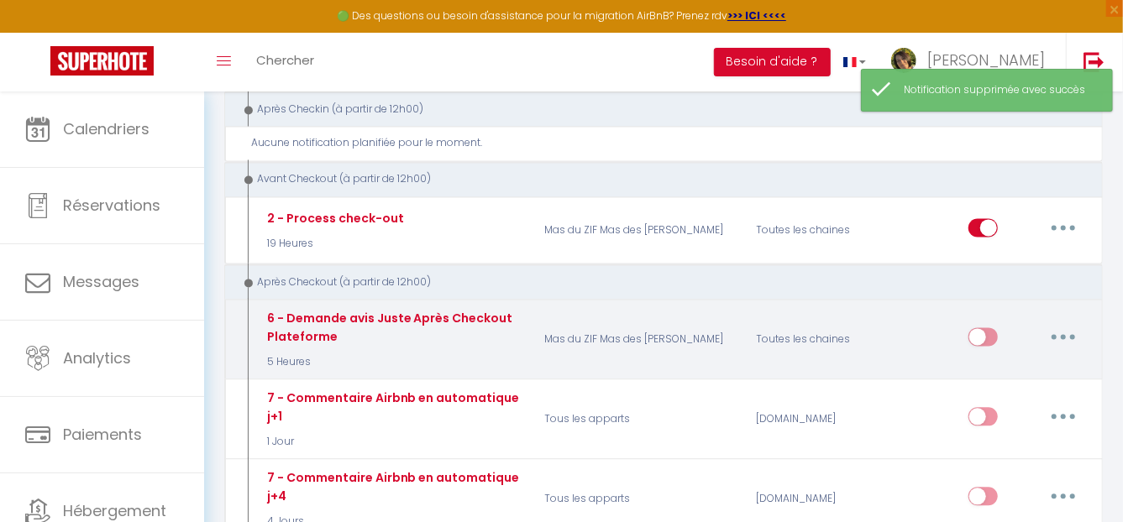
click at [1064, 334] on icon "button" at bounding box center [1063, 336] width 5 height 5
click at [1000, 363] on link "Editer" at bounding box center [1020, 375] width 124 height 29
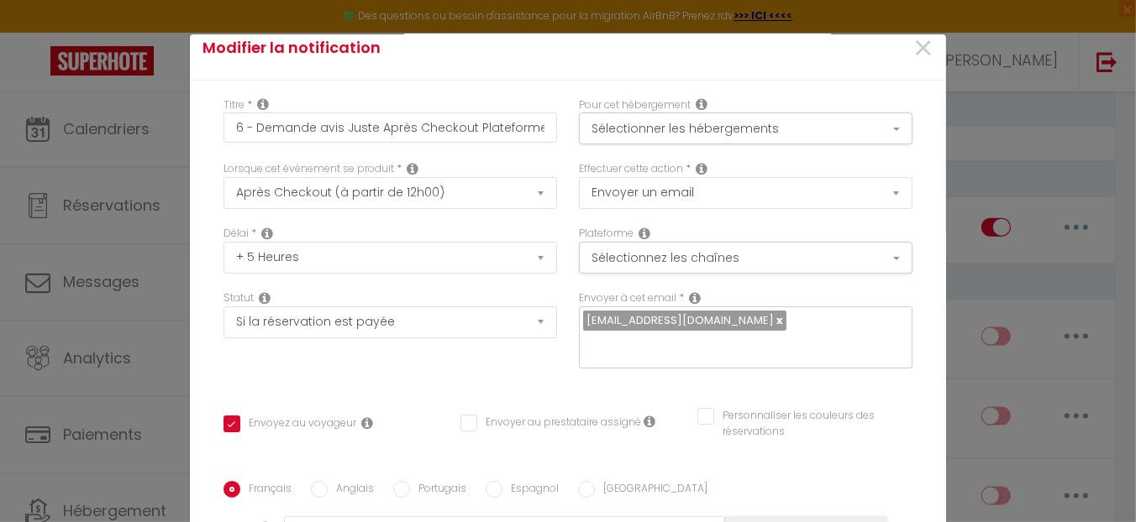
scroll to position [16, 0]
click at [821, 129] on button "Sélectionner les hébergements" at bounding box center [745, 129] width 333 height 32
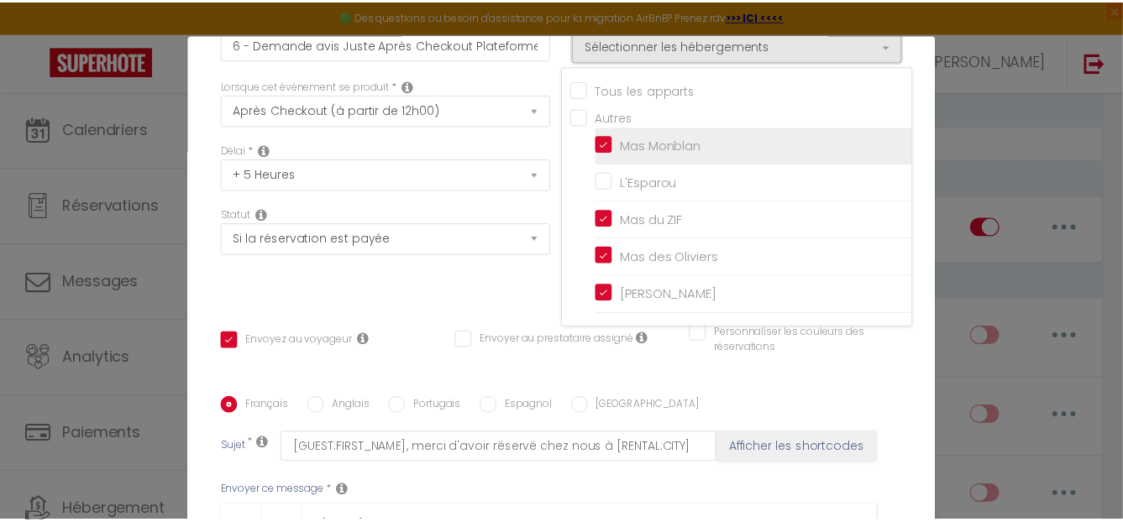
scroll to position [0, 0]
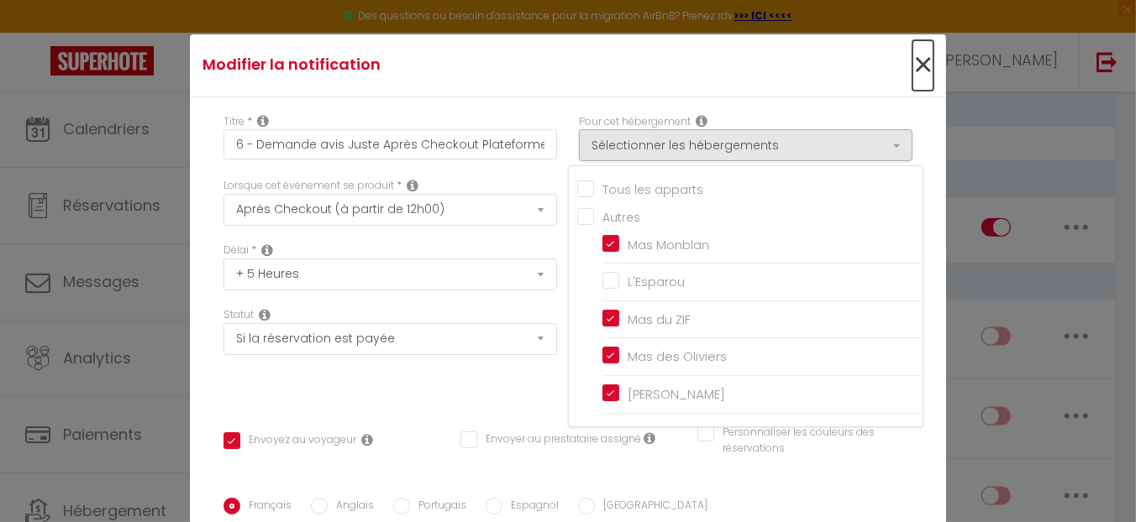
click at [912, 64] on span "×" at bounding box center [922, 65] width 21 height 50
